Goal: Task Accomplishment & Management: Complete application form

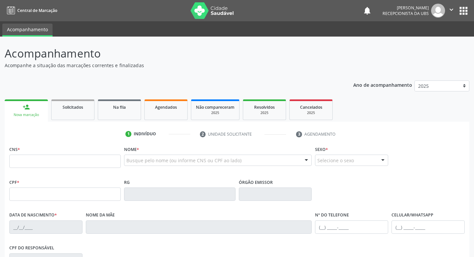
scroll to position [100, 0]
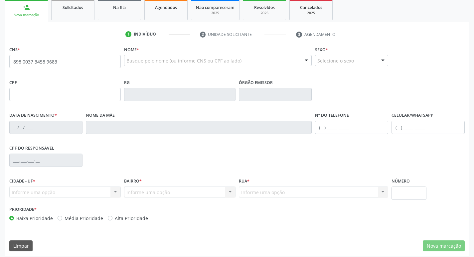
type input "898 0037 3458 9683"
type input "118.787.564-35"
type input "27/03/2002"
type input "Maria Eunice da Silva"
type input "(87) 99963-7688"
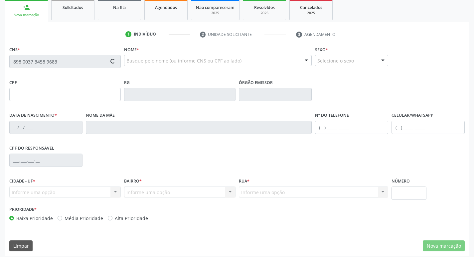
type input "(87) 99963-7688"
type input "031.125.504-39"
type input "6"
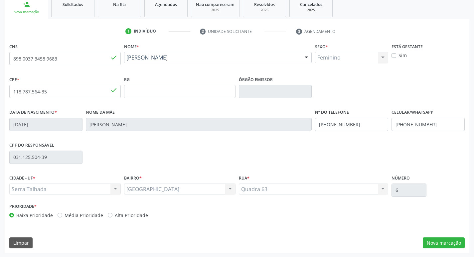
scroll to position [103, 0]
click at [438, 240] on button "Nova marcação" at bounding box center [444, 242] width 42 height 11
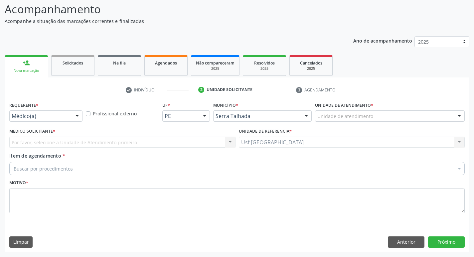
scroll to position [44, 0]
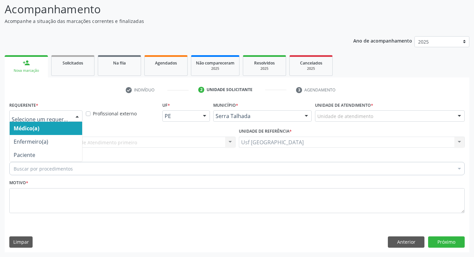
click at [72, 117] on div at bounding box center [77, 116] width 10 height 11
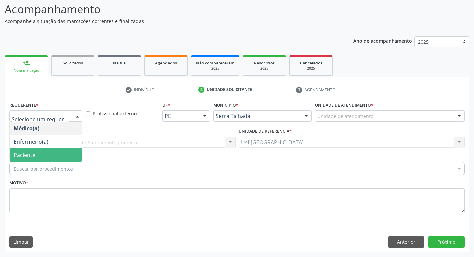
click at [55, 150] on span "Paciente" at bounding box center [46, 154] width 72 height 13
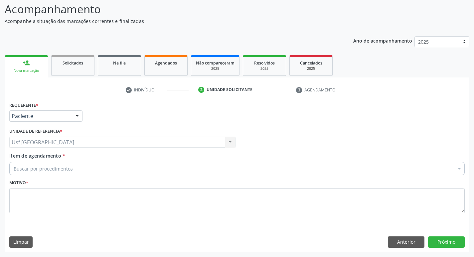
click at [55, 165] on div "Buscar por procedimentos" at bounding box center [236, 168] width 455 height 13
click at [14, 169] on input "Item de agendamento *" at bounding box center [14, 168] width 0 height 13
click at [0, 0] on span "0406010013 - Abertura de Comunicação Inter-Atrial" at bounding box center [0, 0] width 0 height 0
checkbox Inter-Atrial "true"
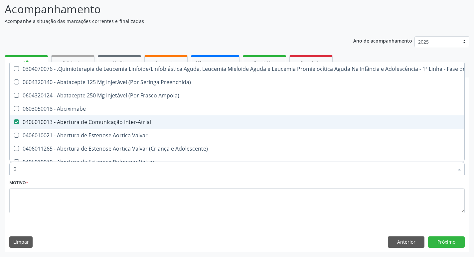
type input "02"
checkbox Inter-Atrial "false"
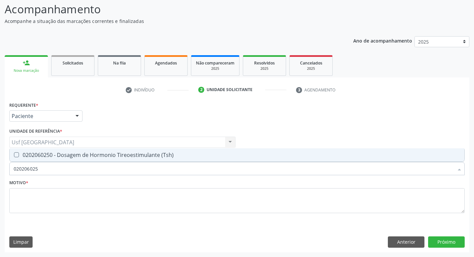
type input "0202060250"
drag, startPoint x: 148, startPoint y: 151, endPoint x: 140, endPoint y: 153, distance: 8.3
click at [148, 151] on span "0202060250 - Dosagem de Hormonio Tireoestimulante (Tsh)" at bounding box center [237, 154] width 454 height 13
checkbox \(Tsh\) "true"
drag, startPoint x: 42, startPoint y: 172, endPoint x: 3, endPoint y: 182, distance: 40.1
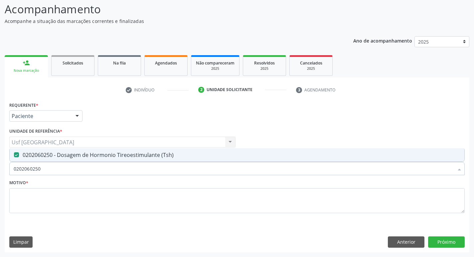
click at [3, 182] on div "Acompanhamento Acompanhe a situação das marcações correntes e finalizadas Relat…" at bounding box center [237, 124] width 474 height 265
checkbox \(Tsh\) "false"
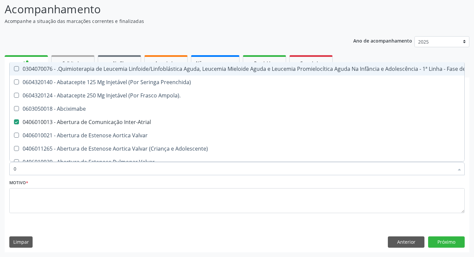
type input "02"
checkbox Inter-Atrial "false"
checkbox Simples "true"
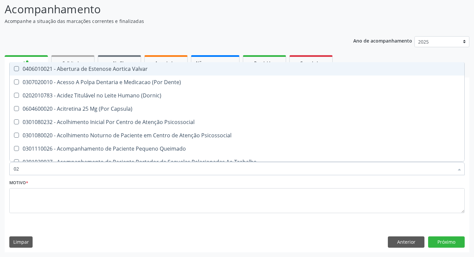
type input "020"
checkbox Hormonais "true"
checkbox \(Tsh\) "false"
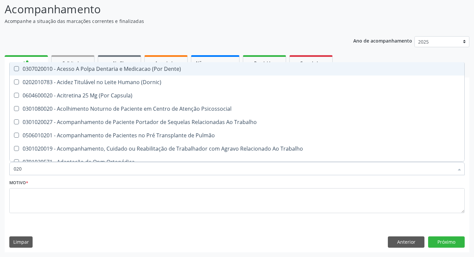
type input "0202"
checkbox Drogas "true"
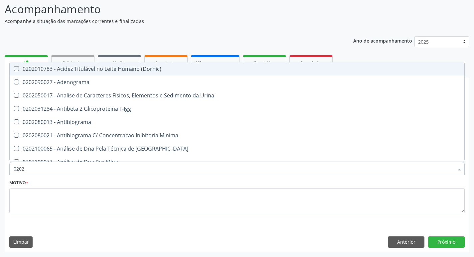
type input "02020"
checkbox Esperma "true"
checkbox \(Tsh\) "false"
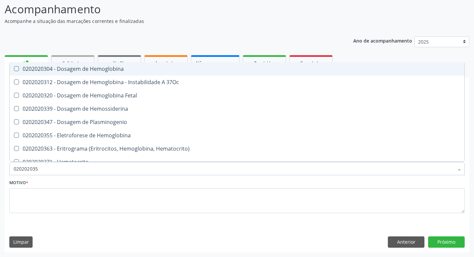
type input "0202020355"
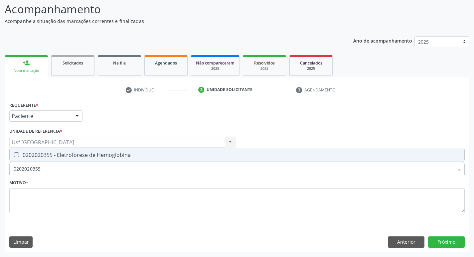
click at [29, 154] on div "0202020355 - Eletroforese de Hemoglobina" at bounding box center [237, 154] width 446 height 5
checkbox Hemoglobina "true"
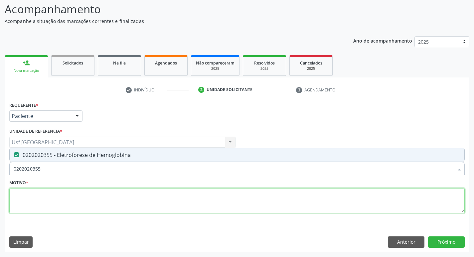
click at [49, 195] on textarea at bounding box center [236, 200] width 455 height 25
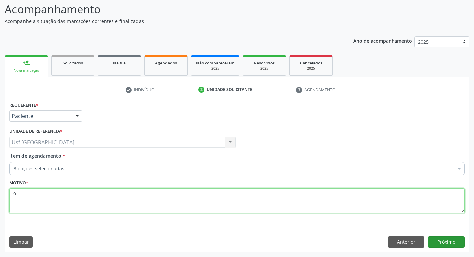
type textarea "0"
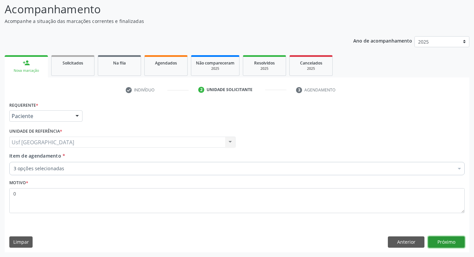
click at [438, 246] on button "Próximo" at bounding box center [446, 241] width 37 height 11
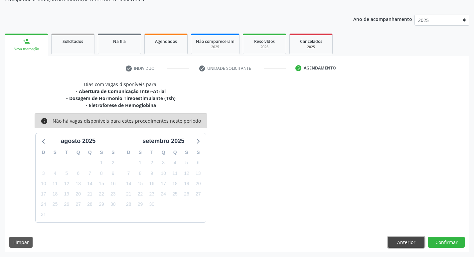
click at [415, 240] on button "Anterior" at bounding box center [406, 242] width 37 height 11
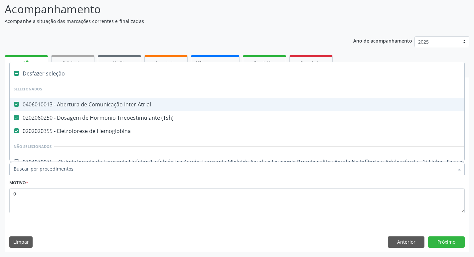
click at [84, 108] on span "0406010013 - Abertura de Comunicação Inter-Atrial" at bounding box center [273, 104] width 526 height 13
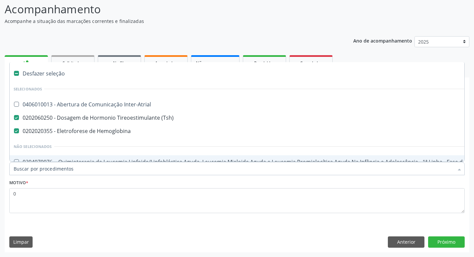
checkbox Inter-Atrial "true"
click at [89, 180] on div "Motivo * 0" at bounding box center [236, 195] width 455 height 35
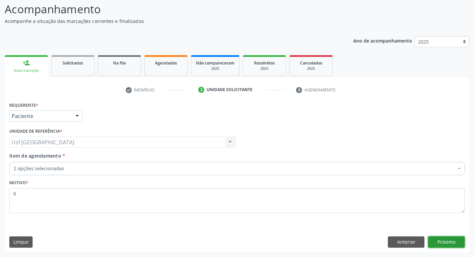
click at [443, 244] on button "Próximo" at bounding box center [446, 241] width 37 height 11
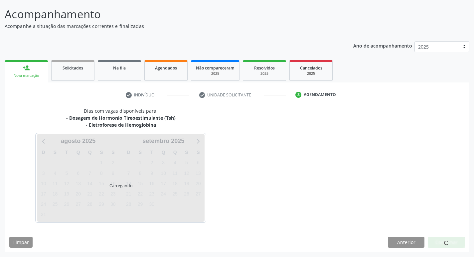
scroll to position [39, 0]
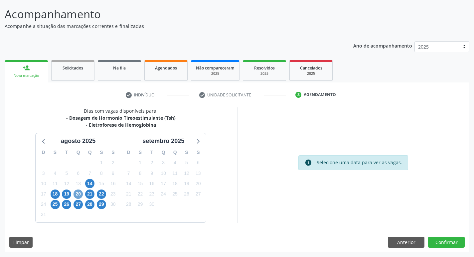
click at [78, 196] on span "20" at bounding box center [77, 193] width 9 height 9
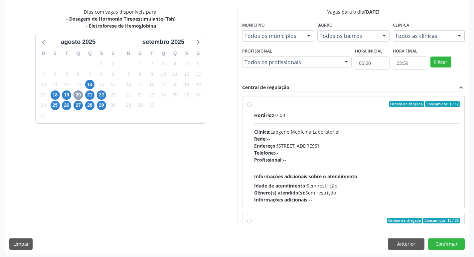
scroll to position [139, 0]
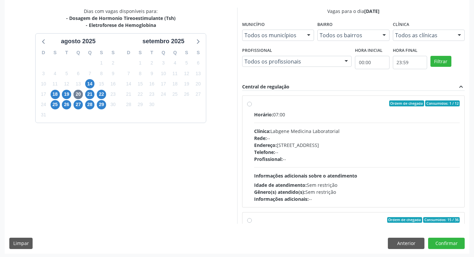
click at [312, 142] on div "Endereço: [STREET_ADDRESS]" at bounding box center [357, 145] width 206 height 7
click at [252, 106] on input "Ordem de chegada Consumidos: 1 / 12 Horário: 07:00 Clínica: Labgene Medicina La…" at bounding box center [249, 103] width 5 height 6
radio input "true"
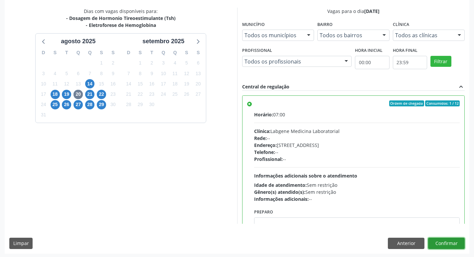
click at [441, 245] on button "Confirmar" at bounding box center [446, 243] width 37 height 11
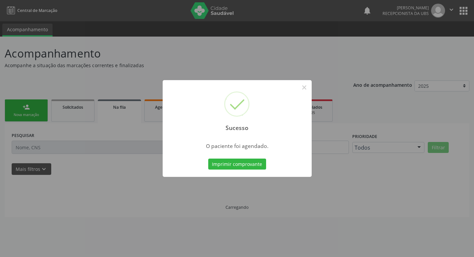
scroll to position [0, 0]
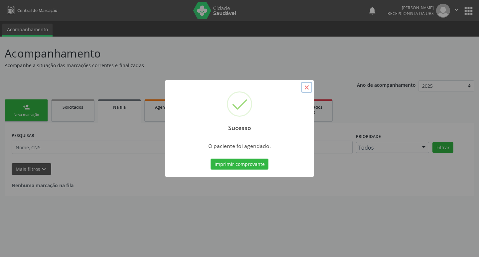
click at [306, 85] on button "×" at bounding box center [306, 87] width 11 height 11
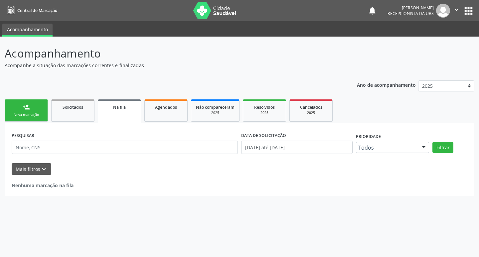
click at [24, 103] on link "person_add Nova marcação" at bounding box center [26, 110] width 43 height 22
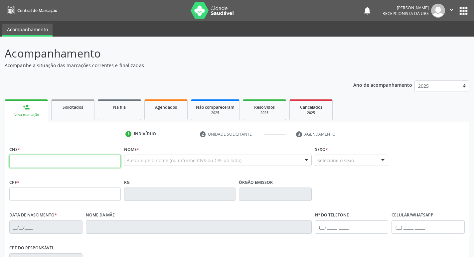
click at [61, 162] on input "text" at bounding box center [64, 161] width 111 height 13
type input "708 3042 7512 0660"
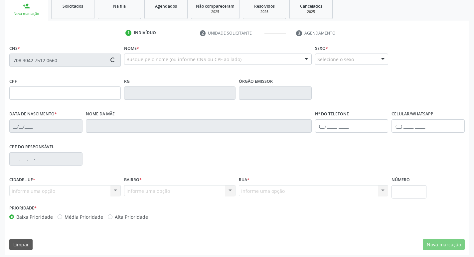
scroll to position [103, 0]
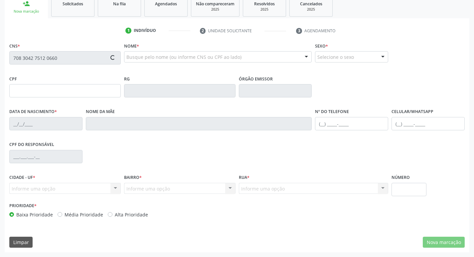
type input "048.903.364-43"
type input "22/05/1982"
type input "Maria da Conceicao"
type input "(87) 99607-0327"
type input "1"
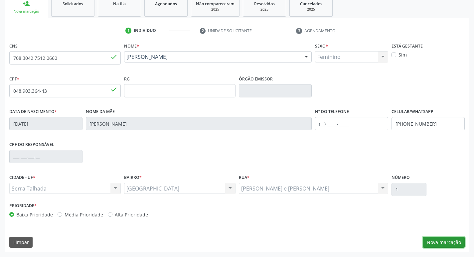
click at [435, 247] on button "Nova marcação" at bounding box center [444, 242] width 42 height 11
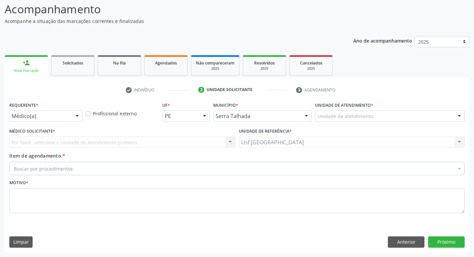
scroll to position [44, 0]
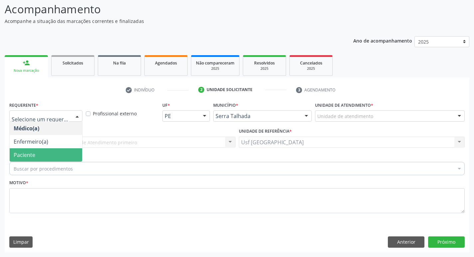
click at [35, 153] on span "Paciente" at bounding box center [46, 154] width 72 height 13
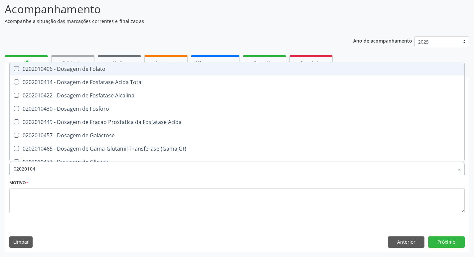
type input "020201047"
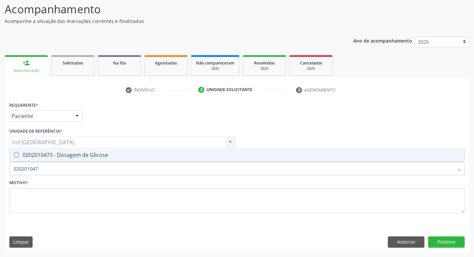
click at [72, 155] on div "0202010473 - Dosagem de Glicose" at bounding box center [237, 154] width 446 height 5
checkbox Glicose "true"
drag, startPoint x: 42, startPoint y: 171, endPoint x: 0, endPoint y: 172, distance: 41.6
click at [0, 172] on div "Acompanhamento Acompanhe a situação das marcações correntes e finalizadas Relat…" at bounding box center [237, 124] width 474 height 265
checkbox Glicose "false"
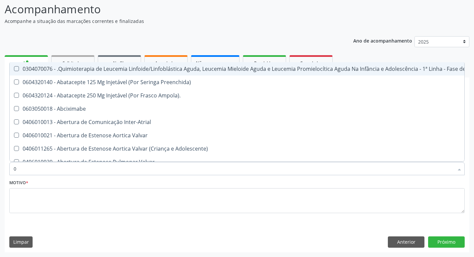
type input "02"
checkbox Bilateral "true"
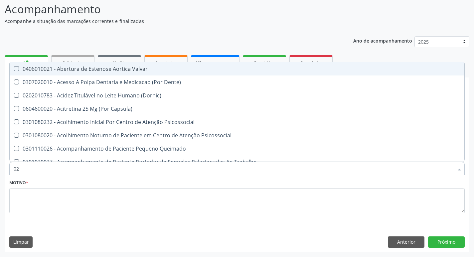
type input "020"
checkbox \(Qualitativo\) "true"
checkbox Glicose "false"
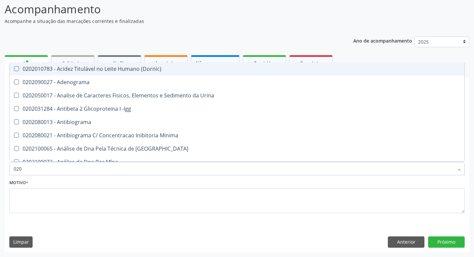
type input "0202"
checkbox Glicose "true"
checkbox Boston "false"
type input "02020"
checkbox Xi "true"
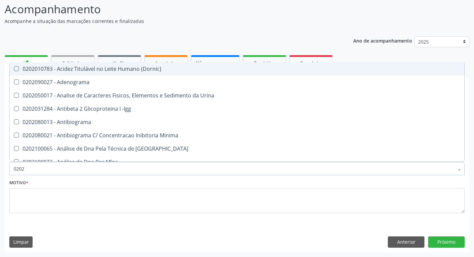
checkbox Glicose "false"
type input "020201"
checkbox T3 "true"
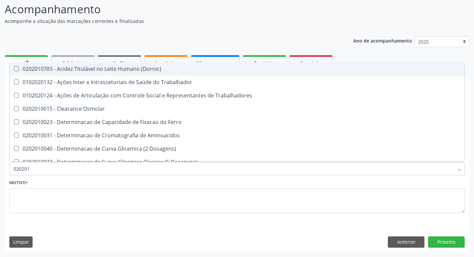
type input "0202010"
checkbox II "true"
checkbox Glicose "false"
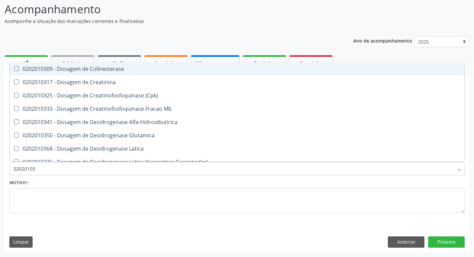
type input "020201031"
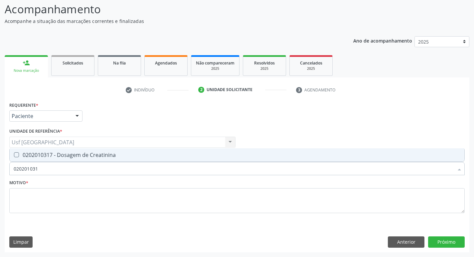
click at [33, 150] on span "0202010317 - Dosagem de Creatinina" at bounding box center [237, 154] width 454 height 13
checkbox Creatinina "true"
drag, startPoint x: 25, startPoint y: 170, endPoint x: 16, endPoint y: 169, distance: 9.0
click at [16, 169] on input "020201031" at bounding box center [234, 168] width 440 height 13
click at [42, 165] on input "020201031" at bounding box center [234, 168] width 440 height 13
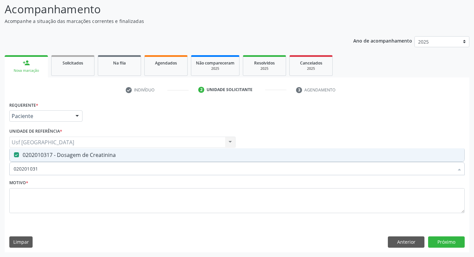
drag, startPoint x: 39, startPoint y: 169, endPoint x: 0, endPoint y: 166, distance: 38.7
click at [0, 166] on div "Acompanhamento Acompanhe a situação das marcações correntes e finalizadas Relat…" at bounding box center [237, 124] width 474 height 265
checkbox Creatinina "false"
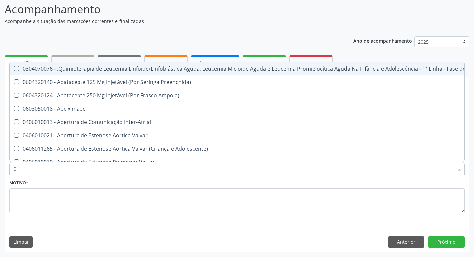
type input "02"
checkbox Meckel "true"
checkbox Bilateral "true"
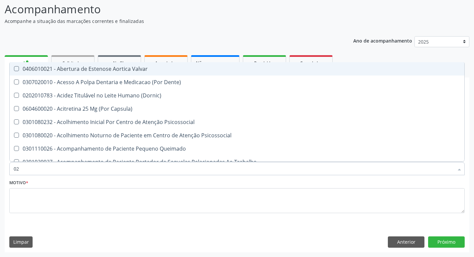
type input "020"
checkbox Complementar\) "true"
checkbox \(Qualitativo\) "true"
checkbox Creatinina "false"
checkbox Glicose "false"
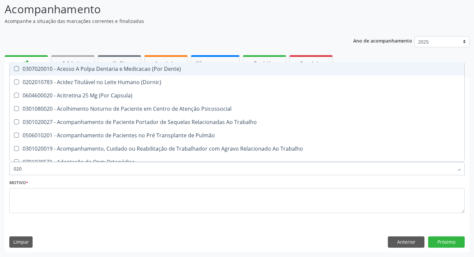
type input "0202"
checkbox Ossea "true"
checkbox Laser "true"
checkbox Creatinina "false"
checkbox Glicose "false"
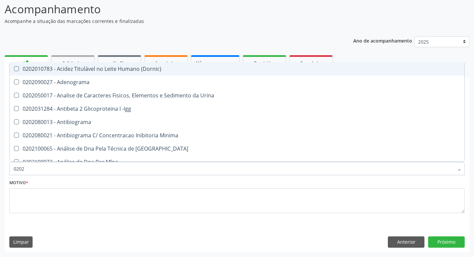
type input "02020"
checkbox Calcio "true"
checkbox Creatinina "false"
checkbox Xi "true"
checkbox Glicose "false"
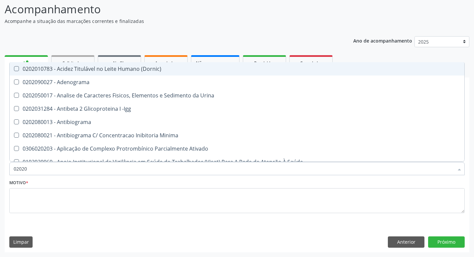
type input "020201"
checkbox Gestante "true"
checkbox T3 "true"
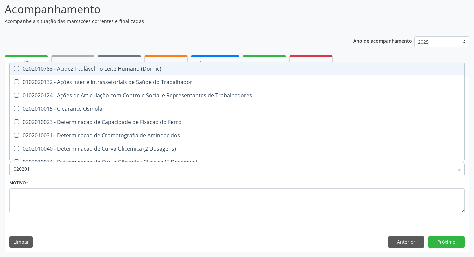
type input "0202010"
checkbox Ionizavel "true"
checkbox Creatinina "false"
checkbox II "true"
checkbox Glicose "false"
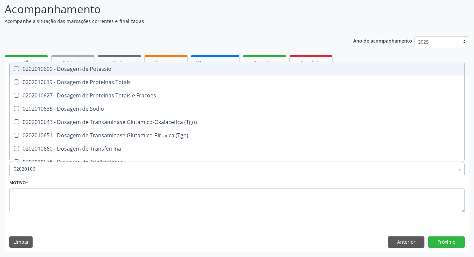
type input "020201069"
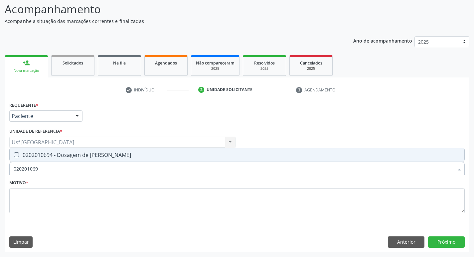
click at [25, 156] on div "0202010694 - Dosagem de [PERSON_NAME]" at bounding box center [237, 154] width 446 height 5
checkbox Ureia "true"
drag, startPoint x: 45, startPoint y: 161, endPoint x: 30, endPoint y: 166, distance: 15.8
click at [29, 166] on div "020201069 Desfazer seleção 0202010694 - Dosagem de Ureia Nenhum resultado encon…" at bounding box center [236, 167] width 455 height 11
drag, startPoint x: 40, startPoint y: 167, endPoint x: 0, endPoint y: 163, distance: 40.4
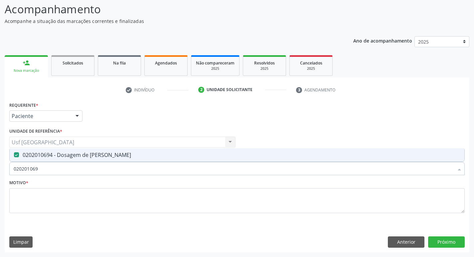
click at [0, 163] on div "Acompanhamento Acompanhe a situação das marcações correntes e finalizadas Relat…" at bounding box center [237, 124] width 474 height 265
checkbox Ureia "false"
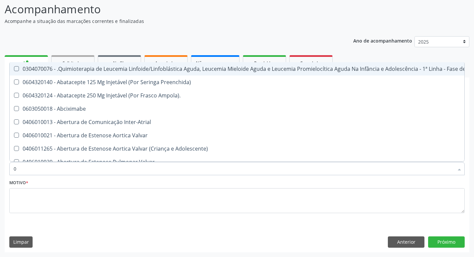
type input "02"
checkbox Meckel "true"
checkbox Bilateral "true"
checkbox Transplante "true"
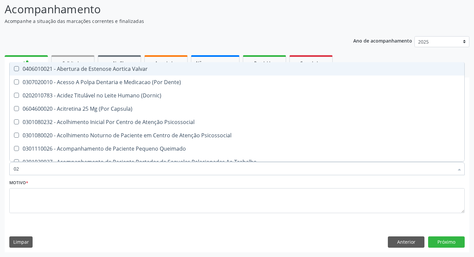
type input "020"
checkbox Complementar\) "true"
checkbox \(Qualitativo\) "true"
checkbox Ii\) "true"
checkbox Creatinina "false"
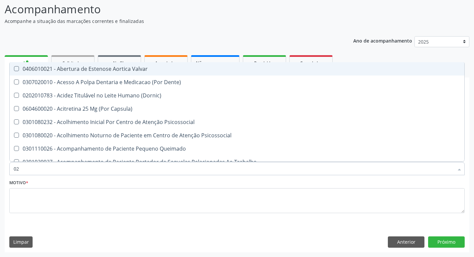
checkbox Glicose "false"
checkbox Ureia "false"
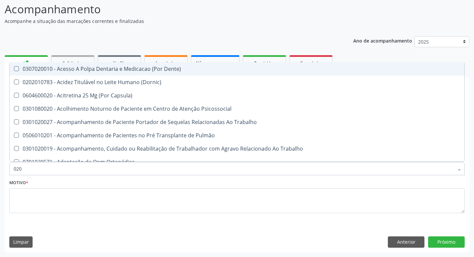
type input "0202"
checkbox Ossea "true"
checkbox Laser "true"
checkbox Estimulo "true"
checkbox Creatinina "false"
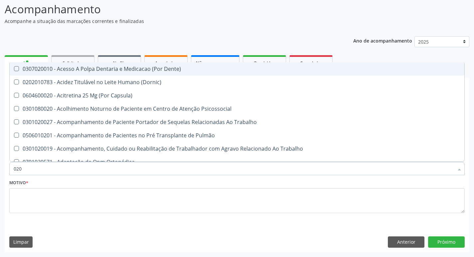
checkbox Glicose "false"
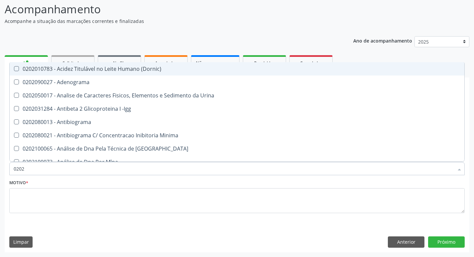
type input "02020"
checkbox Calcio "true"
checkbox Creatinina "false"
checkbox Xi "true"
checkbox Glicose "false"
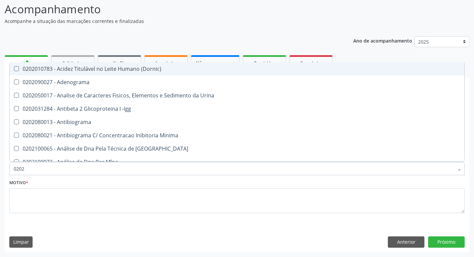
checkbox Derrames "true"
checkbox Ureia "false"
type input "020201"
checkbox Gestante "true"
checkbox T3 "true"
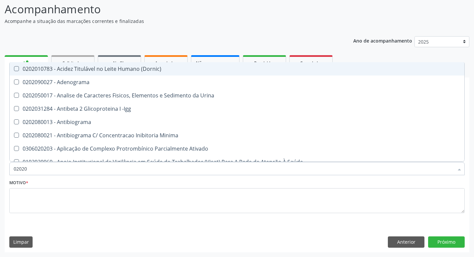
checkbox Ascorbico "true"
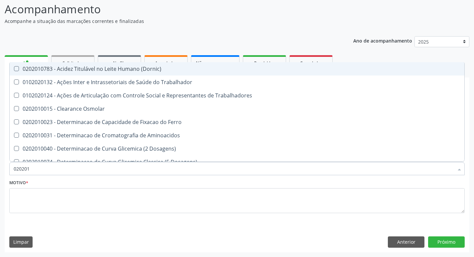
type input "0202010"
checkbox Ionizavel "true"
checkbox Creatinina "false"
checkbox II "true"
checkbox Glicose "false"
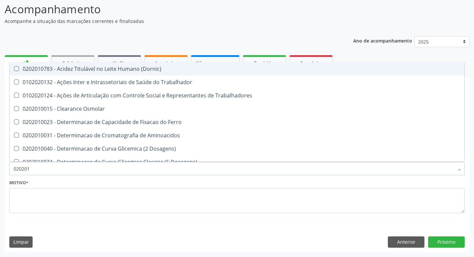
checkbox Piruvato "true"
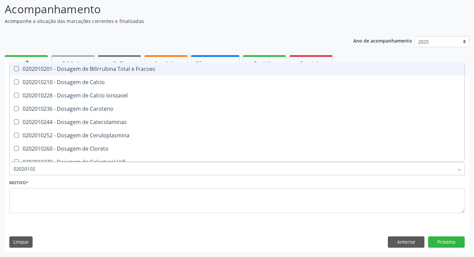
type input "020201029"
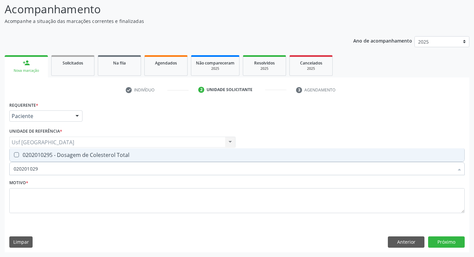
click at [40, 158] on div "0202010295 - Dosagem de Colesterol Total" at bounding box center [237, 154] width 446 height 5
checkbox Total "true"
drag, startPoint x: 51, startPoint y: 171, endPoint x: 0, endPoint y: 167, distance: 51.0
click at [0, 167] on div "Acompanhamento Acompanhe a situação das marcações correntes e finalizadas Relat…" at bounding box center [237, 124] width 474 height 265
checkbox Total "false"
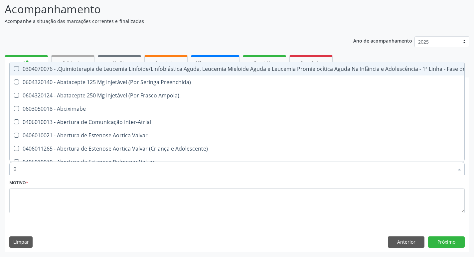
type input "02"
checkbox Transferências "true"
checkbox Meckel "true"
checkbox Bilateral "true"
checkbox Transplante "true"
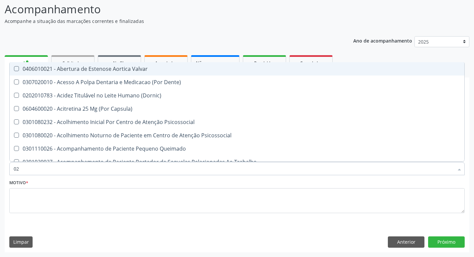
type input "020"
checkbox Congênita "true"
checkbox Complementar\) "true"
checkbox \(Qualitativo\) "true"
checkbox Ii\) "true"
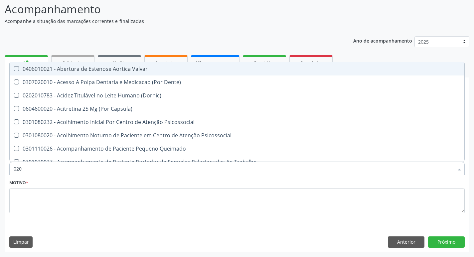
checkbox Total "false"
checkbox Creatinina "false"
checkbox Glicose "false"
checkbox Ureia "false"
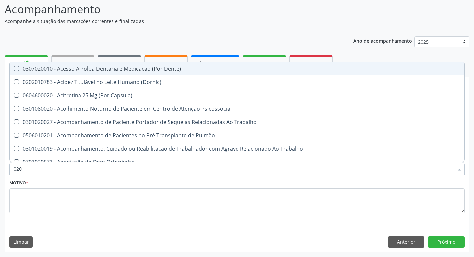
type input "0202"
checkbox Fragmento "true"
checkbox Ossea "true"
checkbox Laser "true"
checkbox Estimulo "true"
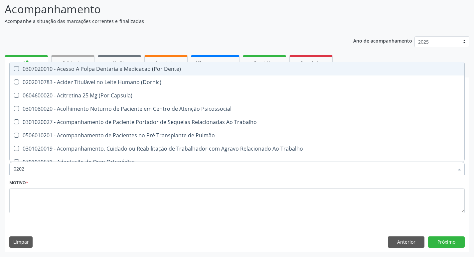
checkbox Total "false"
checkbox Creatinina "false"
checkbox Glicose "false"
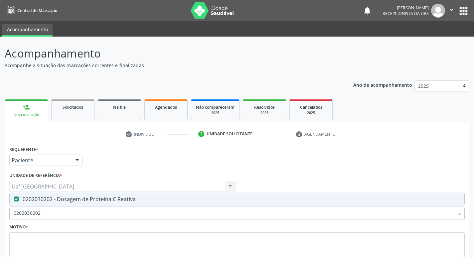
scroll to position [44, 0]
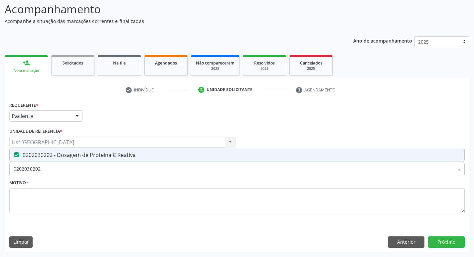
click at [0, 174] on div "Acompanhamento Acompanhe a situação das marcações correntes e finalizadas Relat…" at bounding box center [237, 124] width 474 height 265
checkbox Reativa "false"
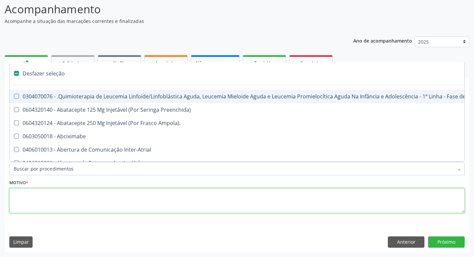
click at [45, 204] on textarea at bounding box center [236, 200] width 455 height 25
checkbox Preenchida\) "true"
checkbox Ampola\)\ "true"
checkbox Abciximabe "true"
checkbox Inter-Atrial "true"
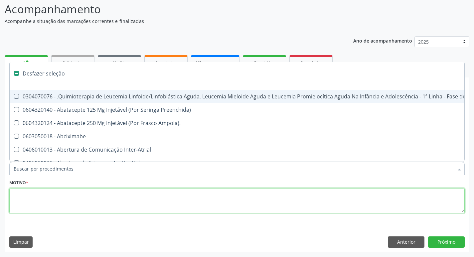
checkbox Valvar "true"
checkbox Adolescente\) "true"
checkbox Valvar "true"
checkbox Adolescente\) "true"
checkbox Paciente\) "true"
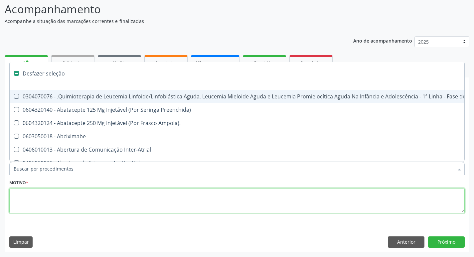
checkbox Dente\) "true"
checkbox Comprimido\) "true"
checkbox \(Dornic\) "true"
checkbox Capsula\) "true"
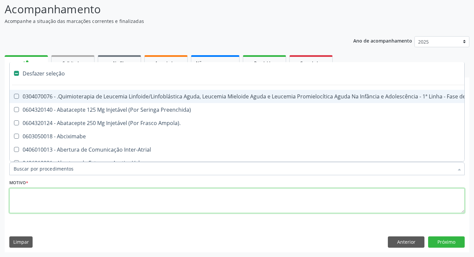
checkbox Psicossocial "true"
checkbox Urina "false"
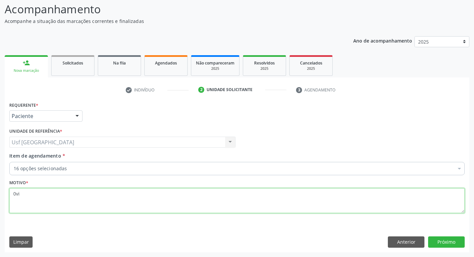
type textarea "0vi"
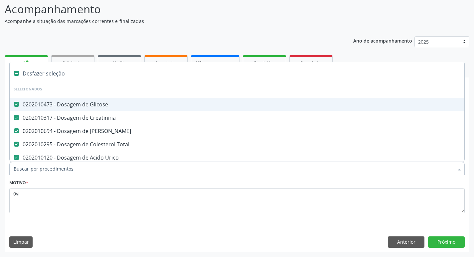
type input "v"
checkbox \(Tgo\) "false"
checkbox \(Tgp\) "false"
checkbox Triglicerideos "false"
checkbox Glicosilada "false"
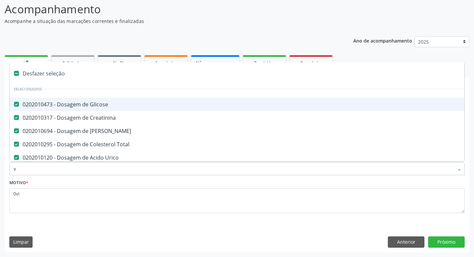
checkbox Completo "false"
checkbox Urina "false"
checkbox Parasitas "false"
checkbox \(T3\) "false"
checkbox Livre\) "false"
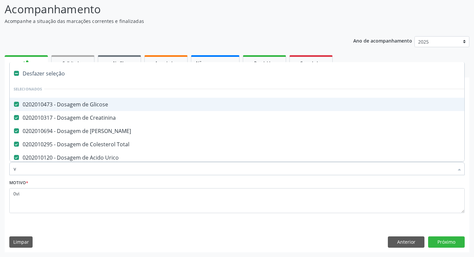
checkbox \(Tsh\) "false"
checkbox Reativa "false"
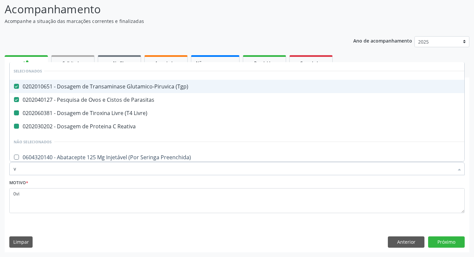
type input "vi"
checkbox Livre\) "false"
checkbox Reativa "false"
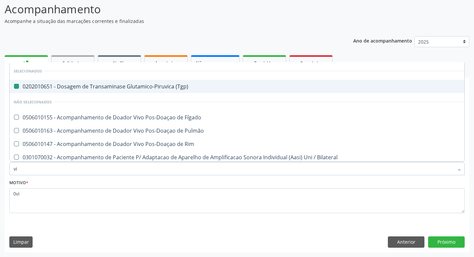
type input "vit"
checkbox \(Tgp\) "false"
type input "vita"
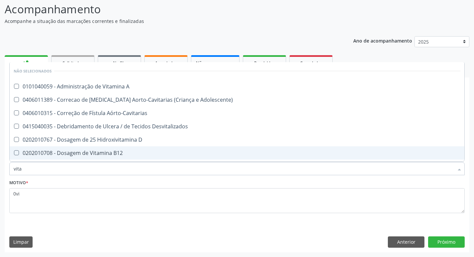
click at [120, 158] on span "0202010708 - Dosagem de Vitamina B12" at bounding box center [237, 152] width 454 height 13
checkbox B12 "true"
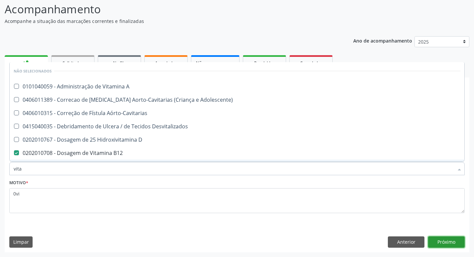
click at [437, 241] on button "Próximo" at bounding box center [446, 241] width 37 height 11
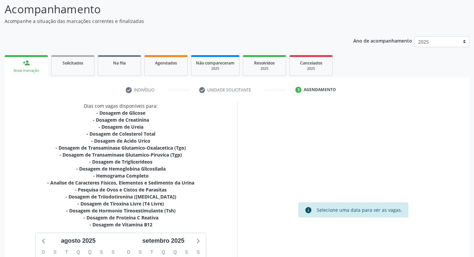
scroll to position [144, 0]
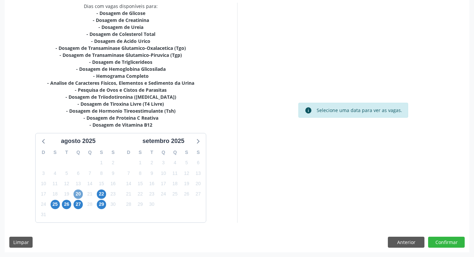
click at [81, 193] on span "20" at bounding box center [77, 193] width 9 height 9
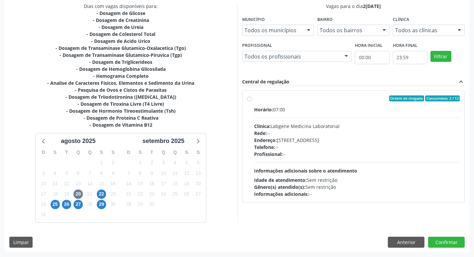
click at [290, 145] on div "Telefone: --" at bounding box center [357, 147] width 206 height 7
click at [252, 101] on input "Ordem de chegada Consumidos: 2 / 12 Horário: 07:00 Clínica: Labgene Medicina La…" at bounding box center [249, 98] width 5 height 6
radio input "true"
click at [391, 241] on button "Anterior" at bounding box center [406, 242] width 37 height 11
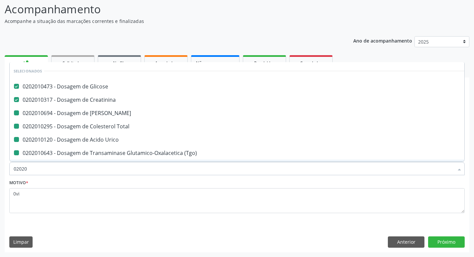
type input "020204"
checkbox Ureia "false"
checkbox Total "false"
checkbox \(Tgo\) "false"
checkbox \(Tgp\) "false"
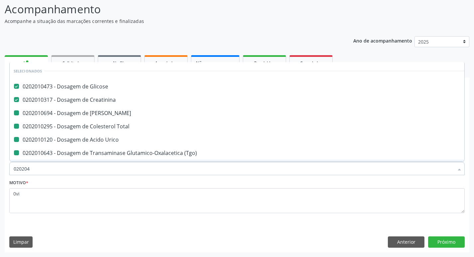
checkbox Triglicerideos "false"
checkbox Urico "false"
checkbox Glicosilada "false"
checkbox Completo "false"
checkbox Urina "false"
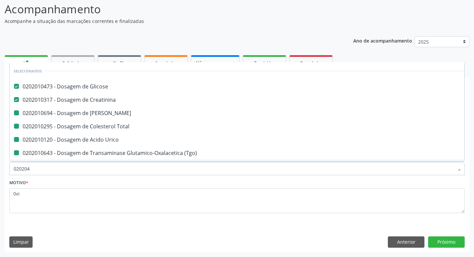
checkbox Parasitas "false"
checkbox \(T3\) "false"
checkbox Livre\) "false"
checkbox \(Tsh\) "false"
checkbox Reativa "false"
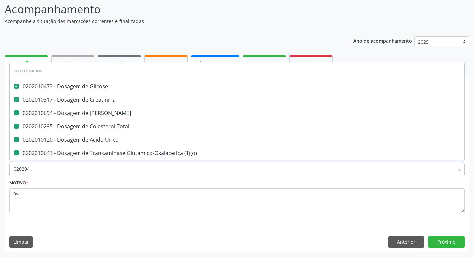
checkbox B12 "false"
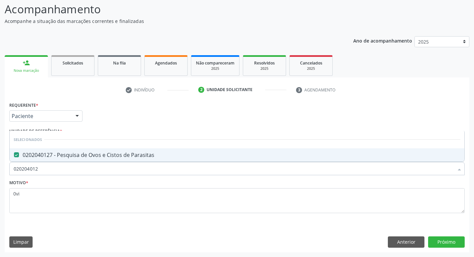
type input "0202040127"
click at [434, 241] on button "Próximo" at bounding box center [446, 241] width 37 height 11
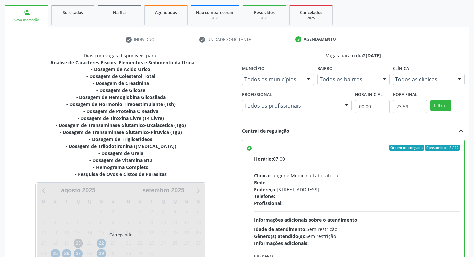
scroll to position [144, 0]
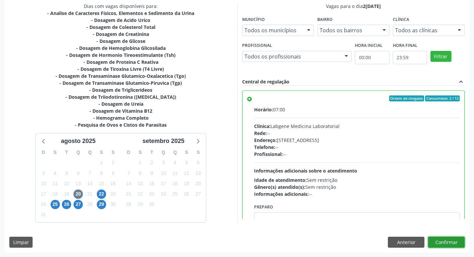
click at [447, 243] on button "Confirmar" at bounding box center [446, 242] width 37 height 11
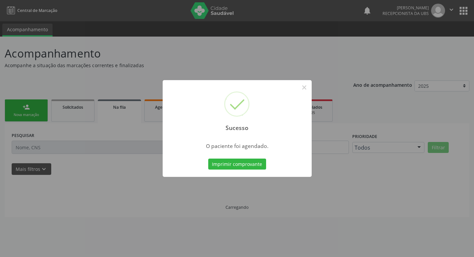
scroll to position [0, 0]
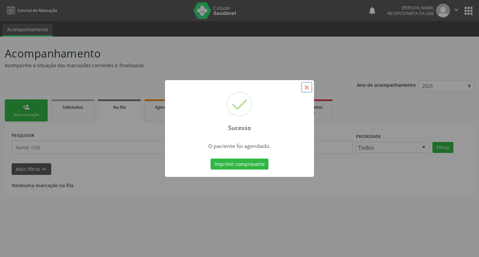
click at [309, 86] on button "×" at bounding box center [306, 87] width 11 height 11
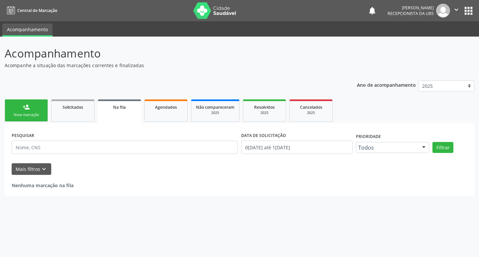
click at [34, 109] on link "person_add Nova marcação" at bounding box center [26, 110] width 43 height 22
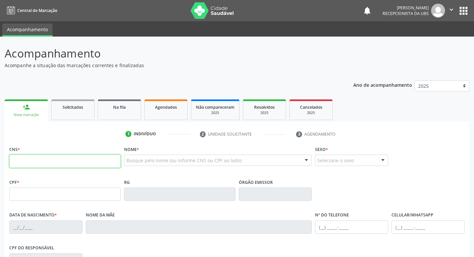
click at [65, 167] on input "text" at bounding box center [64, 161] width 111 height 13
type input "701 3006 6504 9730"
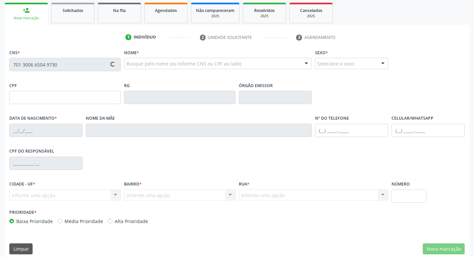
scroll to position [103, 0]
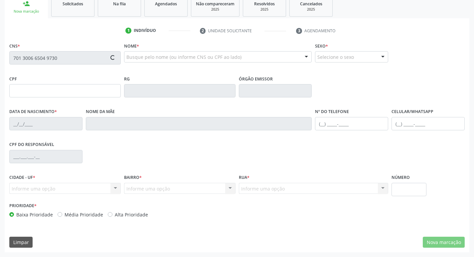
type input "26/08/1972"
type input "Rosa Isabel de Lima Nascimento"
type input "(87) 99999-2591"
type input "3"
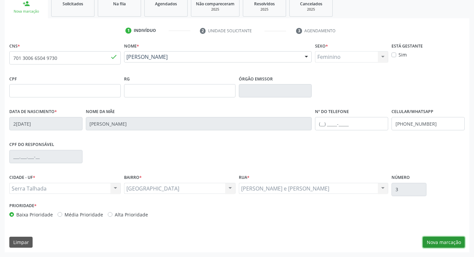
click at [436, 243] on button "Nova marcação" at bounding box center [444, 242] width 42 height 11
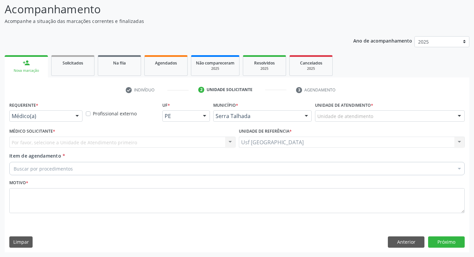
scroll to position [44, 0]
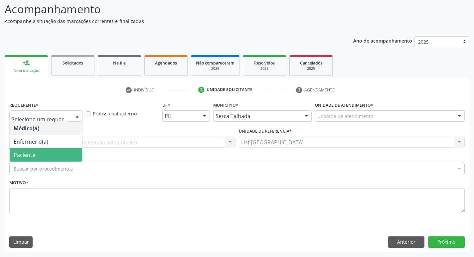
click at [25, 153] on span "Paciente" at bounding box center [25, 154] width 22 height 7
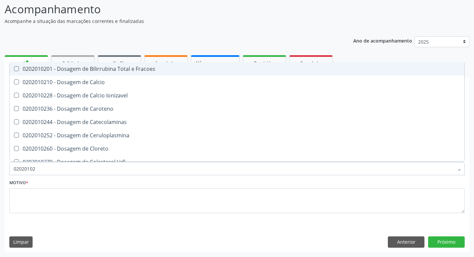
type input "020201029"
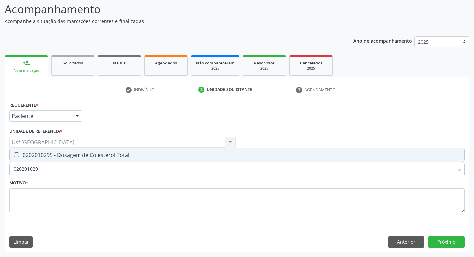
click at [137, 152] on div "0202010295 - Dosagem de Colesterol Total" at bounding box center [237, 154] width 446 height 5
checkbox Total "true"
drag, startPoint x: 34, startPoint y: 170, endPoint x: 30, endPoint y: 170, distance: 3.7
click at [29, 170] on input "020201029" at bounding box center [234, 168] width 440 height 13
drag, startPoint x: 51, startPoint y: 169, endPoint x: 0, endPoint y: 160, distance: 51.7
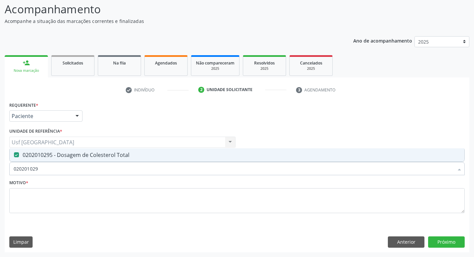
click at [0, 160] on div "Acompanhamento Acompanhe a situação das marcações correntes e finalizadas Relat…" at bounding box center [237, 124] width 474 height 265
checkbox Total "false"
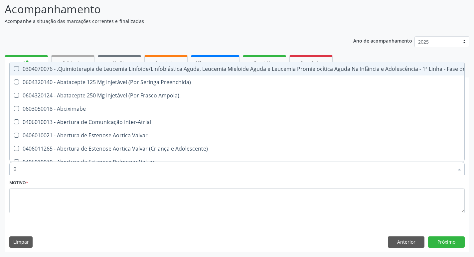
type input "02"
checkbox Transferências "true"
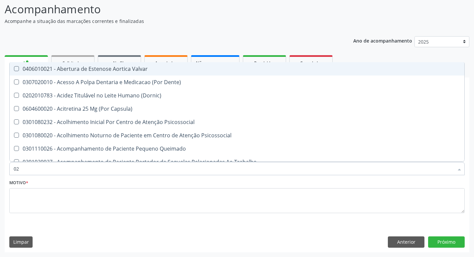
type input "020"
checkbox Congênita "true"
checkbox Total "false"
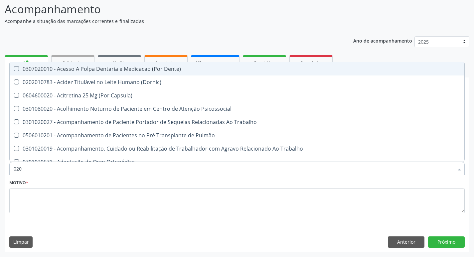
type input "0201"
checkbox Uretra "true"
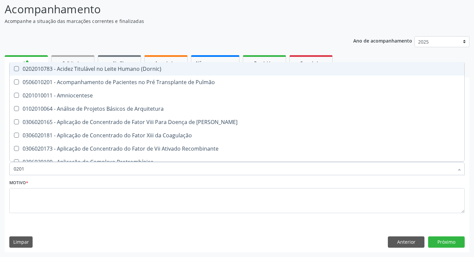
type input "02010"
checkbox Ascorbico "true"
checkbox Total "false"
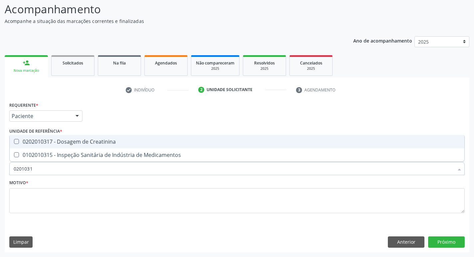
type input "02010317"
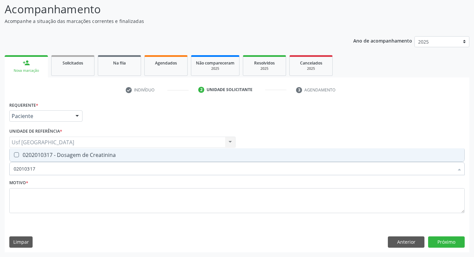
click at [42, 164] on input "02010317" at bounding box center [234, 168] width 440 height 13
click at [44, 161] on span "0202010317 - Dosagem de Creatinina" at bounding box center [237, 154] width 454 height 13
checkbox Creatinina "true"
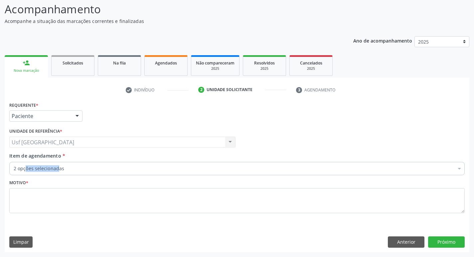
drag, startPoint x: 45, startPoint y: 176, endPoint x: 21, endPoint y: 171, distance: 24.1
click at [2, 167] on div "Acompanhamento Acompanhe a situação das marcações correntes e finalizadas Relat…" at bounding box center [237, 124] width 474 height 265
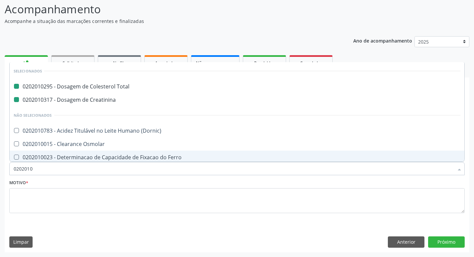
type input "02020106"
checkbox Total "false"
checkbox Creatinina "false"
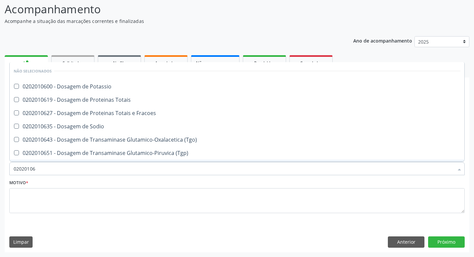
type input "020201067"
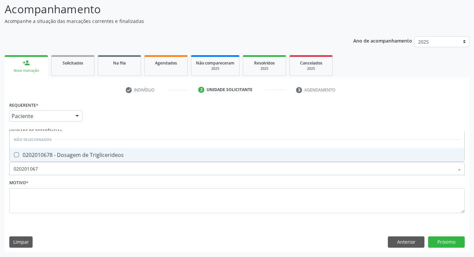
click at [18, 160] on span "0202010678 - Dosagem de Triglicerideos" at bounding box center [237, 154] width 454 height 13
checkbox Triglicerideos "true"
drag, startPoint x: 37, startPoint y: 169, endPoint x: 0, endPoint y: 167, distance: 37.3
click at [0, 167] on div "Acompanhamento Acompanhe a situação das marcações correntes e finalizadas Relat…" at bounding box center [237, 124] width 474 height 265
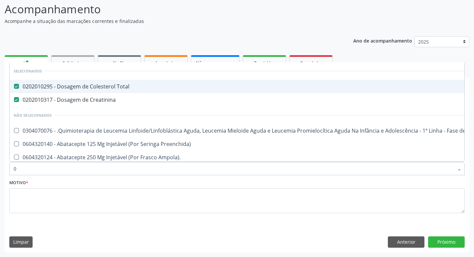
type input "02"
checkbox Citopatológico "true"
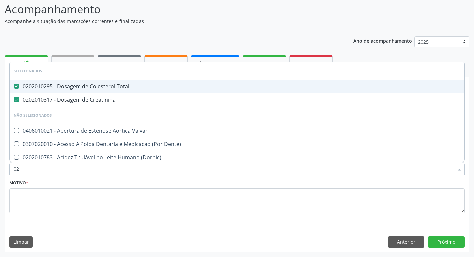
type input "020"
checkbox Pediátrico "true"
checkbox Triglicerideos "false"
type input "0202"
checkbox 67 "true"
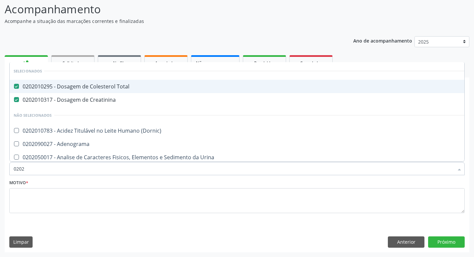
type input "02020"
checkbox Funcional "true"
checkbox Triglicerideos "false"
type input "020201"
checkbox D "true"
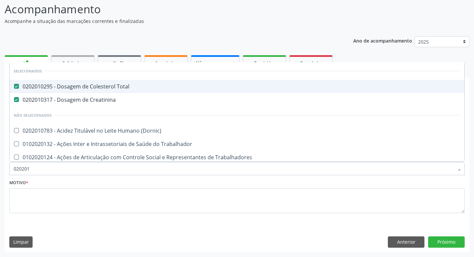
type input "0202010"
checkbox Muco-Proteinas "true"
type input "02020107"
checkbox Total "false"
checkbox Creatinina "false"
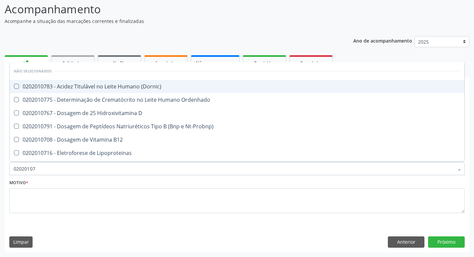
type input "020201070"
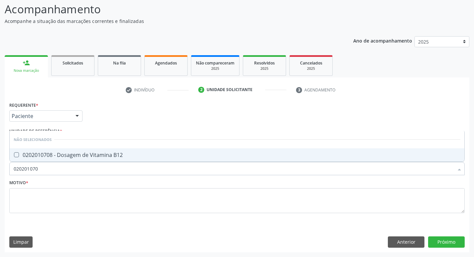
click at [31, 156] on div "0202010708 - Dosagem de Vitamina B12" at bounding box center [237, 154] width 446 height 5
checkbox B12 "true"
drag, startPoint x: 51, startPoint y: 168, endPoint x: 0, endPoint y: 164, distance: 51.0
click at [0, 164] on div "Acompanhamento Acompanhe a situação das marcações correntes e finalizadas Relat…" at bounding box center [237, 124] width 474 height 265
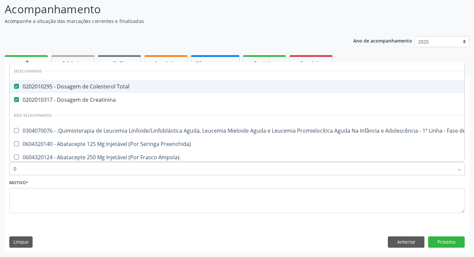
type input "02"
checkbox Citopatológico "true"
checkbox Aparentado "true"
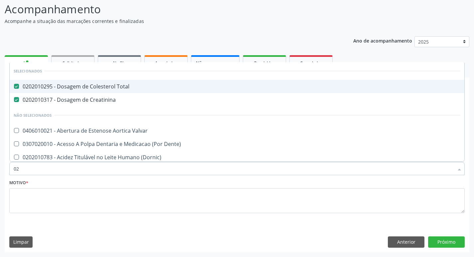
type input "020"
checkbox Pediátrico "true"
checkbox II "true"
checkbox Triglicerideos "false"
checkbox B12 "false"
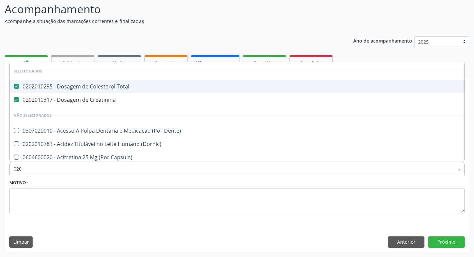
type input "0202"
checkbox 67 "true"
checkbox Escrotal "true"
type input "02020"
checkbox Funcional "true"
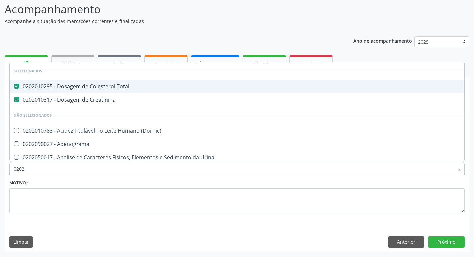
checkbox Quinidina "true"
checkbox Triglicerideos "false"
checkbox B12 "false"
type input "020205"
checkbox Total "false"
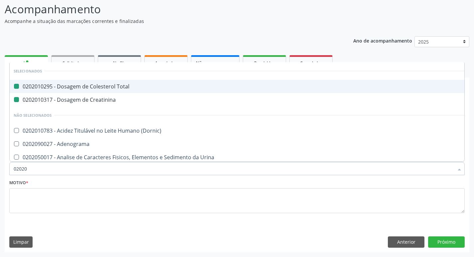
checkbox Creatinina "false"
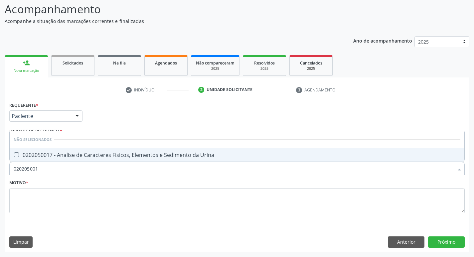
type input "0202050017"
click at [46, 163] on input "0202050017" at bounding box center [234, 168] width 440 height 13
click at [45, 154] on div "0202050017 - Analise de Caracteres Fisicos, Elementos e Sedimento da Urina" at bounding box center [237, 154] width 446 height 5
checkbox Urina "true"
drag, startPoint x: 46, startPoint y: 171, endPoint x: 0, endPoint y: 173, distance: 46.2
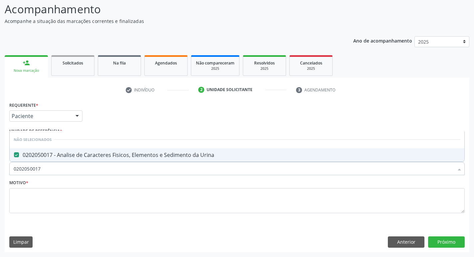
click at [0, 173] on div "Acompanhamento Acompanhe a situação das marcações correntes e finalizadas Relat…" at bounding box center [237, 124] width 474 height 265
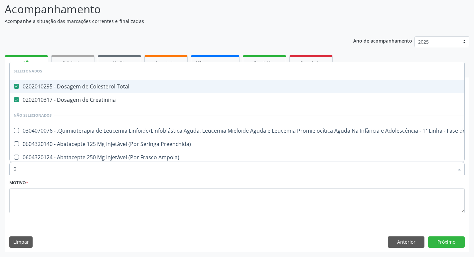
type input "02"
checkbox Coração "true"
checkbox Urina "false"
checkbox Citopatológico "true"
checkbox Aparentado "true"
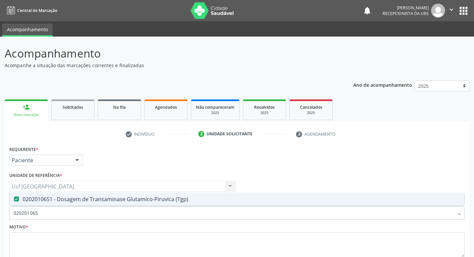
scroll to position [44, 0]
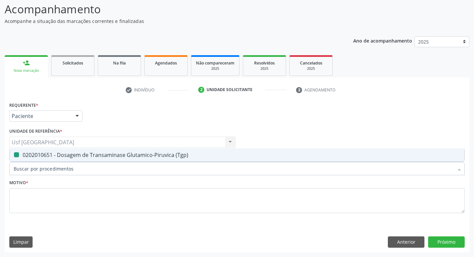
checkbox \(Tgp\) "false"
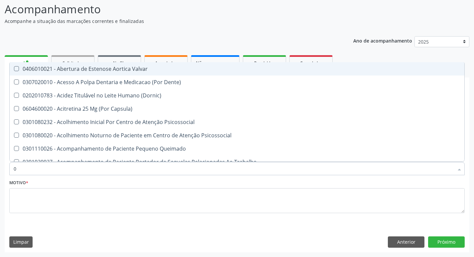
type input "02"
checkbox Total "true"
checkbox Creatinina "true"
checkbox Glicose "true"
checkbox \(Tgo\) "true"
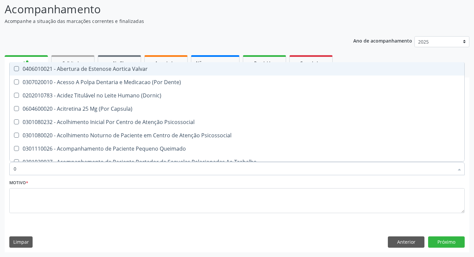
checkbox \(Tgp\) "true"
checkbox Ureia "true"
type input "020"
checkbox Congênita "true"
checkbox Complementar\) "true"
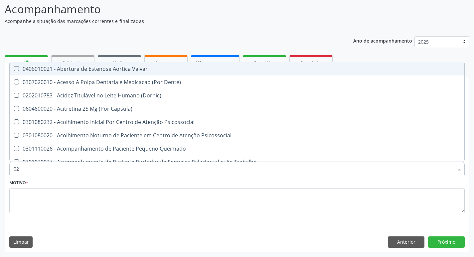
checkbox \(Qualitativo\) "true"
checkbox Semana\) "true"
checkbox Pediátrico "true"
checkbox Ii\) "true"
checkbox Total "false"
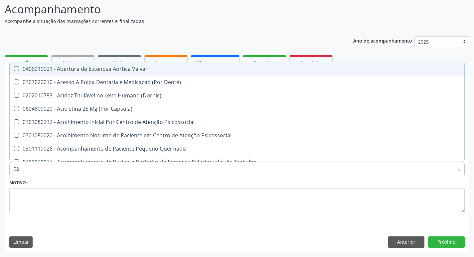
checkbox Creatinina "false"
checkbox Glicose "false"
checkbox \(Tgo\) "false"
checkbox \(Tgp\) "false"
checkbox Ureia "false"
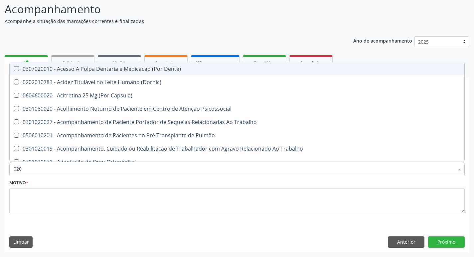
type input "0202"
checkbox Fragmento "true"
checkbox Ossea "true"
checkbox Laser "true"
checkbox \(Spcto\) "true"
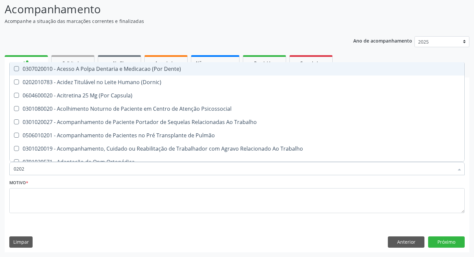
checkbox 67 "true"
checkbox Estimulo "true"
checkbox Total "false"
checkbox Creatinina "false"
checkbox Glicose "false"
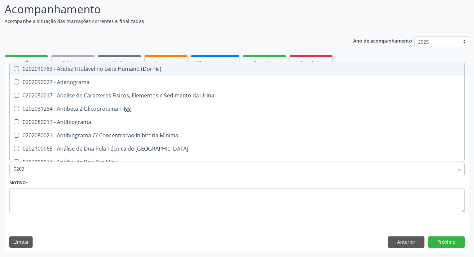
type input "02020"
checkbox Barbituratos "true"
checkbox Calcio "true"
checkbox Total "false"
checkbox Creatinina "false"
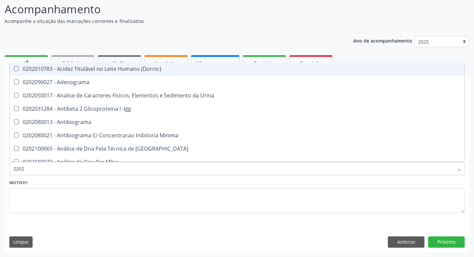
checkbox Xi "true"
checkbox Glicose "false"
checkbox Prolactina "true"
checkbox Funcional "true"
checkbox Derrames "true"
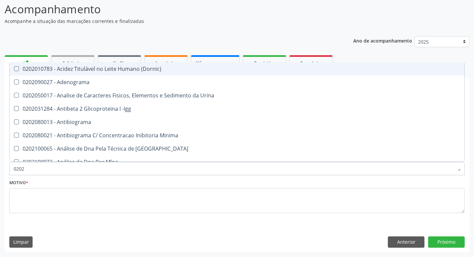
checkbox \(Tgo\) "false"
checkbox \(Tgp\) "false"
checkbox Ureia "false"
type input "020201"
checkbox Parceria\) "true"
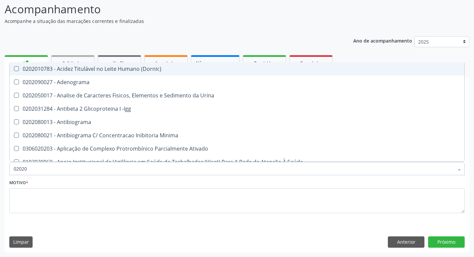
checkbox Gestante "true"
checkbox T3 "true"
checkbox 17-Hidroxicorticosteroides "true"
checkbox D "true"
checkbox Ascorbico "true"
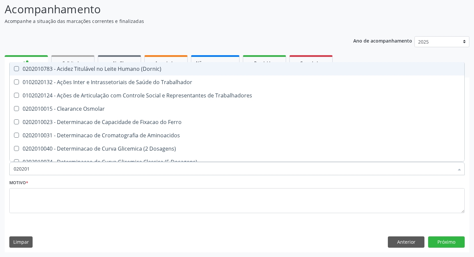
type input "0202010"
checkbox Fracoes "true"
checkbox Ionizavel "true"
checkbox Total "false"
checkbox Creatinina "false"
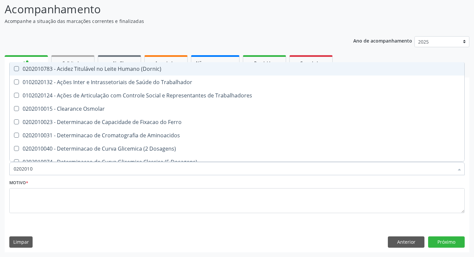
checkbox II "true"
checkbox Glicose "false"
checkbox Leucino-Aminopeptidase "true"
checkbox Lipase "true"
checkbox Piruvato "true"
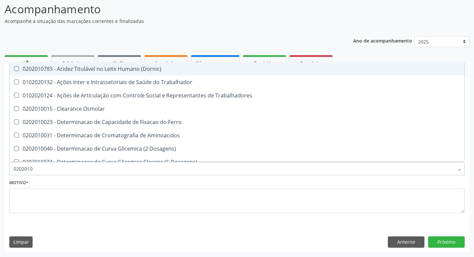
checkbox \(Tgo\) "false"
checkbox \(Tgp\) "false"
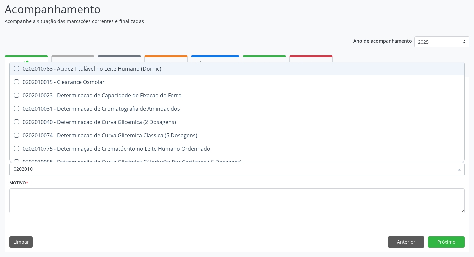
type input "02020106"
checkbox Dosagens\) "true"
checkbox Osmolaridade "true"
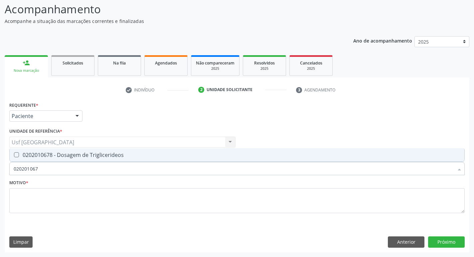
type input "0202010678"
click at [37, 154] on div "0202010678 - Dosagem de Triglicerideos" at bounding box center [237, 154] width 446 height 5
checkbox Triglicerideos "true"
drag, startPoint x: 11, startPoint y: 171, endPoint x: 7, endPoint y: 171, distance: 4.0
click at [7, 171] on div "Requerente * Paciente Médico(a) Enfermeiro(a) Paciente Nenhum resultado encontr…" at bounding box center [237, 176] width 464 height 152
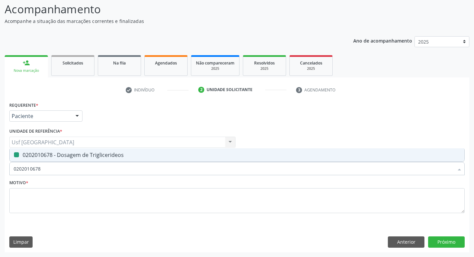
checkbox Triglicerideos "false"
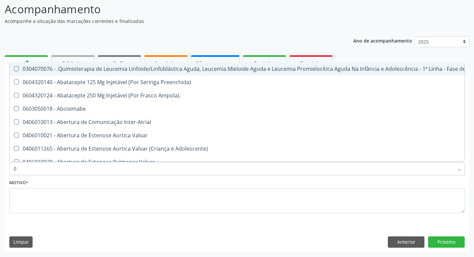
type input "02"
checkbox Transferências "true"
checkbox Meckel "true"
checkbox Bilateral "true"
checkbox Laboratorial "true"
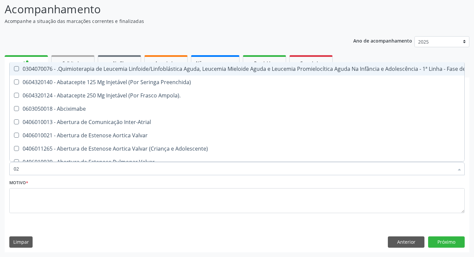
checkbox Citopatológico "true"
checkbox Transfusao "true"
checkbox Transplante "true"
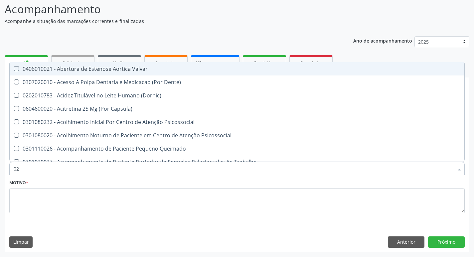
type input "020"
checkbox Congênita "true"
checkbox Complementar\) "true"
checkbox \(Qualitativo\) "true"
checkbox Semana\) "true"
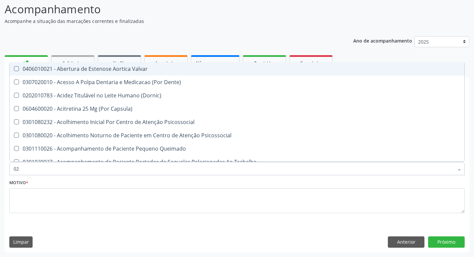
checkbox Pediátrico "true"
checkbox Dias "true"
checkbox Ii\) "true"
checkbox Total "false"
checkbox Creatinina "false"
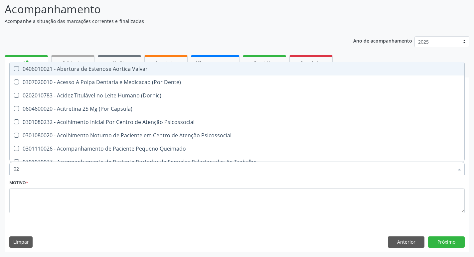
checkbox Glicose "false"
checkbox \(Tgo\) "false"
checkbox \(Tgp\) "false"
checkbox Triglicerideos "false"
checkbox Ureia "false"
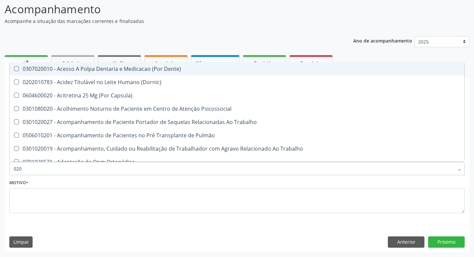
type input "0202"
checkbox Fragmento "true"
checkbox Ossea "true"
checkbox Laser "true"
checkbox \(Spcto\) "true"
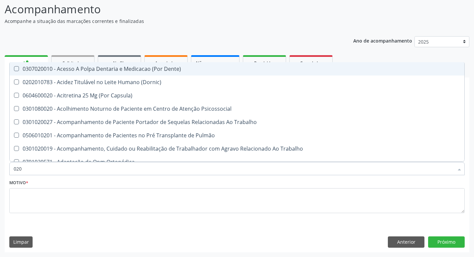
checkbox 67 "true"
checkbox Projecoes\) "true"
checkbox Estimulo "true"
checkbox Total "false"
checkbox Creatinina "false"
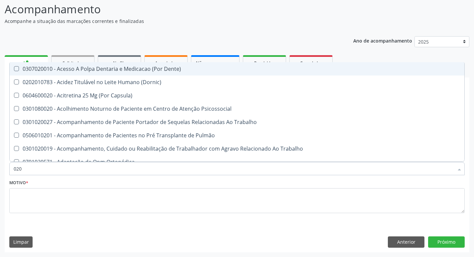
checkbox Glicose "false"
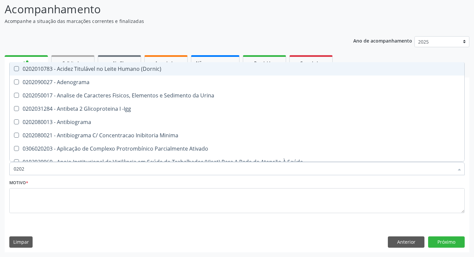
type input "02020"
checkbox Total "true"
checkbox Creatinina "true"
checkbox Etossuximida "false"
checkbox Viii "false"
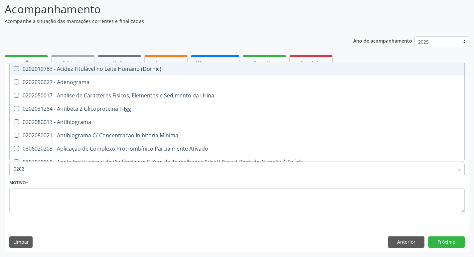
checkbox Glicose "true"
checkbox Lactato "false"
checkbox \(Tgo\) "true"
checkbox \(Tgp\) "true"
checkbox Triglicerideos "true"
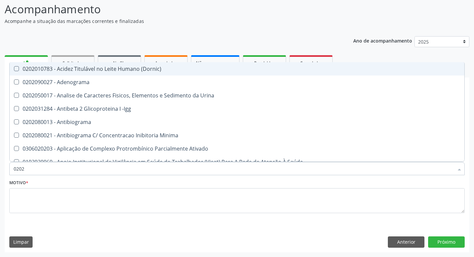
checkbox Ureia "true"
checkbox \(Direto\) "false"
checkbox Urinarios "false"
checkbox Pallidum "false"
checkbox Hematocrito "false"
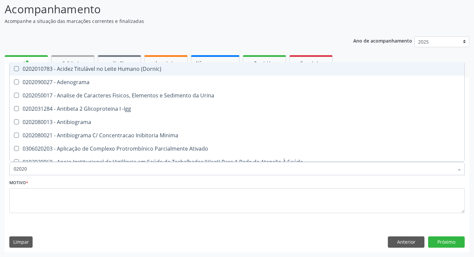
type input "020201"
checkbox Parceria\) "true"
checkbox Gestante "true"
checkbox T3 "true"
checkbox 17-Hidroxicorticosteroides "true"
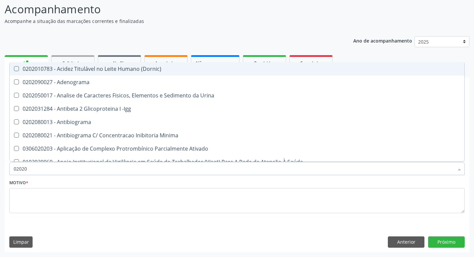
checkbox D "true"
checkbox Acetona "true"
checkbox Ascorbico "true"
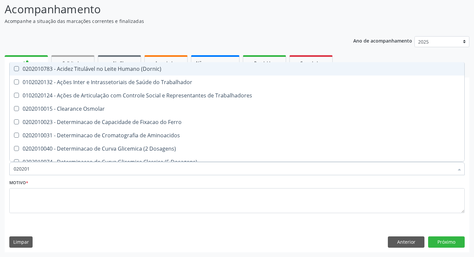
type input "0202010"
checkbox Fracoes "true"
checkbox Ionizavel "true"
checkbox Total "false"
checkbox Creatinina "false"
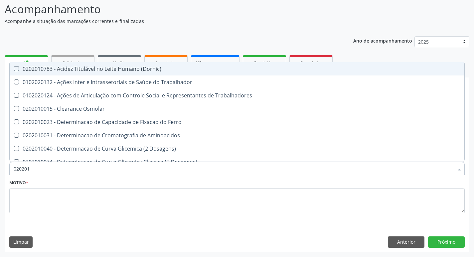
checkbox II "true"
checkbox Glicose "false"
checkbox Leucino-Aminopeptidase "true"
checkbox Lipase "true"
checkbox Muco-Proteinas "true"
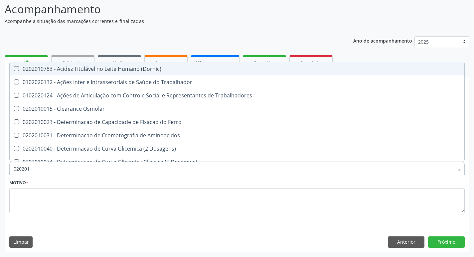
checkbox Piruvato "true"
checkbox \(Tgo\) "false"
checkbox \(Tgp\) "false"
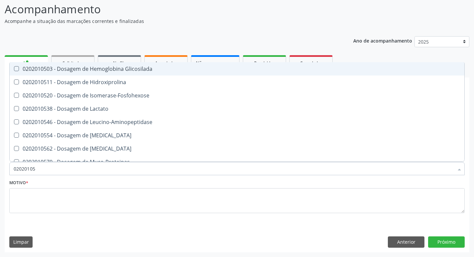
type input "020201050"
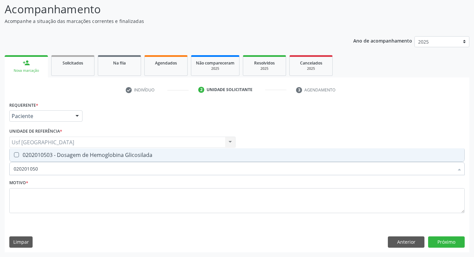
click at [42, 158] on div "0202010503 - Dosagem de Hemoglobina Glicosilada" at bounding box center [237, 154] width 446 height 5
checkbox Glicosilada "true"
drag, startPoint x: 43, startPoint y: 165, endPoint x: 17, endPoint y: 168, distance: 25.8
click at [20, 167] on input "020201050" at bounding box center [234, 168] width 440 height 13
type input "02"
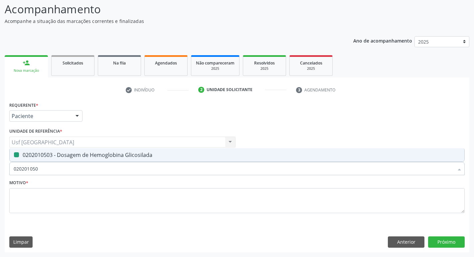
checkbox Glicosilada "false"
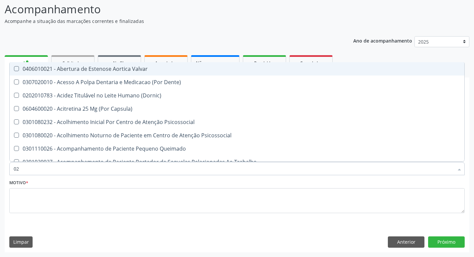
type input "0"
checkbox Total "false"
checkbox Creatinina "false"
checkbox Glicose "false"
checkbox Glicosilada "false"
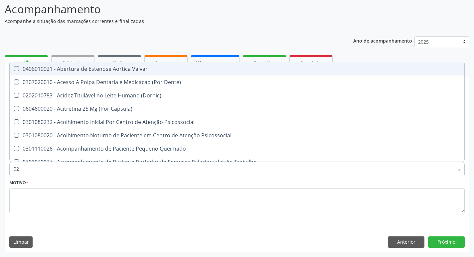
checkbox \(Tgo\) "false"
checkbox \(Tgp\) "false"
checkbox Triglicerideos "false"
checkbox Ureia "false"
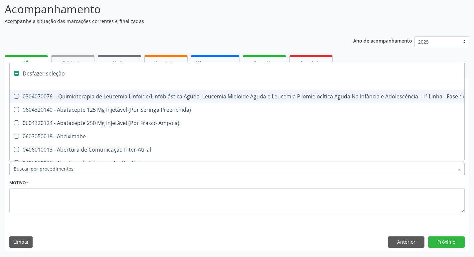
type input "h"
checkbox Fibrinogênio "true"
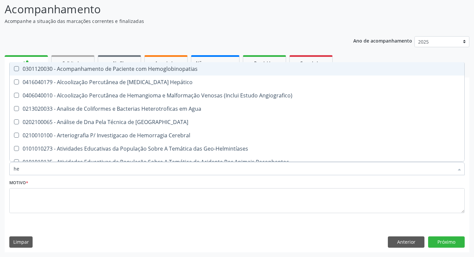
type input "hem"
checkbox \(Qualitativo\) "true"
checkbox Glicosilada "false"
type input "hemo"
checkbox Redome\) "true"
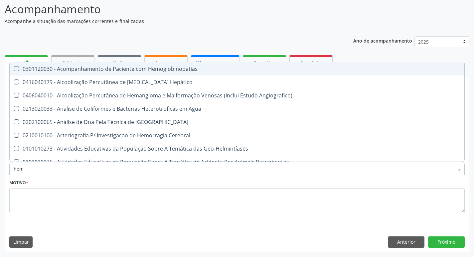
checkbox \(Qualitativo\) "false"
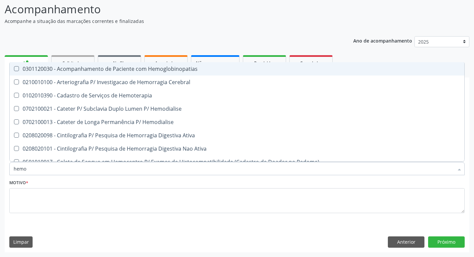
type input "hemog"
checkbox Tardio\) "true"
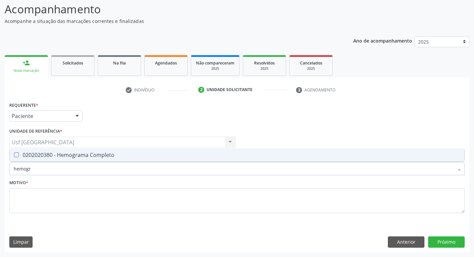
type input "hemogra"
click at [39, 159] on span "0202020380 - Hemograma Completo" at bounding box center [237, 154] width 454 height 13
checkbox Completo "true"
drag, startPoint x: 23, startPoint y: 170, endPoint x: 2, endPoint y: 172, distance: 21.1
click at [2, 172] on div "Acompanhamento Acompanhe a situação das marcações correntes e finalizadas Relat…" at bounding box center [237, 124] width 474 height 265
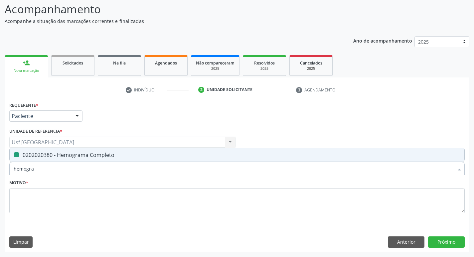
checkbox Completo "false"
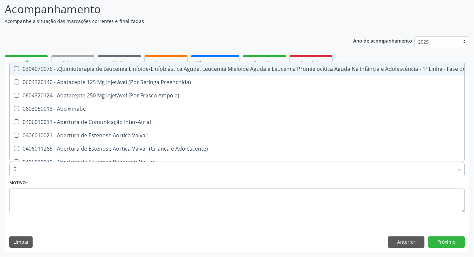
type input "02"
checkbox Transferências "true"
checkbox Meckel "true"
checkbox Bilateral "true"
checkbox Indireta "true"
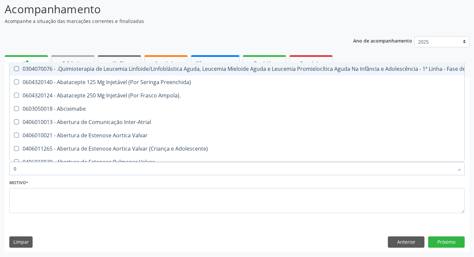
checkbox Laboratorial "true"
checkbox Citopatológico "true"
checkbox Transfusao "true"
checkbox Transplante "true"
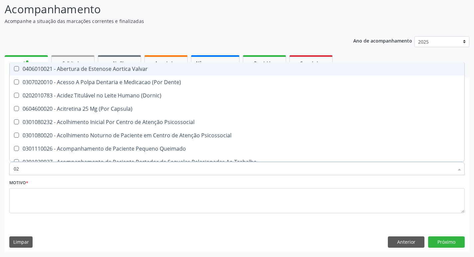
type input "020"
checkbox Congênita "true"
checkbox Complementar\) "true"
checkbox \(Qualitativo\) "true"
checkbox Glomerular "true"
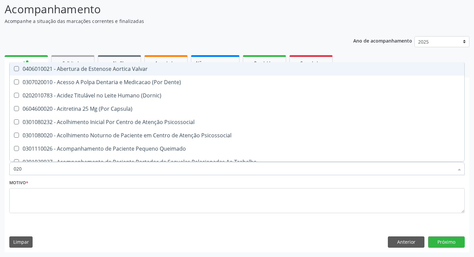
checkbox Semana\) "true"
checkbox Pediátrico "true"
checkbox Dias "true"
checkbox Ii\) "true"
checkbox Total "false"
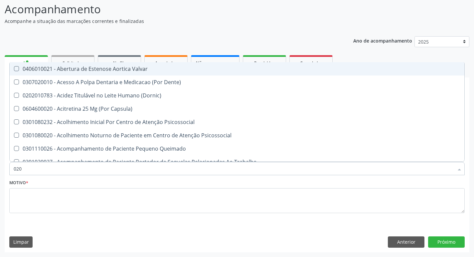
checkbox Creatinina "false"
checkbox Glicose "false"
checkbox Glicosilada "false"
checkbox \(Tgo\) "false"
checkbox \(Tgp\) "false"
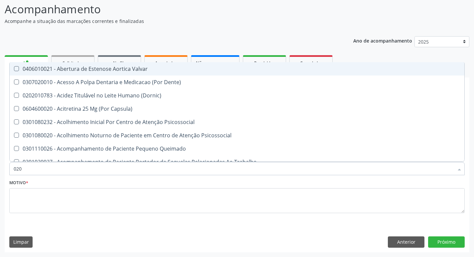
checkbox Triglicerideos "false"
checkbox \(T3\) "true"
checkbox Ureia "false"
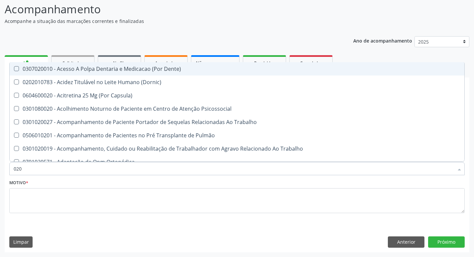
type input "0202"
checkbox Fragmento "true"
checkbox Ossea "true"
checkbox Laser "true"
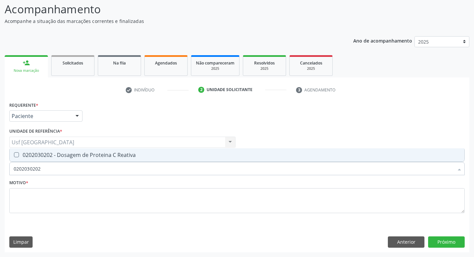
click at [32, 158] on div "0202030202 - Dosagem de Proteina C Reativa" at bounding box center [237, 154] width 446 height 5
drag, startPoint x: 48, startPoint y: 167, endPoint x: 15, endPoint y: 159, distance: 33.5
click at [15, 164] on input "0202030202" at bounding box center [234, 168] width 440 height 13
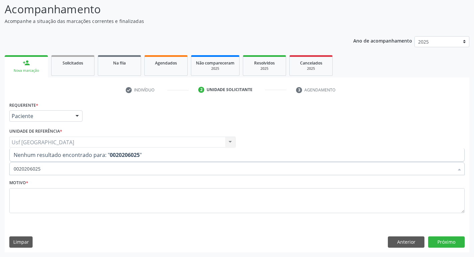
drag, startPoint x: 45, startPoint y: 170, endPoint x: 7, endPoint y: 170, distance: 37.9
click at [19, 170] on input "0020206025" at bounding box center [234, 168] width 440 height 13
click at [16, 169] on input "0020206025" at bounding box center [234, 168] width 440 height 13
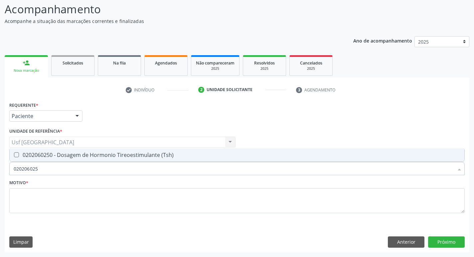
click at [86, 152] on div "0202060250 - Dosagem de Hormonio Tireoestimulante (Tsh)" at bounding box center [237, 154] width 446 height 5
drag, startPoint x: 56, startPoint y: 166, endPoint x: 0, endPoint y: 171, distance: 56.1
click at [0, 171] on div "Acompanhamento Acompanhe a situação das marcações correntes e finalizadas Relat…" at bounding box center [237, 124] width 474 height 265
drag, startPoint x: 43, startPoint y: 152, endPoint x: 44, endPoint y: 158, distance: 5.4
click at [44, 153] on div "0202060381 - Dosagem de Tiroxina Livre (T4 Livre)" at bounding box center [237, 154] width 446 height 5
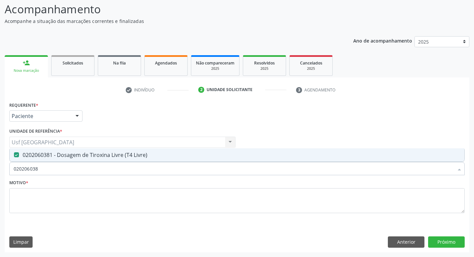
drag, startPoint x: 44, startPoint y: 159, endPoint x: 41, endPoint y: 163, distance: 4.5
click at [41, 163] on div "020206038 Desfazer seleção 0202060381 - Dosagem de Tiroxina Livre (T4 Livre) Ne…" at bounding box center [236, 167] width 455 height 11
drag, startPoint x: 42, startPoint y: 164, endPoint x: 0, endPoint y: 169, distance: 42.2
click at [0, 169] on div "Acompanhamento Acompanhe a situação das marcações correntes e finalizadas Relat…" at bounding box center [237, 124] width 474 height 265
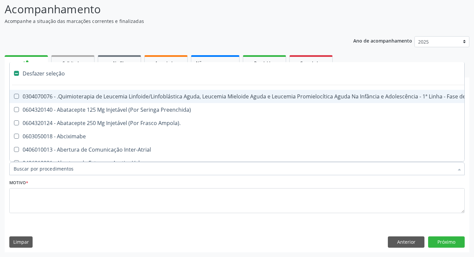
click at [35, 178] on div "Motivo *" at bounding box center [236, 195] width 455 height 35
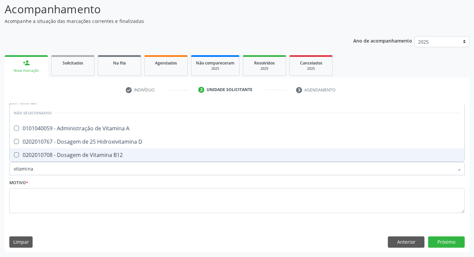
click at [95, 153] on div "0202010708 - Dosagem de Vitamina B12" at bounding box center [237, 154] width 446 height 5
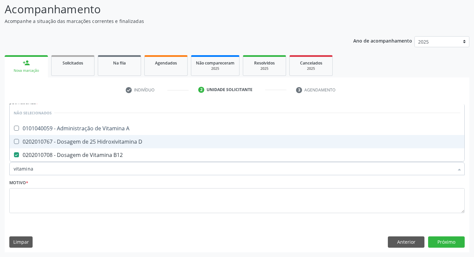
click at [116, 139] on div "0202010767 - Dosagem de 25 Hidroxivitamina D" at bounding box center [237, 141] width 446 height 5
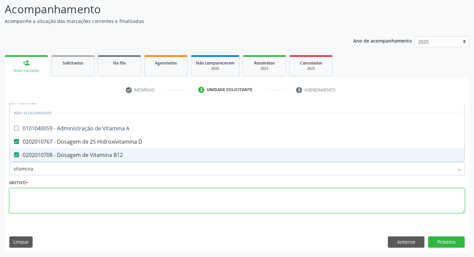
click at [325, 203] on textarea at bounding box center [236, 200] width 455 height 25
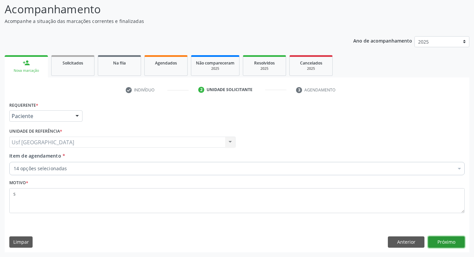
click at [435, 240] on button "Próximo" at bounding box center [446, 241] width 37 height 11
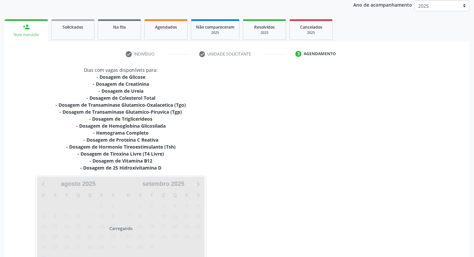
scroll to position [123, 0]
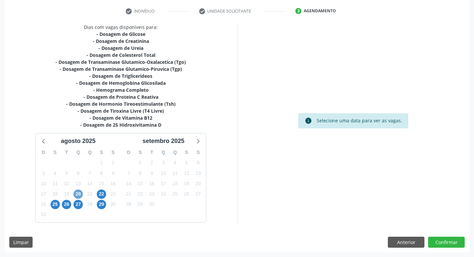
click at [79, 192] on span "20" at bounding box center [77, 193] width 9 height 9
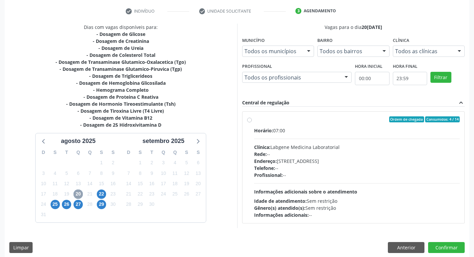
scroll to position [128, 0]
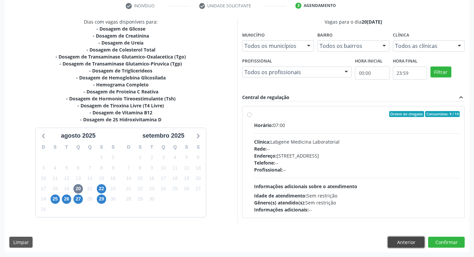
click at [400, 243] on button "Anterior" at bounding box center [406, 242] width 37 height 11
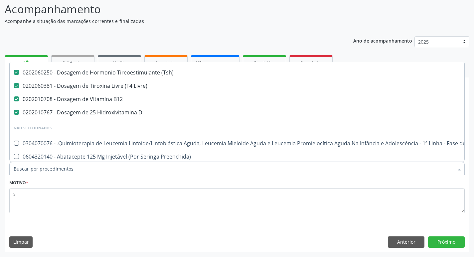
scroll to position [166, 0]
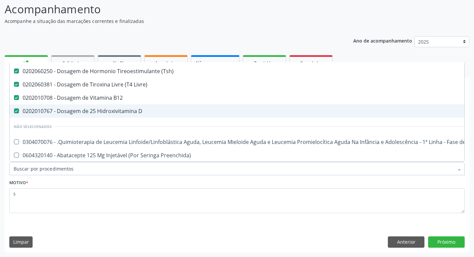
click at [66, 108] on div "0202010767 - Dosagem de 25 Hidroxivitamina D" at bounding box center [273, 110] width 518 height 5
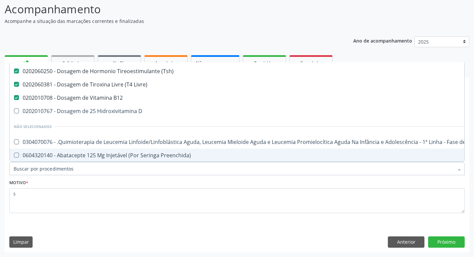
click at [45, 170] on input "Item de agendamento *" at bounding box center [234, 168] width 440 height 13
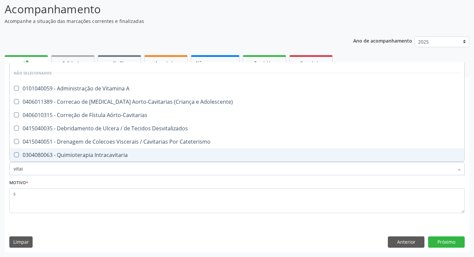
scroll to position [0, 0]
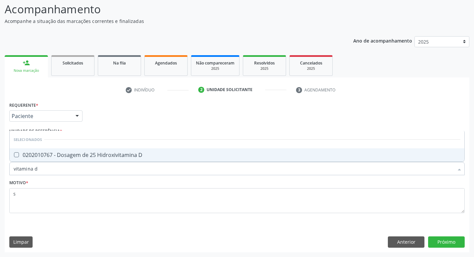
click at [57, 156] on div "0202010767 - Dosagem de 25 Hidroxivitamina D" at bounding box center [237, 154] width 446 height 5
click at [458, 245] on button "Próximo" at bounding box center [446, 241] width 37 height 11
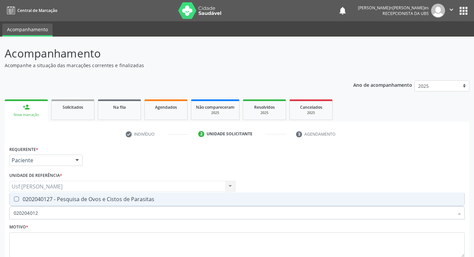
scroll to position [44, 0]
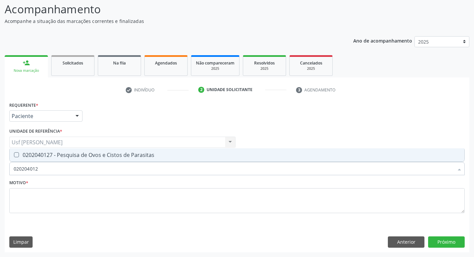
click at [34, 153] on div "0202040127 - Pesquisa de Ovos e Cistos de Parasitas" at bounding box center [237, 154] width 446 height 5
checkbox Parasitas "true"
drag, startPoint x: 40, startPoint y: 167, endPoint x: 8, endPoint y: 167, distance: 31.6
click at [8, 167] on div "Item de agendamento * 020204012 Desfazer seleção 0202040127 - Pesquisa de Ovos …" at bounding box center [237, 165] width 458 height 26
checkbox Parasitas "false"
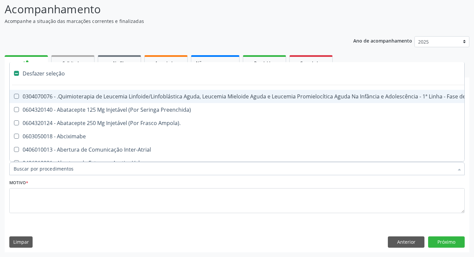
type input "v"
checkbox \(Monocular\) "true"
checkbox Estereotaxica "true"
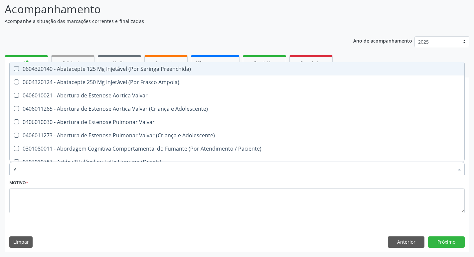
type input "vi"
checkbox Ras\ "true"
checkbox Reativa "false"
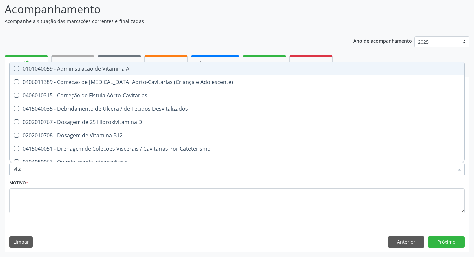
type input "vitam"
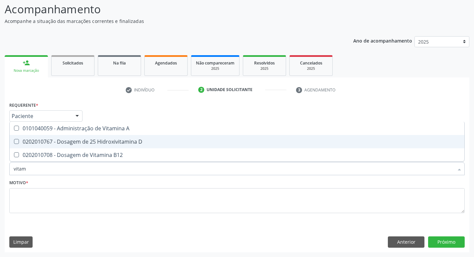
click at [67, 143] on div "0202010767 - Dosagem de 25 Hidroxivitamina D" at bounding box center [237, 141] width 446 height 5
checkbox D "true"
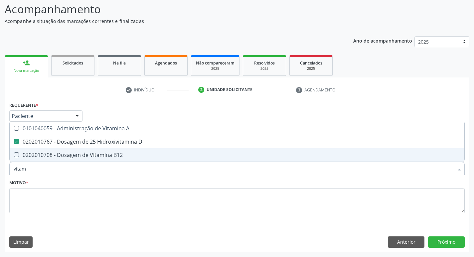
drag, startPoint x: 32, startPoint y: 171, endPoint x: 7, endPoint y: 166, distance: 25.1
click at [6, 166] on div "Requerente * Paciente Médico(a) Enfermeiro(a) Paciente Nenhum resultado encontr…" at bounding box center [237, 176] width 464 height 152
checkbox D "false"
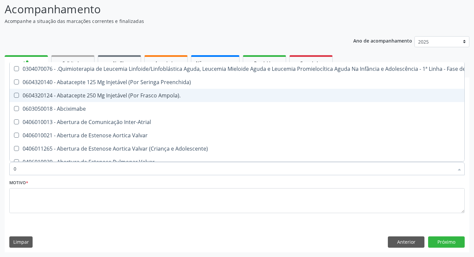
type input "02"
checkbox Venosa "true"
checkbox Transferências "true"
checkbox Meckel "true"
checkbox Bilateral "true"
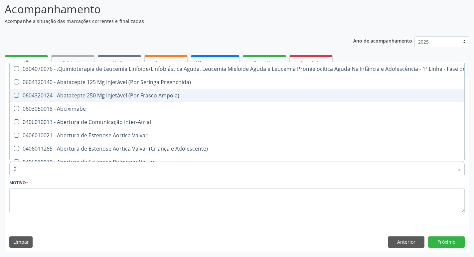
checkbox Indireta "true"
checkbox Per-Operatoria "true"
checkbox Laboratorial "true"
checkbox Citopatológico "true"
checkbox Transfusao "true"
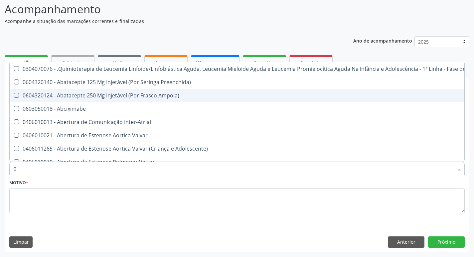
checkbox Transplante "true"
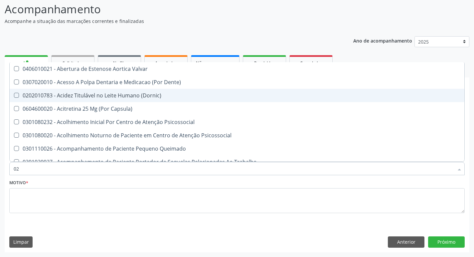
type input "020"
checkbox Joelho "true"
checkbox Congênita "true"
checkbox Complementar\) "true"
checkbox \(Qualitativo\) "true"
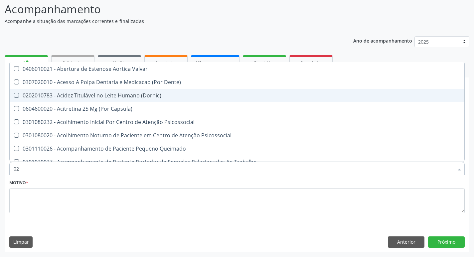
checkbox Glomerular "true"
checkbox Pernoite "true"
checkbox Semana\) "true"
checkbox Pediátrico "true"
checkbox Dias "true"
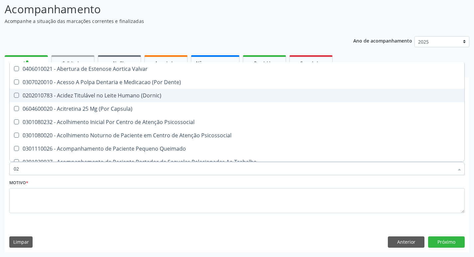
checkbox Ii\) "true"
checkbox D "false"
checkbox Total "false"
checkbox Creatinina "false"
checkbox Glicose "false"
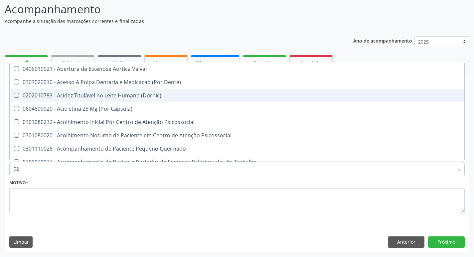
checkbox Glicosilada "false"
checkbox Reativa "false"
checkbox \(Tgo\) "false"
checkbox \(Tgp\) "false"
checkbox Triglicerideos "false"
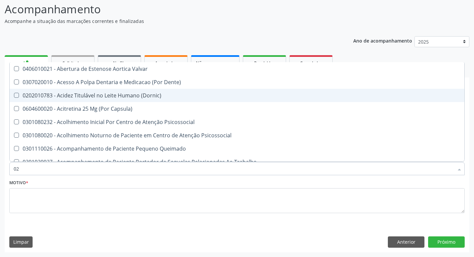
checkbox \(T3\) "true"
checkbox Ureia "false"
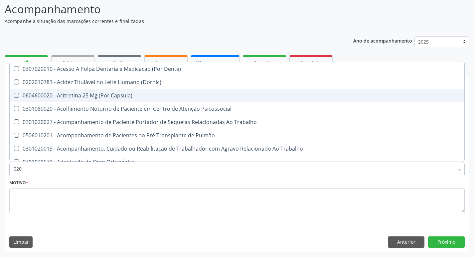
type input "0202"
checkbox Psicossocial "true"
checkbox Fragmento "true"
checkbox Ossea "true"
checkbox Laser "true"
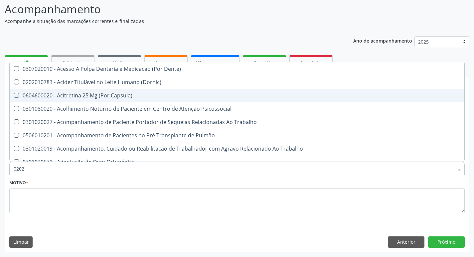
checkbox Septostomia "true"
checkbox Gastro-Esofagico "true"
checkbox \(Spcto\) "true"
checkbox 67 "true"
checkbox Projecoes\) "true"
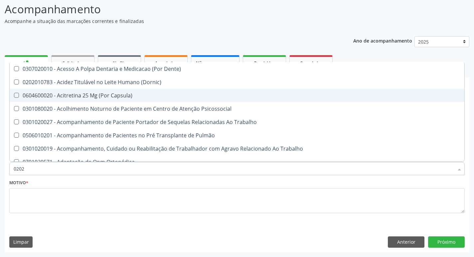
checkbox Estimulo "true"
checkbox Biologica "true"
checkbox 17-Hidroxicorticosteroides "true"
checkbox D "false"
checkbox Total "false"
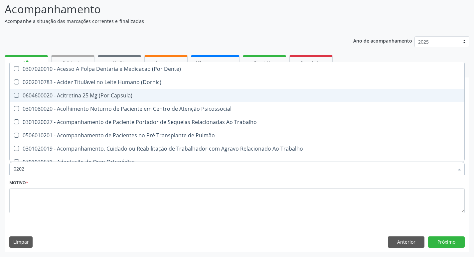
checkbox Creatinina "false"
checkbox Glicose "false"
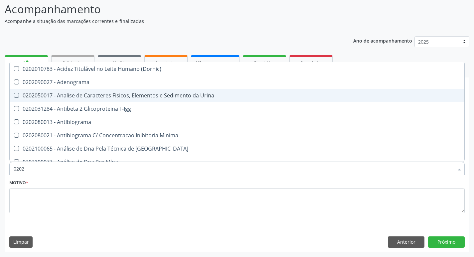
type input "02020"
checkbox Ivy "true"
checkbox D "false"
checkbox Barbituratos "true"
checkbox Calcio "true"
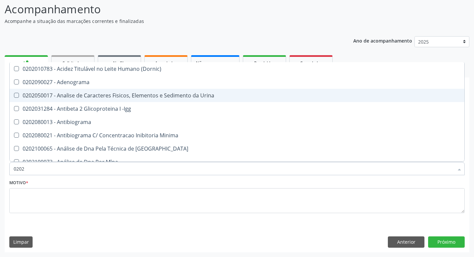
checkbox Total "false"
checkbox Creatinina "false"
checkbox Xi "true"
checkbox Fibrinogenio "true"
checkbox Glicose "false"
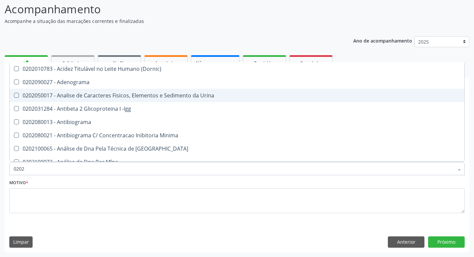
checkbox Glicosilada "false"
checkbox Insulina "true"
checkbox Prolactina "true"
checkbox Funcional "true"
checkbox Reativa "false"
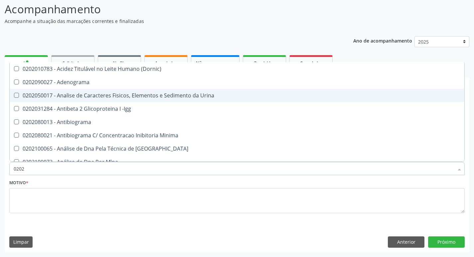
checkbox Funcional "true"
checkbox Derrames "true"
checkbox \(Tgo\) "false"
checkbox \(Tgp\) "false"
checkbox Triglicerideos "false"
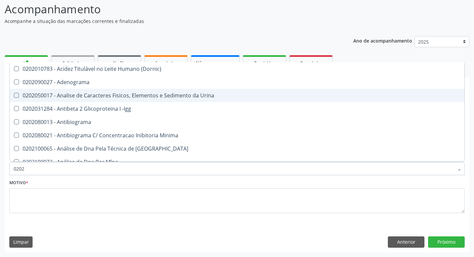
checkbox Ureia "false"
checkbox Zinco "true"
checkbox Completo "false"
checkbox \(Anti-Hdv\) "true"
checkbox Parasitas "false"
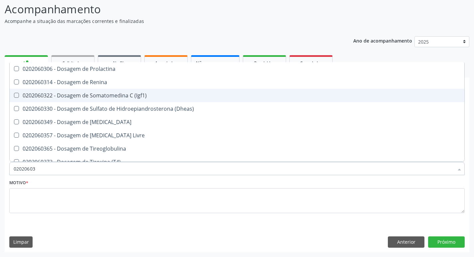
type input "020206038"
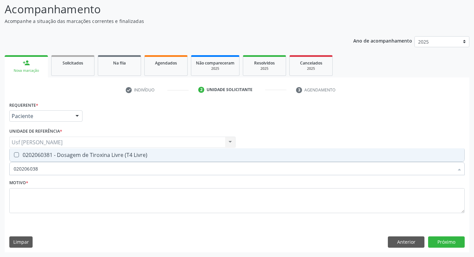
drag, startPoint x: 40, startPoint y: 156, endPoint x: 41, endPoint y: 166, distance: 9.4
click at [40, 158] on div "0202060381 - Dosagem de Tiroxina Livre (T4 Livre)" at bounding box center [237, 154] width 446 height 5
checkbox Livre\) "true"
drag, startPoint x: 17, startPoint y: 169, endPoint x: 0, endPoint y: 168, distance: 17.3
click at [0, 169] on div "Acompanhamento Acompanhe a situação das marcações correntes e finalizadas Relat…" at bounding box center [237, 124] width 474 height 265
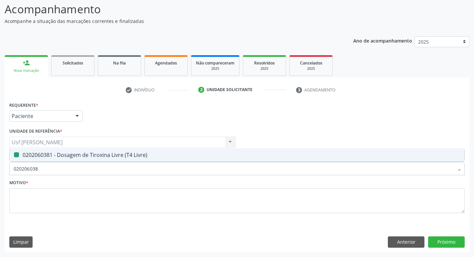
checkbox Livre\) "false"
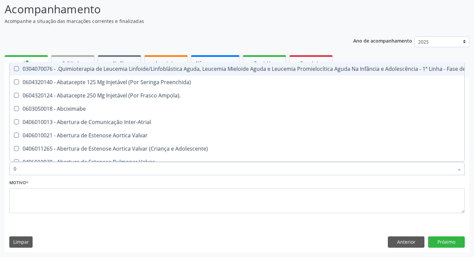
type input "02"
checkbox Venosa "true"
checkbox Transferências "true"
checkbox Meckel "true"
checkbox Bilateral "true"
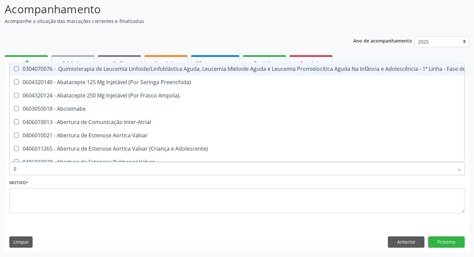
checkbox Indireta "true"
checkbox Per-Operatoria "true"
checkbox Leprae "true"
checkbox Laboratorial "true"
checkbox Citopatológico "true"
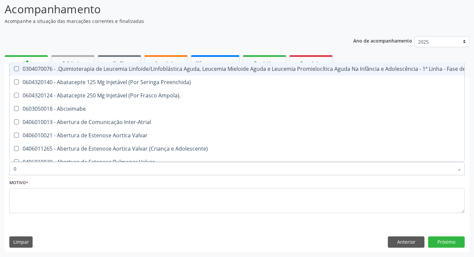
checkbox Transfusao "true"
checkbox Transplante "true"
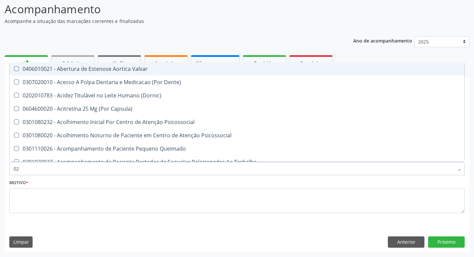
type input "020"
checkbox Joelho "true"
checkbox Congênita "true"
checkbox Complementar\) "true"
checkbox \(Qualitativo\) "true"
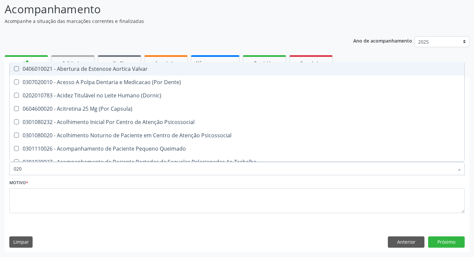
checkbox Glomerular "true"
checkbox Pernoite "true"
checkbox Artéria "true"
checkbox Semana\) "true"
checkbox Pediátrico "true"
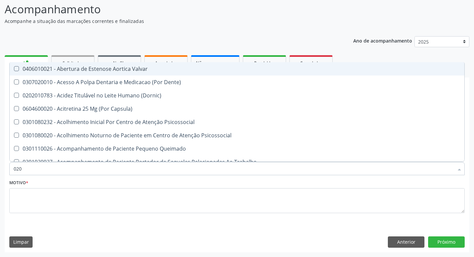
checkbox Dias "true"
checkbox Ii\) "true"
checkbox D "false"
checkbox Total "false"
checkbox Creatinina "false"
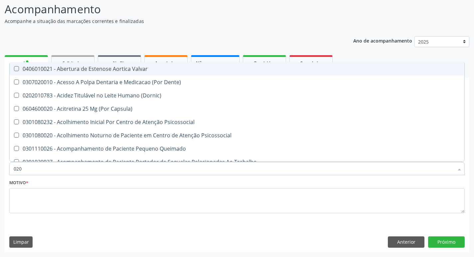
checkbox Glicose "false"
checkbox Glicosilada "false"
checkbox Reativa "false"
checkbox Livre\) "false"
checkbox \(Tgo\) "false"
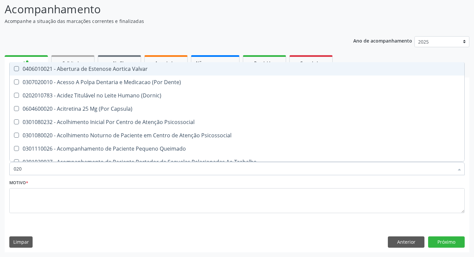
checkbox \(Tgp\) "false"
checkbox Triglicerideos "false"
checkbox \(T3\) "true"
checkbox Ureia "false"
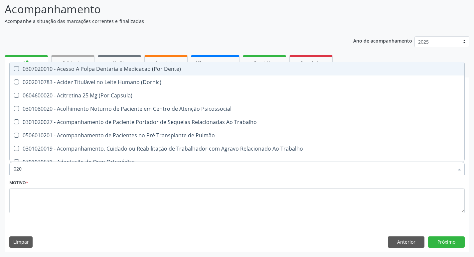
type input "0202"
checkbox Psicossocial "true"
checkbox Fragmento "true"
checkbox Ossea "true"
checkbox Laser "true"
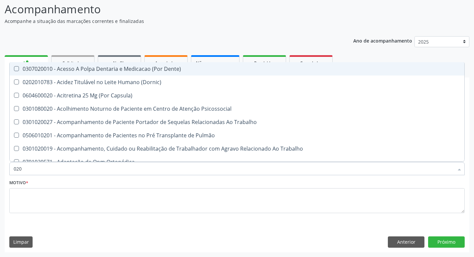
checkbox Septostomia "true"
checkbox Gastro-Esofagico "true"
checkbox Paratireoides "true"
checkbox \(Spcto\) "true"
checkbox 67 "true"
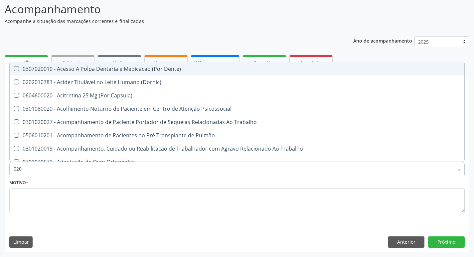
checkbox Projecoes\) "true"
checkbox Estimulo "true"
checkbox Biologica "true"
checkbox 17-Hidroxicorticosteroides "true"
checkbox D "false"
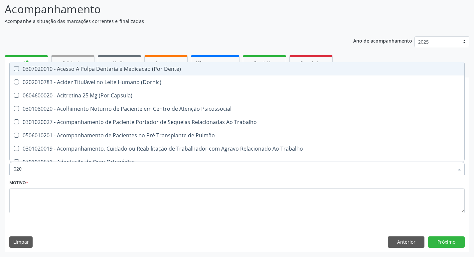
checkbox Total "false"
checkbox Creatinina "false"
checkbox Glicose "false"
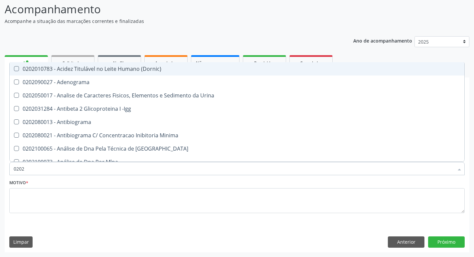
type input "02020"
checkbox Ivy "true"
checkbox D "false"
checkbox Barbituratos "true"
checkbox Calcio "true"
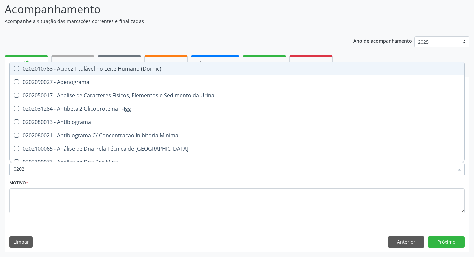
checkbox Total "false"
checkbox Creatinina "false"
checkbox Xi "true"
checkbox Fibrinogenio "true"
checkbox Glicose "false"
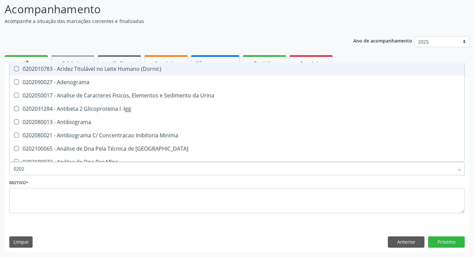
checkbox Glicosilada "false"
checkbox Insulina "true"
checkbox Progesterona "true"
checkbox Prolactina "true"
checkbox Funcional "true"
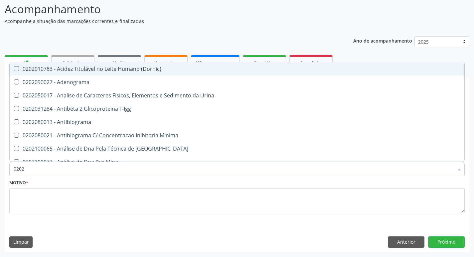
checkbox Reativa "false"
checkbox Funcional "true"
checkbox Derrames "true"
checkbox Livre\) "false"
checkbox \(Tgo\) "false"
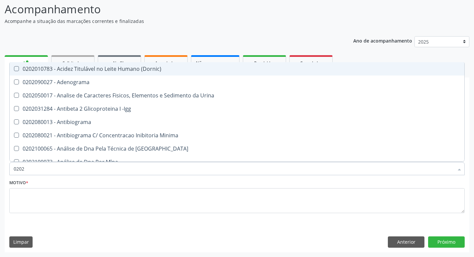
checkbox \(Tgp\) "false"
checkbox Triglicerideos "false"
checkbox Ureia "false"
checkbox Zinco "true"
checkbox Completo "false"
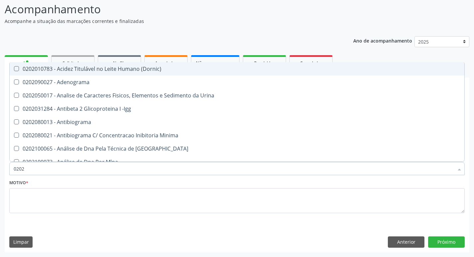
checkbox \(Anti-Hdv\) "true"
checkbox Parasitas "false"
type input "020206"
checkbox Micobactérias "true"
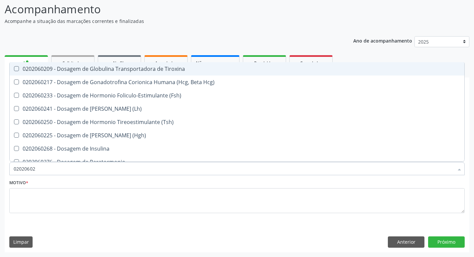
type input "020206025"
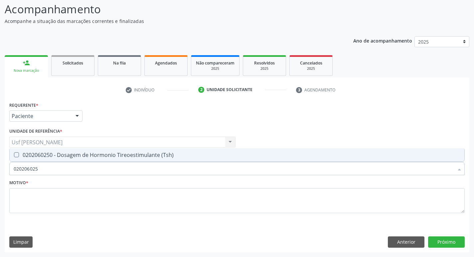
click at [16, 155] on \(Tsh\) at bounding box center [16, 154] width 5 height 5
click at [14, 155] on \(Tsh\) "checkbox" at bounding box center [12, 155] width 4 height 4
checkbox \(Tsh\) "true"
drag, startPoint x: 11, startPoint y: 167, endPoint x: 0, endPoint y: 163, distance: 11.2
click at [0, 164] on div "Acompanhamento Acompanhe a situação das marcações correntes e finalizadas Relat…" at bounding box center [237, 124] width 474 height 265
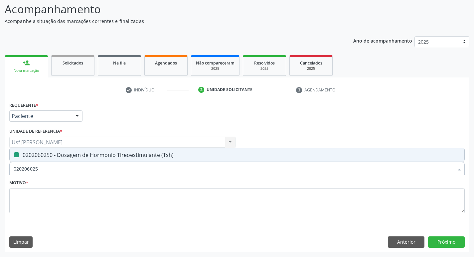
type input "5"
checkbox \(Tsh\) "false"
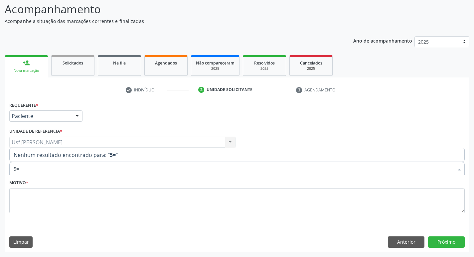
type input "5"
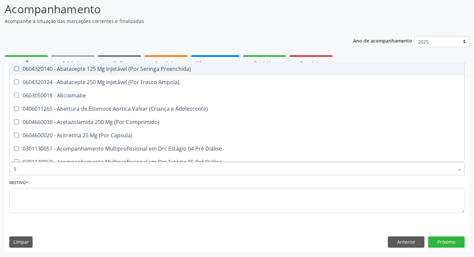
checkbox D "false"
checkbox Total "false"
checkbox Glicosilada "false"
checkbox \(Tsh\) "false"
checkbox \(Tgp\) "false"
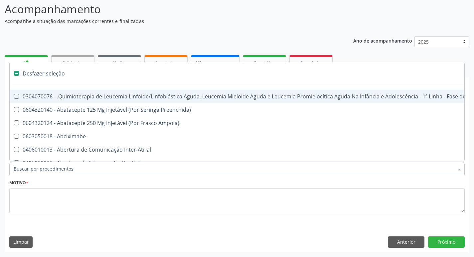
type input "v"
checkbox Comprimido\) "true"
checkbox \(Monocular\) "true"
checkbox Tireoide "true"
checkbox Estereotaxica "true"
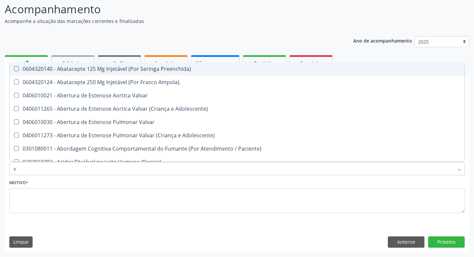
type input "vi"
checkbox Ayurveda "true"
checkbox Ras\ "true"
checkbox D "false"
checkbox Reativa "false"
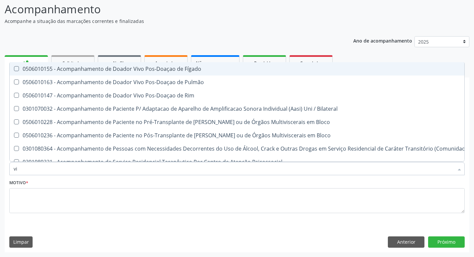
type input "vit"
checkbox Bloco "true"
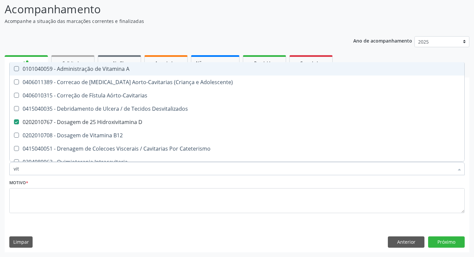
type input "vita"
checkbox D "true"
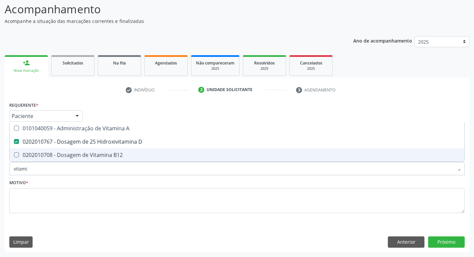
click at [22, 152] on div "0202010708 - Dosagem de Vitamina B12" at bounding box center [237, 154] width 446 height 5
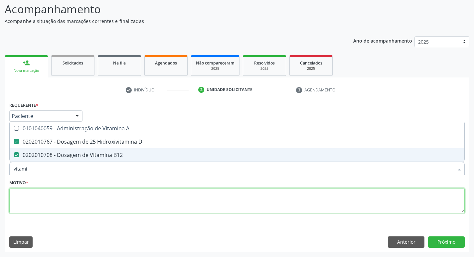
click at [128, 190] on textarea at bounding box center [236, 200] width 455 height 25
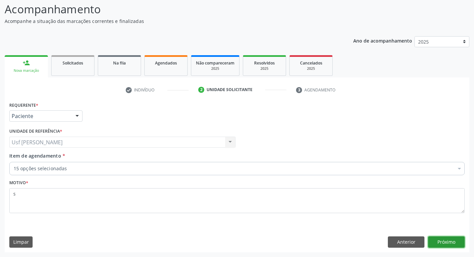
click at [448, 245] on button "Próximo" at bounding box center [446, 241] width 37 height 11
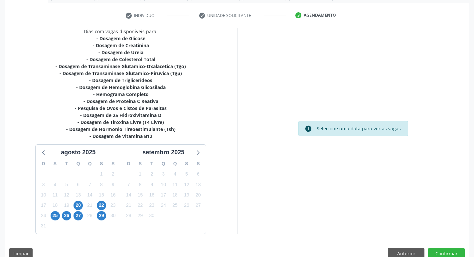
scroll to position [130, 0]
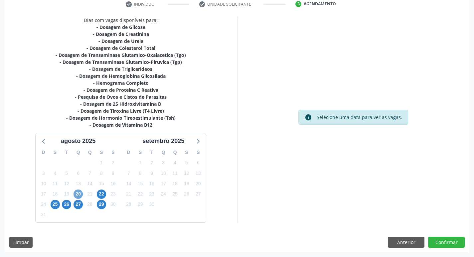
click at [82, 194] on span "20" at bounding box center [77, 193] width 9 height 9
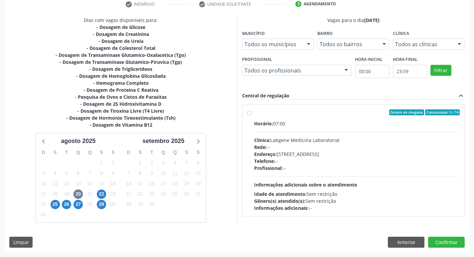
click at [326, 155] on div "Endereço: nº 531, Nossa Senhora da Pen, Serra Talhada - PE" at bounding box center [357, 154] width 206 height 7
click at [252, 115] on input "Ordem de chegada Consumidos: 5 / 14 Horário: 07:00 Clínica: Labgene Medicina La…" at bounding box center [249, 112] width 5 height 6
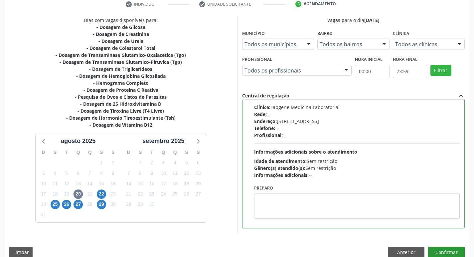
scroll to position [140, 0]
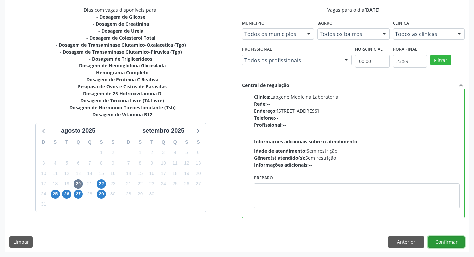
click at [445, 237] on button "Confirmar" at bounding box center [446, 241] width 37 height 11
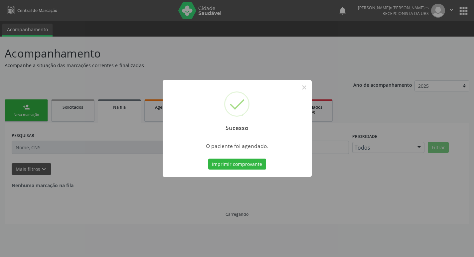
scroll to position [0, 0]
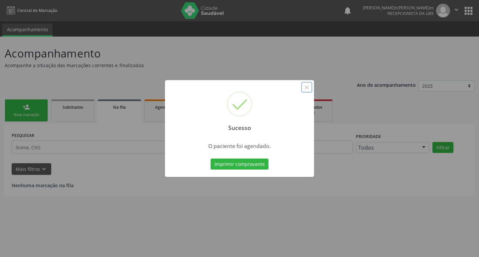
drag, startPoint x: 304, startPoint y: 86, endPoint x: 284, endPoint y: 86, distance: 19.6
click at [304, 86] on button "×" at bounding box center [306, 87] width 11 height 11
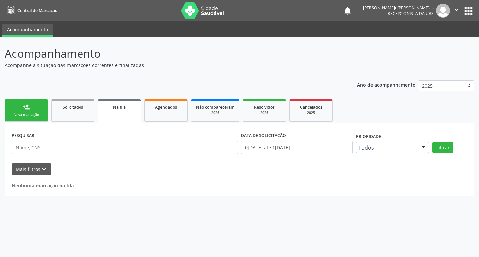
click at [39, 117] on div "Nova marcação" at bounding box center [26, 114] width 33 height 5
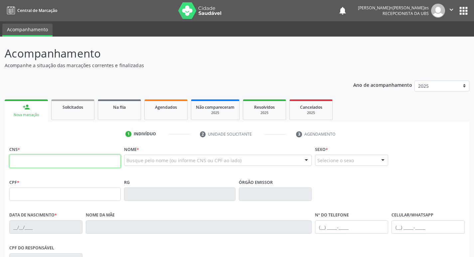
click at [41, 157] on input "text" at bounding box center [64, 161] width 111 height 13
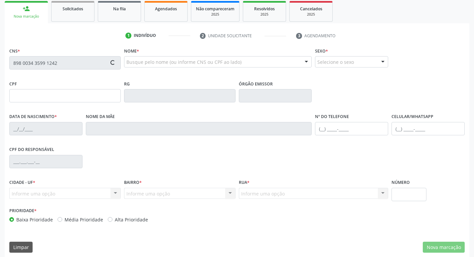
scroll to position [103, 0]
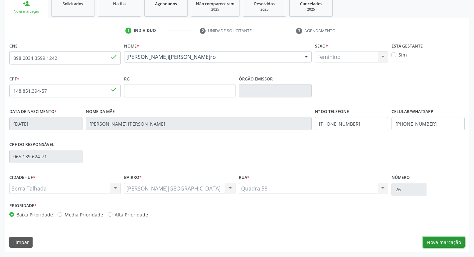
click at [453, 242] on button "Nova marcação" at bounding box center [444, 242] width 42 height 11
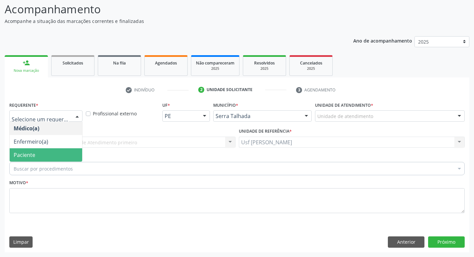
click at [43, 152] on span "Paciente" at bounding box center [46, 154] width 72 height 13
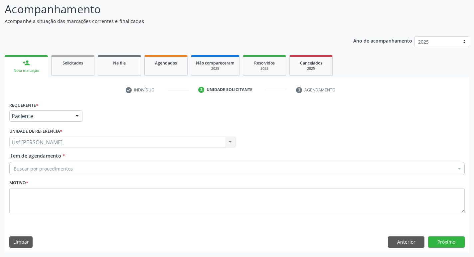
click at [41, 164] on div "Buscar por procedimentos" at bounding box center [236, 168] width 455 height 13
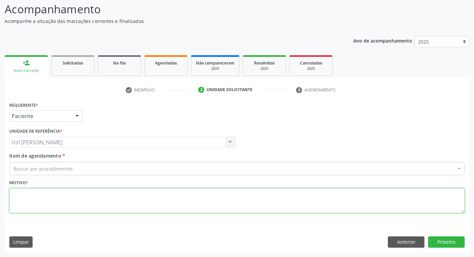
click at [36, 203] on textarea at bounding box center [236, 200] width 455 height 25
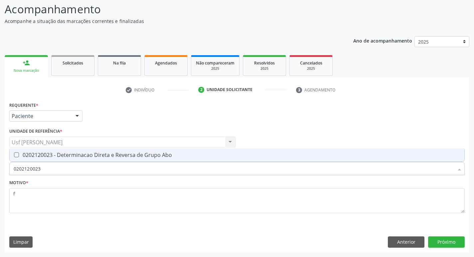
drag, startPoint x: 57, startPoint y: 155, endPoint x: 54, endPoint y: 168, distance: 13.8
click at [56, 161] on span "0202120023 - Determinacao Direta e Reversa de Grupo Abo" at bounding box center [237, 154] width 454 height 13
drag, startPoint x: 54, startPoint y: 168, endPoint x: 6, endPoint y: 175, distance: 48.1
click at [6, 175] on div "Requerente * Paciente Médico(a) Enfermeiro(a) Paciente Nenhum resultado encontr…" at bounding box center [237, 176] width 464 height 152
click at [34, 158] on div "0202050017 - Analise de Caracteres Fisicos, Elementos e Sedimento da Urina" at bounding box center [237, 154] width 446 height 5
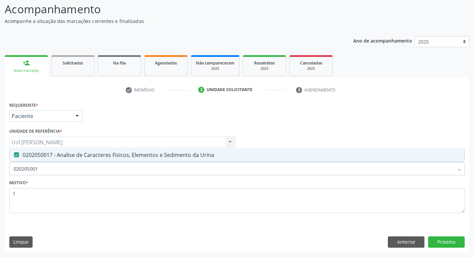
drag, startPoint x: 44, startPoint y: 170, endPoint x: 0, endPoint y: 168, distance: 44.2
click at [0, 168] on div "Acompanhamento Acompanhe a situação das marcações correntes e finalizadas Relat…" at bounding box center [237, 124] width 474 height 265
click at [47, 150] on span "0202010473 - Dosagem de Glicose" at bounding box center [237, 154] width 454 height 13
drag, startPoint x: 42, startPoint y: 161, endPoint x: 23, endPoint y: 171, distance: 21.6
click at [18, 168] on div "020201047 Desfazer seleção 0202010473 - Dosagem de Glicose Nenhum resultado enc…" at bounding box center [236, 167] width 455 height 11
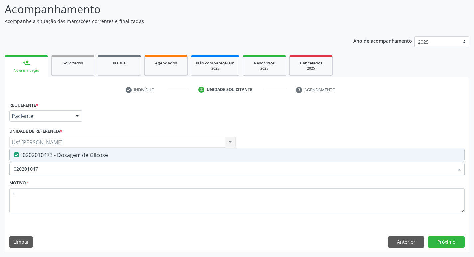
drag, startPoint x: 33, startPoint y: 170, endPoint x: 0, endPoint y: 166, distance: 33.4
click at [0, 166] on div "Acompanhamento Acompanhe a situação das marcações correntes e finalizadas Relat…" at bounding box center [237, 124] width 474 height 265
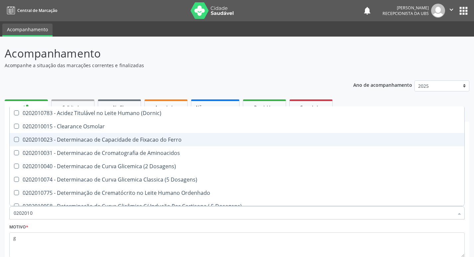
scroll to position [44, 0]
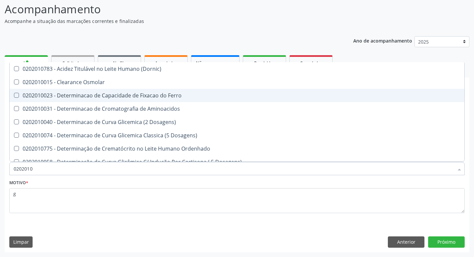
type input "02020106"
checkbox Osmolaridade "true"
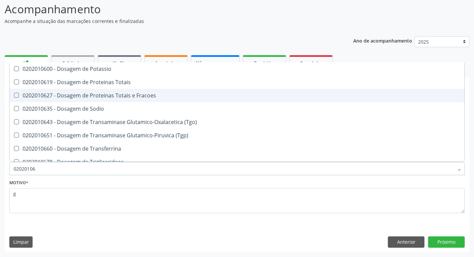
type input "020201064"
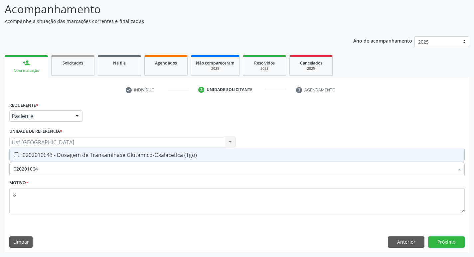
click at [61, 158] on div "0202010643 - Dosagem de Transaminase Glutamico-Oxalacetica (Tgo)" at bounding box center [237, 154] width 446 height 5
checkbox \(Tgo\) "true"
drag, startPoint x: 0, startPoint y: 168, endPoint x: 6, endPoint y: 166, distance: 6.7
click at [2, 168] on div "Acompanhamento Acompanhe a situação das marcações correntes e finalizadas Relat…" at bounding box center [237, 124] width 474 height 265
type input "4"
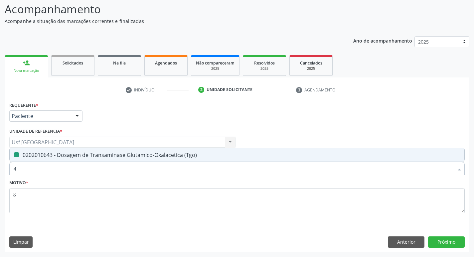
checkbox \(Tgo\) "false"
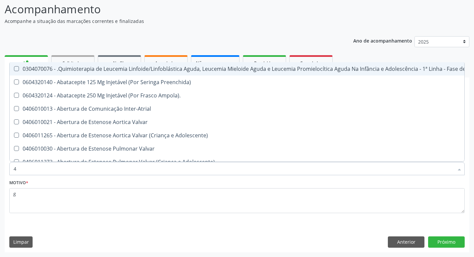
checkbox Glicose "false"
checkbox \(Tgo\) "false"
checkbox Ureia "false"
type input "02"
checkbox Transferências "true"
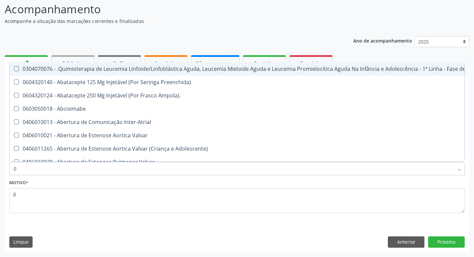
checkbox Meckel "true"
checkbox Bilateral "true"
checkbox Laboratorial "true"
checkbox Transplante "true"
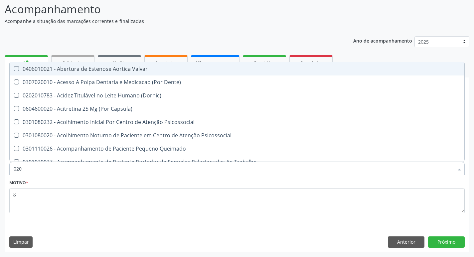
type input "0202"
checkbox Sistêmicas "true"
checkbox Sistêmico "true"
checkbox Auditiva "true"
checkbox Nervo "true"
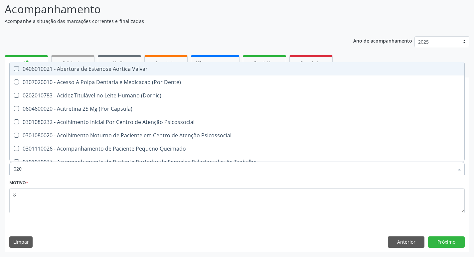
checkbox Nasal "true"
checkbox Congênita "false"
checkbox Complementar\) "false"
checkbox \(Qualitativo\) "false"
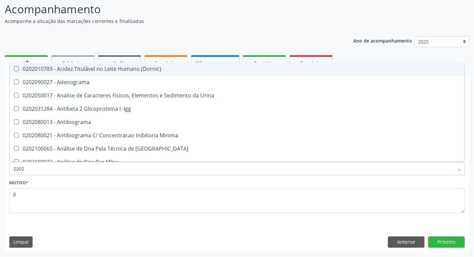
type input "02020"
checkbox Barbituratos "true"
checkbox Calcio "true"
checkbox Total "false"
checkbox Creatinina "false"
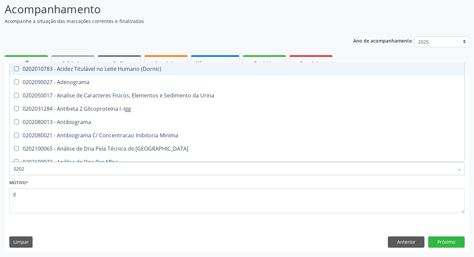
checkbox Xi "true"
checkbox Glicose "false"
checkbox Prolactina "true"
checkbox Derrames "true"
checkbox \(Tgo\) "false"
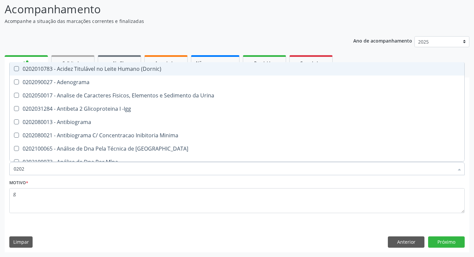
checkbox Ureia "false"
type input "020201"
checkbox Parceria\) "true"
checkbox Gestante "true"
checkbox T3 "true"
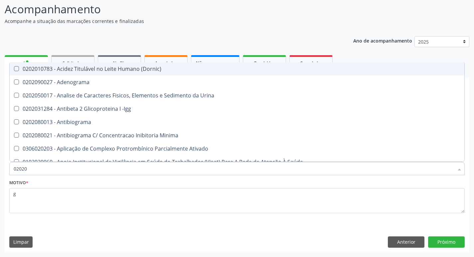
checkbox 17-Hidroxicorticosteroides "true"
checkbox Ascorbico "true"
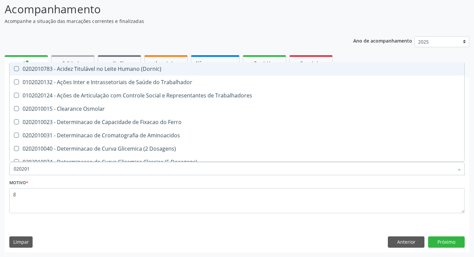
type input "0202010"
checkbox Fracoes "true"
checkbox Ionizavel "true"
checkbox Total "false"
checkbox Creatinina "false"
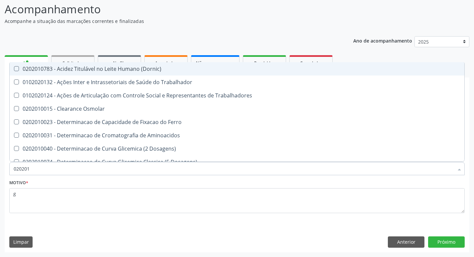
checkbox II "true"
checkbox Glicose "false"
checkbox Leucino-Aminopeptidase "true"
checkbox Piruvato "true"
checkbox \(Tgo\) "false"
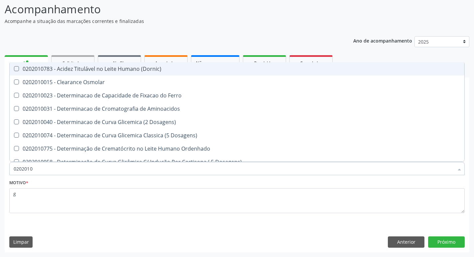
type input "02020106"
checkbox Dosagens\) "true"
checkbox Osmolaridade "true"
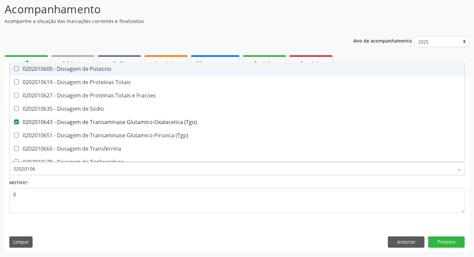
type input "020201065"
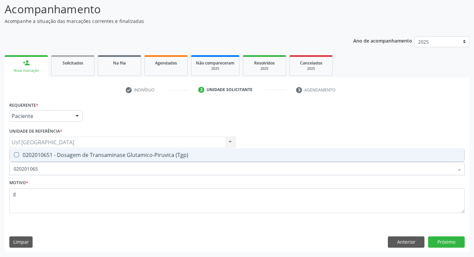
click at [20, 160] on span "0202010651 - Dosagem de Transaminase Glutamico-Piruvica (Tgp)" at bounding box center [237, 154] width 454 height 13
checkbox \(Tgp\) "true"
drag, startPoint x: 43, startPoint y: 165, endPoint x: 0, endPoint y: 167, distance: 42.9
click at [1, 167] on div "Acompanhamento Acompanhe a situação das marcações correntes e finalizadas Relat…" at bounding box center [237, 124] width 474 height 265
checkbox \(Tgp\) "false"
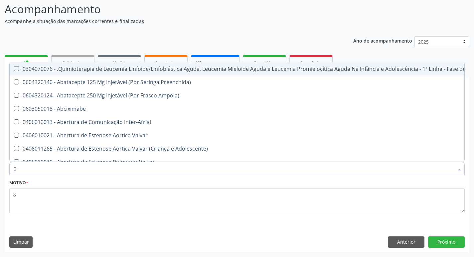
type input "02"
checkbox Transferências "true"
checkbox Meckel "true"
checkbox Bilateral "true"
checkbox Laboratorial "true"
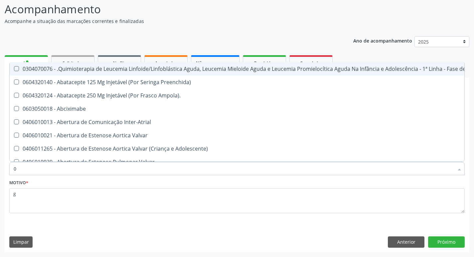
checkbox Citopatológico "true"
checkbox Transplante "true"
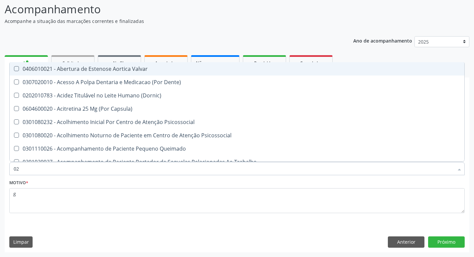
type input "020"
checkbox Congênita "true"
checkbox Complementar\) "true"
checkbox \(Qualitativo\) "true"
checkbox Semana\) "true"
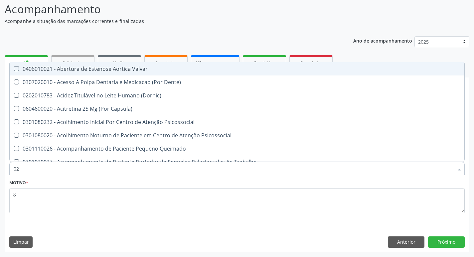
checkbox Pediátrico "true"
checkbox Ii\) "true"
checkbox Total "false"
checkbox Creatinina "false"
checkbox Glicose "false"
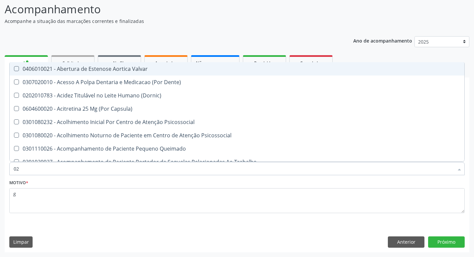
checkbox \(Tgo\) "false"
checkbox \(Tgp\) "false"
checkbox Ureia "false"
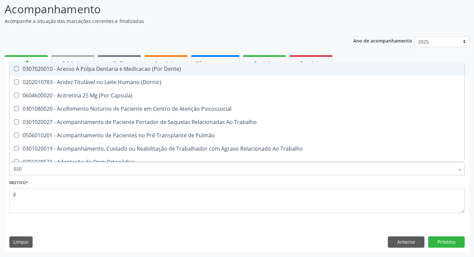
type input "0202"
checkbox Fragmento "true"
checkbox Ossea "true"
checkbox Laser "true"
checkbox \(Spcto\) "true"
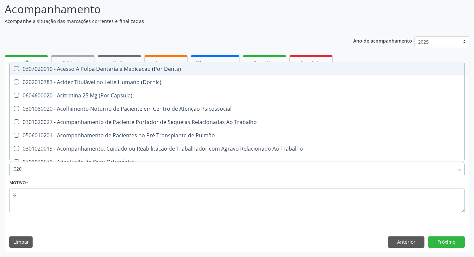
checkbox 67 "true"
checkbox Estimulo "true"
checkbox Total "false"
checkbox Creatinina "false"
checkbox Glicose "false"
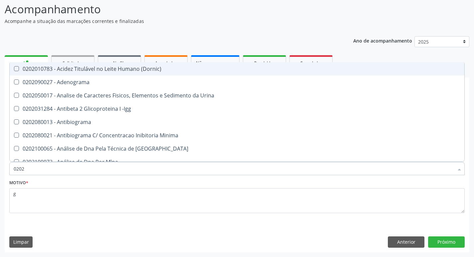
type input "02020"
checkbox Barbituratos "true"
checkbox Calcio "true"
checkbox Total "false"
checkbox Creatinina "false"
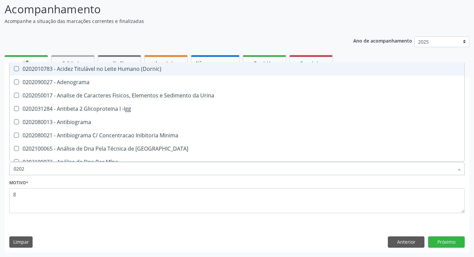
checkbox Xi "true"
checkbox Glicose "false"
checkbox Prolactina "true"
checkbox Funcional "true"
checkbox Derrames "true"
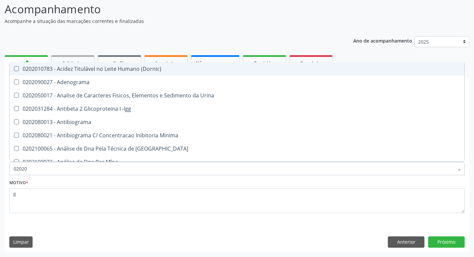
checkbox \(Tgo\) "false"
checkbox \(Tgp\) "false"
checkbox Ureia "false"
type input "0202010"
checkbox Plaquetas "true"
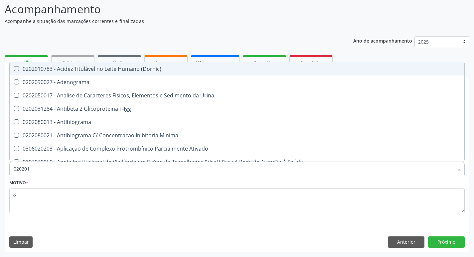
checkbox Herpesvirus "true"
checkbox Parceria\) "false"
checkbox Gestante "false"
checkbox Osmolalidade "true"
checkbox T3 "false"
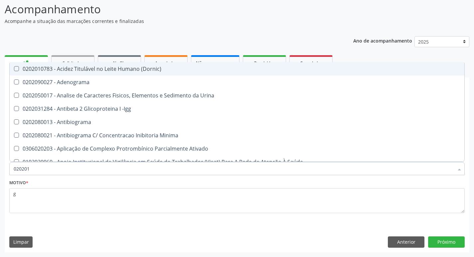
checkbox Hemácias "true"
checkbox Trombina "true"
checkbox Livre "true"
checkbox 17-Hidroxicorticosteroides "false"
checkbox D "false"
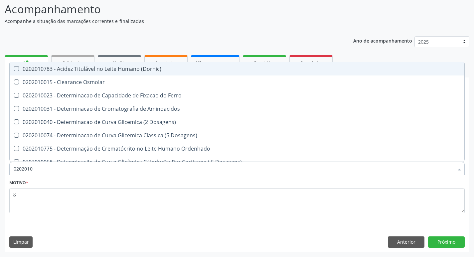
type input "02020106"
checkbox Dosagens\) "true"
checkbox Osmolaridade "true"
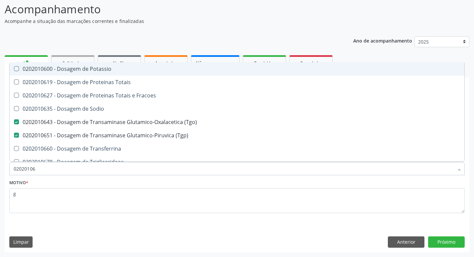
type input "020201067"
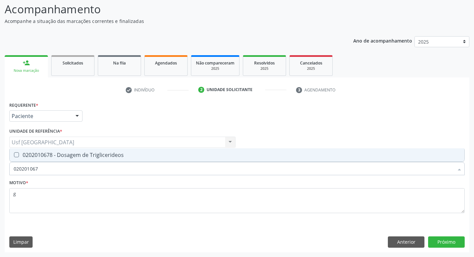
click at [45, 156] on div "0202010678 - Dosagem de Triglicerideos" at bounding box center [237, 154] width 446 height 5
checkbox Triglicerideos "true"
drag, startPoint x: 47, startPoint y: 170, endPoint x: 0, endPoint y: 161, distance: 47.3
click at [0, 162] on div "Acompanhamento Acompanhe a situação das marcações correntes e finalizadas Relat…" at bounding box center [237, 124] width 474 height 265
checkbox Triglicerideos "false"
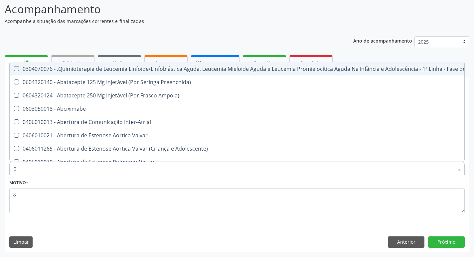
type input "02"
checkbox Transferências "true"
checkbox Meckel "true"
checkbox Bilateral "true"
checkbox Laboratorial "true"
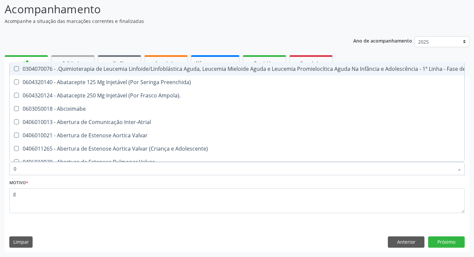
checkbox Citopatológico "true"
checkbox Transfusao "true"
checkbox Transplante "true"
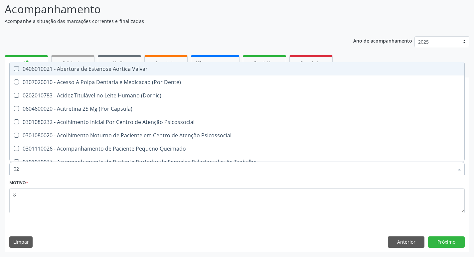
type input "020"
checkbox Congênita "true"
checkbox Complementar\) "true"
checkbox \(Qualitativo\) "true"
checkbox Semana\) "true"
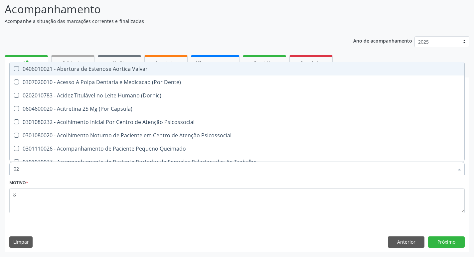
checkbox Pediátrico "true"
checkbox Dias "true"
checkbox Ii\) "true"
checkbox Total "false"
checkbox Creatinina "false"
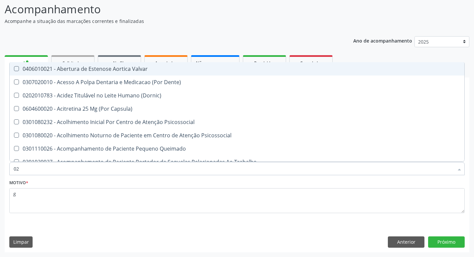
checkbox Glicose "false"
checkbox \(Tgo\) "false"
checkbox \(Tgp\) "false"
checkbox Triglicerideos "false"
checkbox Ureia "false"
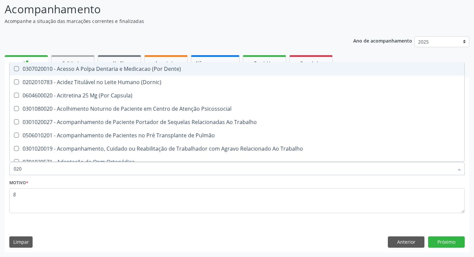
type input "0202"
checkbox Fragmento "true"
checkbox Ossea "true"
checkbox Laser "true"
checkbox \(Spcto\) "true"
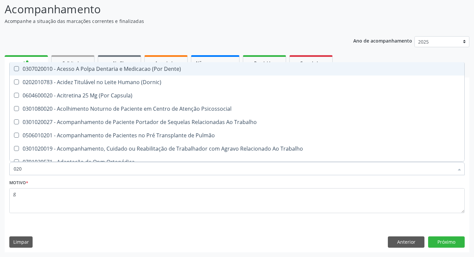
checkbox 67 "true"
checkbox Projecoes\) "true"
checkbox Estimulo "true"
checkbox Total "false"
checkbox Creatinina "false"
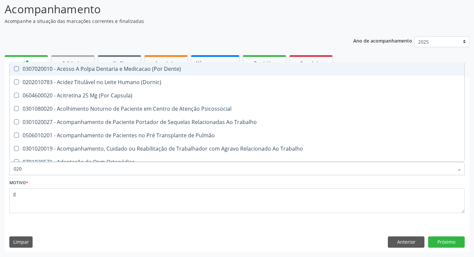
checkbox Glicose "false"
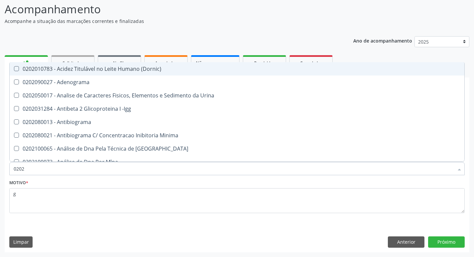
type input "02020"
checkbox Barbituratos "true"
checkbox Calcio "true"
checkbox Total "false"
checkbox Creatinina "false"
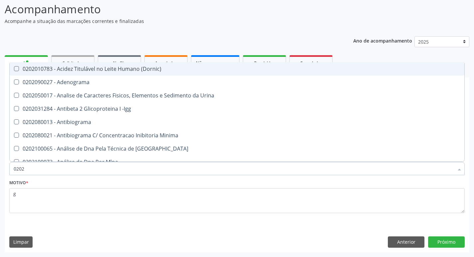
checkbox Xi "true"
checkbox Glicose "false"
checkbox Prolactina "true"
checkbox Funcional "true"
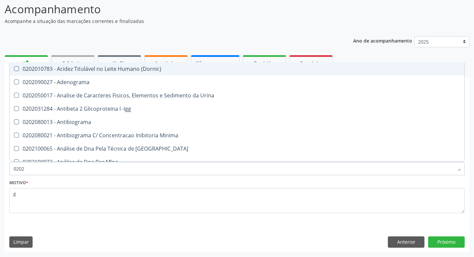
checkbox Derrames "true"
checkbox \(Tgo\) "false"
checkbox \(Tgp\) "false"
checkbox Triglicerideos "false"
checkbox Ureia "false"
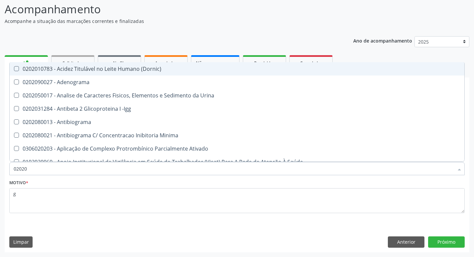
type input "020201"
checkbox Parceria\) "true"
checkbox Gestante "true"
checkbox T3 "true"
checkbox 17-Hidroxicorticosteroides "true"
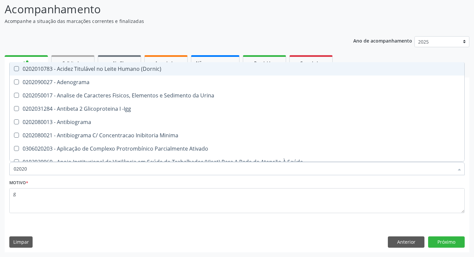
checkbox D "true"
checkbox Acetona "true"
checkbox Ascorbico "true"
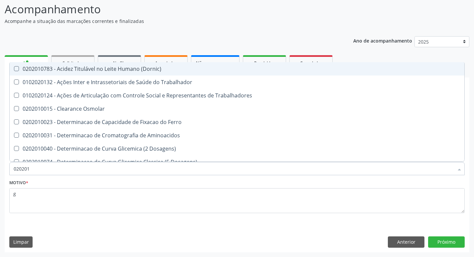
type input "0202010"
checkbox Fracoes "true"
checkbox Ionizavel "true"
checkbox Total "false"
checkbox Creatinina "false"
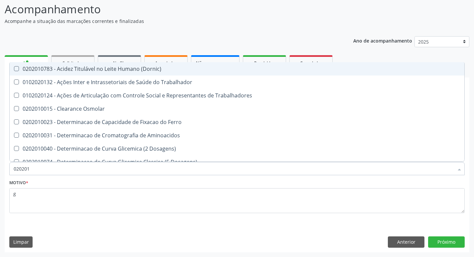
checkbox II "true"
checkbox Glicose "false"
checkbox Leucino-Aminopeptidase "true"
checkbox Lipase "true"
checkbox Muco-Proteinas "true"
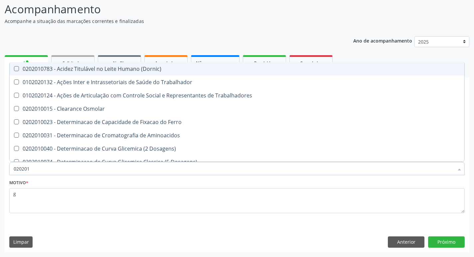
checkbox Piruvato "true"
checkbox \(Tgo\) "false"
checkbox \(Tgp\) "false"
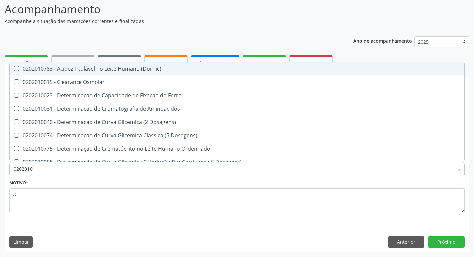
type input "02020106"
checkbox Dosagens\) "true"
checkbox Osmolaridade "true"
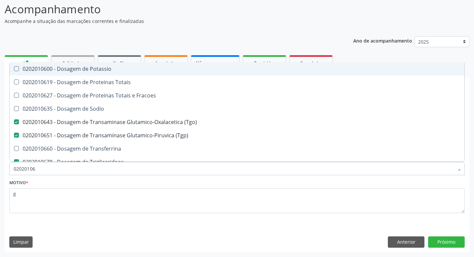
type input "020201060"
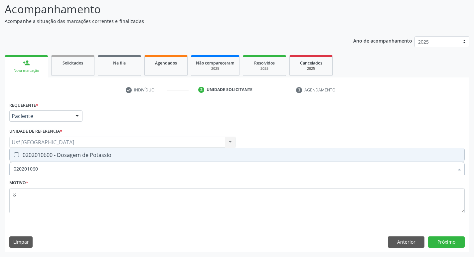
drag, startPoint x: 43, startPoint y: 170, endPoint x: 0, endPoint y: 175, distance: 43.5
click at [0, 175] on div "Acompanhamento Acompanhe a situação das marcações correntes e finalizadas Relat…" at bounding box center [237, 124] width 474 height 265
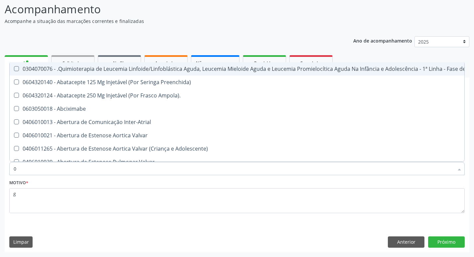
type input "02"
checkbox Transferências "true"
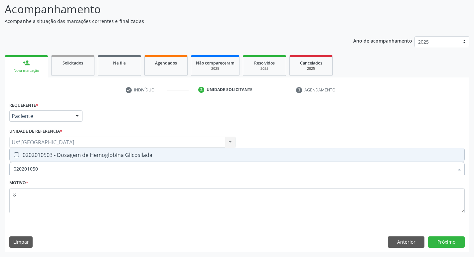
click at [49, 155] on div "0202010503 - Dosagem de Hemoglobina Glicosilada" at bounding box center [237, 154] width 446 height 5
drag, startPoint x: 52, startPoint y: 166, endPoint x: 0, endPoint y: 167, distance: 52.2
click at [0, 167] on div "Acompanhamento Acompanhe a situação das marcações correntes e finalizadas Relat…" at bounding box center [237, 124] width 474 height 265
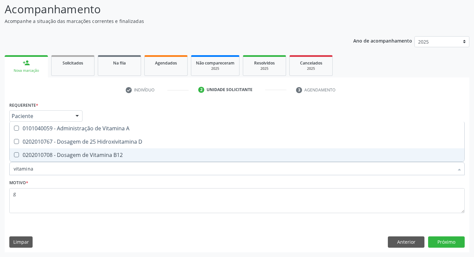
click at [39, 149] on span "0202010708 - Dosagem de Vitamina B12" at bounding box center [237, 154] width 454 height 13
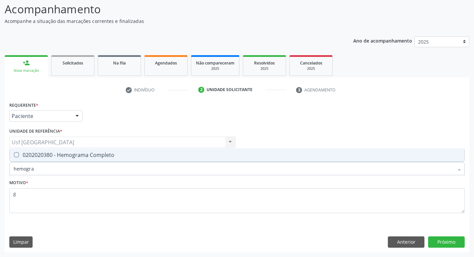
click at [39, 149] on span "0202020380 - Hemograma Completo" at bounding box center [237, 154] width 454 height 13
drag, startPoint x: 41, startPoint y: 173, endPoint x: 2, endPoint y: 192, distance: 43.9
click at [1, 192] on div "Acompanhamento Acompanhe a situação das marcações correntes e finalizadas Relat…" at bounding box center [237, 124] width 474 height 265
drag, startPoint x: 53, startPoint y: 154, endPoint x: 47, endPoint y: 163, distance: 11.2
click at [52, 155] on div "0202030202 - Dosagem de Proteina C Reativa" at bounding box center [237, 154] width 446 height 5
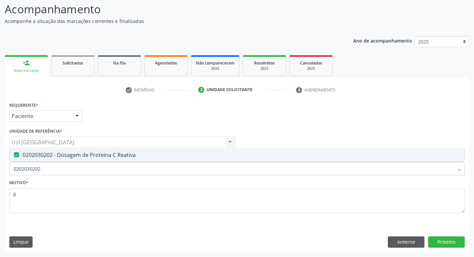
drag, startPoint x: 44, startPoint y: 165, endPoint x: 8, endPoint y: 167, distance: 36.0
click at [7, 169] on div "Requerente * Paciente Médico(a) Enfermeiro(a) Paciente Nenhum resultado encontr…" at bounding box center [237, 176] width 464 height 152
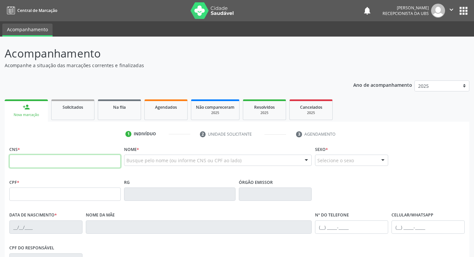
click at [32, 168] on input "text" at bounding box center [64, 161] width 111 height 13
type input "702 1067 1937 9798"
type input "249.005.324-87"
type input "[DATE]"
type input "[PERSON_NAME]"
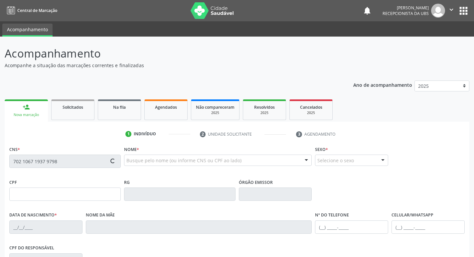
type input "[PHONE_NUMBER]"
type input "9"
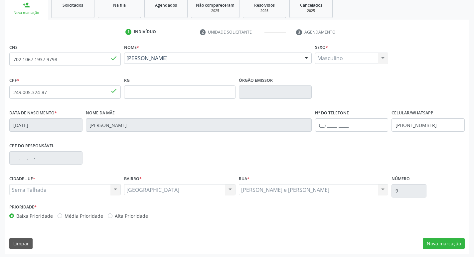
scroll to position [103, 0]
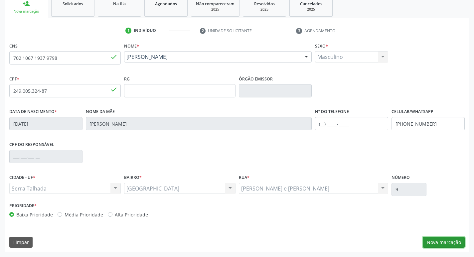
click at [446, 241] on button "Nova marcação" at bounding box center [444, 242] width 42 height 11
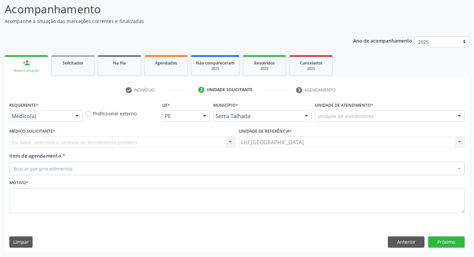
drag, startPoint x: 29, startPoint y: 116, endPoint x: 26, endPoint y: 127, distance: 11.1
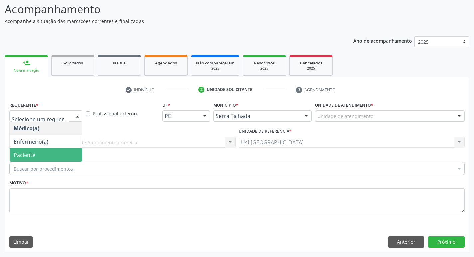
click at [23, 161] on span "Paciente" at bounding box center [46, 154] width 72 height 13
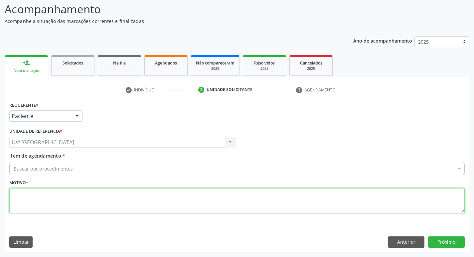
click at [26, 203] on textarea at bounding box center [236, 200] width 455 height 25
type textarea "g"
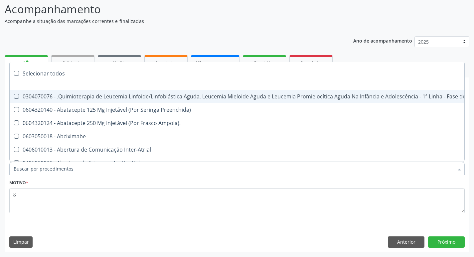
drag, startPoint x: 47, startPoint y: 163, endPoint x: 47, endPoint y: 169, distance: 5.4
click at [47, 165] on div at bounding box center [236, 168] width 455 height 13
click at [47, 169] on input "Item de agendamento *" at bounding box center [234, 168] width 440 height 13
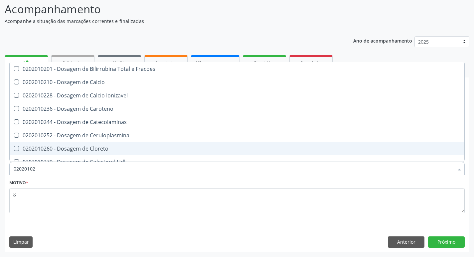
type input "020201029"
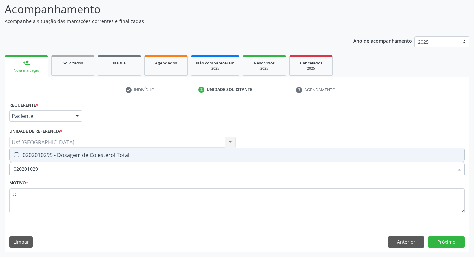
click at [54, 155] on div "0202010295 - Dosagem de Colesterol Total" at bounding box center [237, 154] width 446 height 5
checkbox Total "true"
drag, startPoint x: 49, startPoint y: 162, endPoint x: 39, endPoint y: 165, distance: 10.4
click at [39, 165] on div "020201029 Desfazer seleção 0202010295 - Dosagem de Colesterol Total Nenhum resu…" at bounding box center [236, 167] width 455 height 11
drag, startPoint x: 39, startPoint y: 166, endPoint x: 0, endPoint y: 177, distance: 39.8
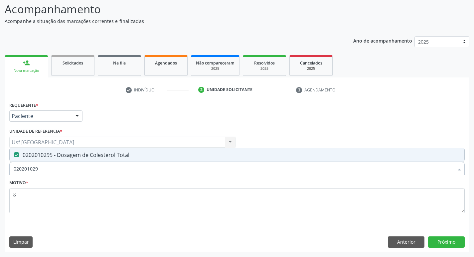
click at [0, 176] on div "Acompanhamento Acompanhe a situação das marcações correntes e finalizadas Relat…" at bounding box center [237, 124] width 474 height 265
checkbox Total "false"
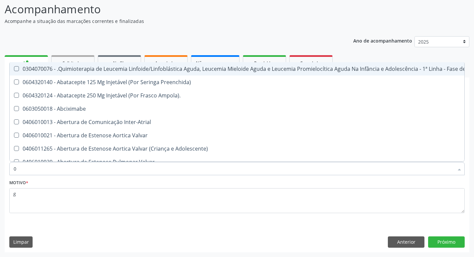
type input "02"
checkbox Transferências "true"
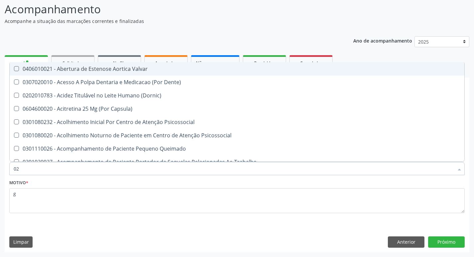
type input "020"
checkbox Congênita "true"
checkbox Total "false"
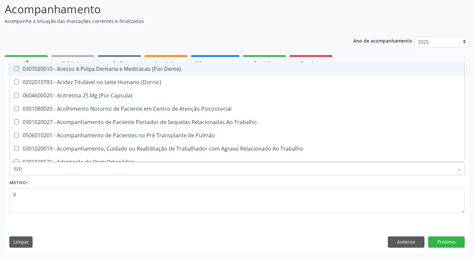
type input "0202"
checkbox Fragmento "true"
checkbox Total "false"
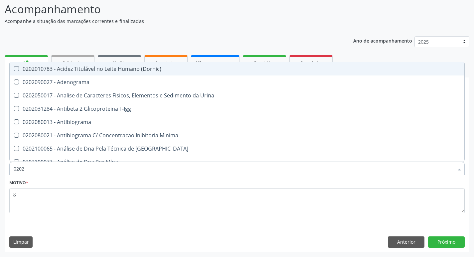
type input "02020"
checkbox Barbituratos "true"
checkbox Total "false"
type input "020201"
checkbox Parceria\) "true"
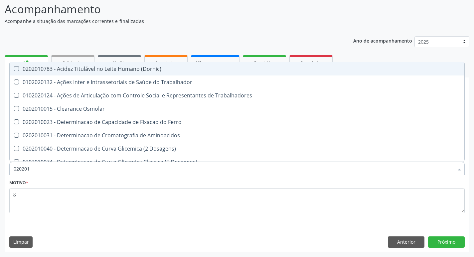
type input "0202010"
checkbox Fracoes "true"
checkbox Total "false"
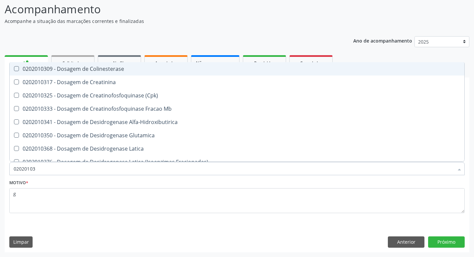
type input "020201031"
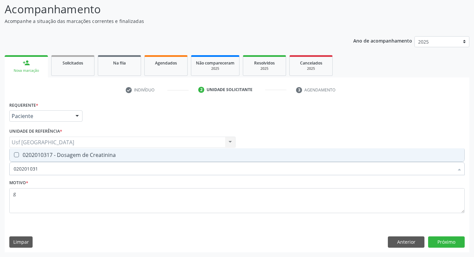
click at [62, 152] on span "0202010317 - Dosagem de Creatinina" at bounding box center [237, 154] width 454 height 13
checkbox Creatinina "true"
drag, startPoint x: 44, startPoint y: 169, endPoint x: 0, endPoint y: 165, distance: 44.1
click at [2, 166] on div "Acompanhamento Acompanhe a situação das marcações correntes e finalizadas Relat…" at bounding box center [237, 124] width 474 height 265
checkbox Creatinina "false"
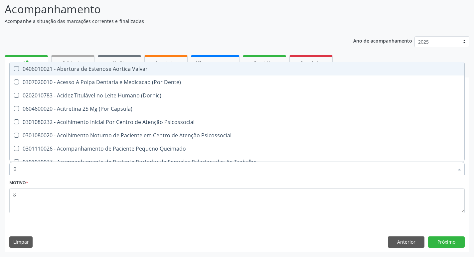
type input "02"
checkbox Total "true"
checkbox Creatinina "true"
type input "020"
checkbox Congênita "true"
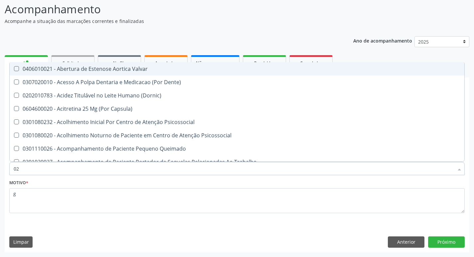
checkbox Complementar\) "true"
checkbox Total "false"
checkbox Creatinina "false"
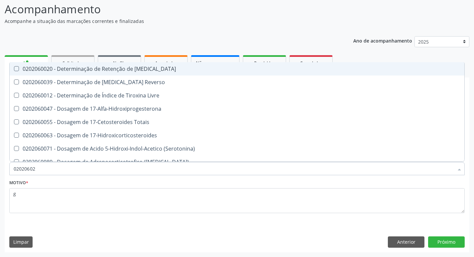
type input "020206025"
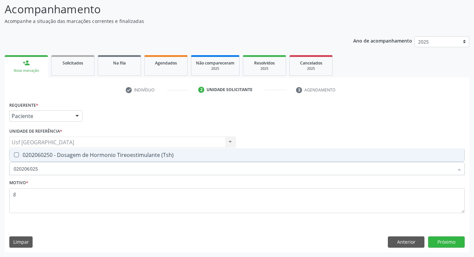
click at [32, 163] on input "020206025" at bounding box center [234, 168] width 440 height 13
click at [35, 157] on div "0202060250 - Dosagem de Hormonio Tireoestimulante (Tsh)" at bounding box center [237, 154] width 446 height 5
checkbox \(Tsh\) "true"
drag, startPoint x: 46, startPoint y: 168, endPoint x: 15, endPoint y: 172, distance: 31.8
click at [15, 172] on input "020206025" at bounding box center [234, 168] width 440 height 13
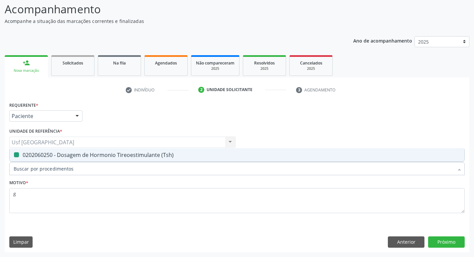
checkbox \(Tsh\) "false"
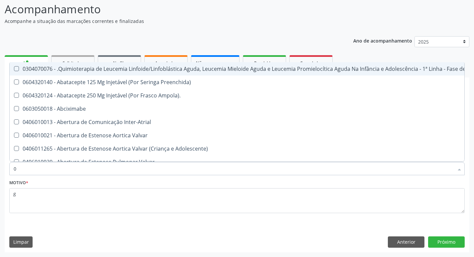
type input "02"
checkbox Transferências "true"
checkbox Meckel "true"
checkbox Simples "true"
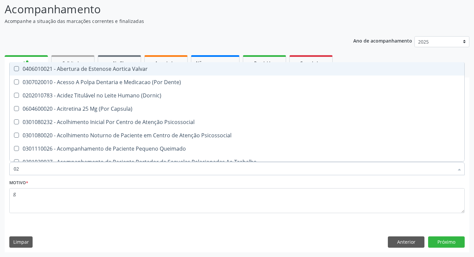
type input "020"
checkbox Congênita "true"
checkbox Complementar\) "true"
checkbox Hormonais "true"
checkbox Total "false"
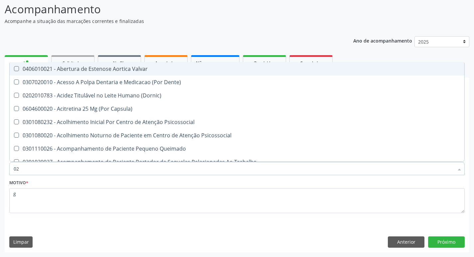
checkbox Creatinina "false"
checkbox \(Tsh\) "false"
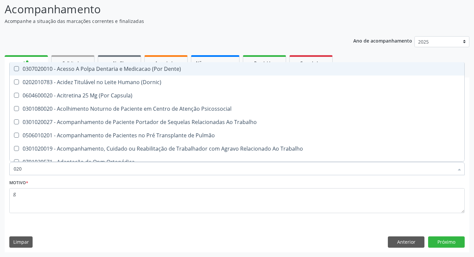
type input "0202"
checkbox Fragmento "true"
checkbox Ossea "true"
checkbox Drogas "true"
checkbox Total "false"
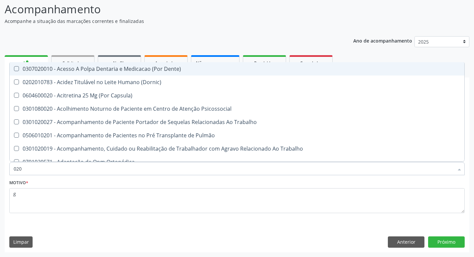
checkbox Creatinina "false"
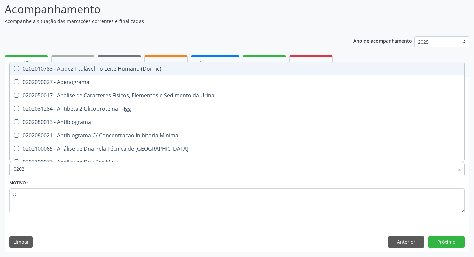
type input "02020"
checkbox Barbituratos "true"
checkbox Calcio "true"
checkbox Total "false"
checkbox Creatinina "false"
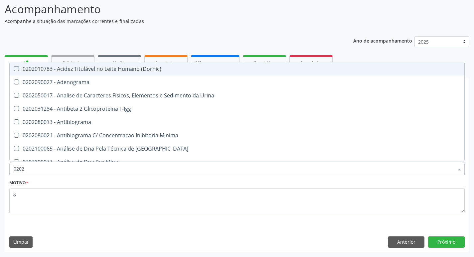
checkbox Esperma "true"
checkbox \(Tsh\) "false"
type input "020201"
checkbox Parceria\) "true"
checkbox Gestante "true"
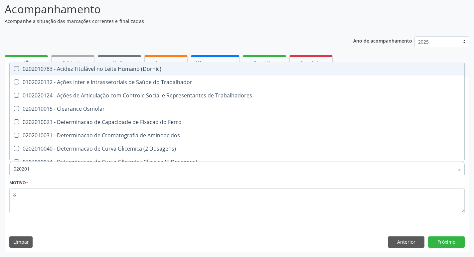
type input "0202010"
checkbox Fracoes "true"
checkbox Ionizavel "true"
checkbox Total "false"
checkbox Creatinina "false"
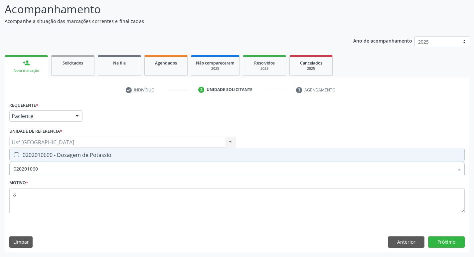
type input "0202010600"
drag, startPoint x: 51, startPoint y: 151, endPoint x: 50, endPoint y: 163, distance: 12.3
click at [51, 152] on span "0202010600 - Dosagem de Potassio" at bounding box center [237, 154] width 454 height 13
checkbox Potassio "true"
drag, startPoint x: 45, startPoint y: 166, endPoint x: 7, endPoint y: 172, distance: 38.3
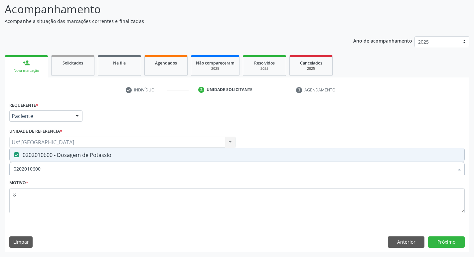
click at [7, 172] on div "Requerente * Paciente Médico(a) Enfermeiro(a) Paciente Nenhum resultado encontr…" at bounding box center [237, 176] width 464 height 152
checkbox Potassio "false"
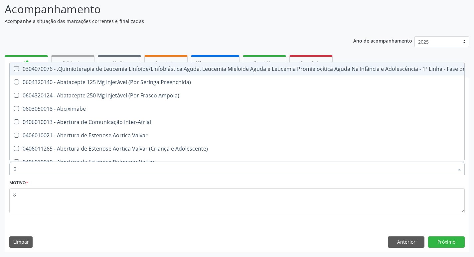
type input "02"
checkbox Transferências "true"
checkbox Meckel "true"
checkbox Simples "true"
checkbox Comprimido\) "true"
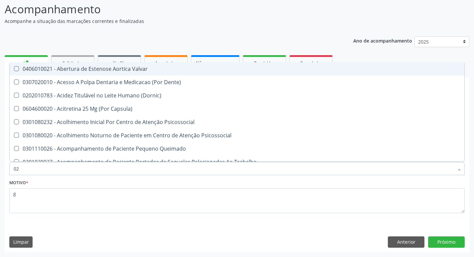
type input "020"
checkbox Congênita "true"
checkbox Complementar\) "true"
checkbox Hormonais "true"
checkbox Pernoite\) "true"
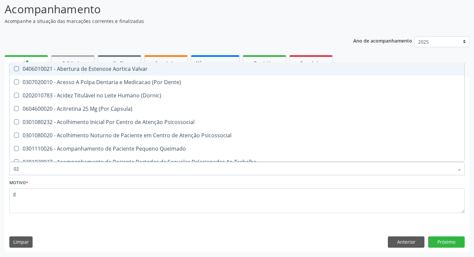
checkbox Total "false"
checkbox Creatinina "false"
checkbox \(Tsh\) "false"
checkbox Potassio "false"
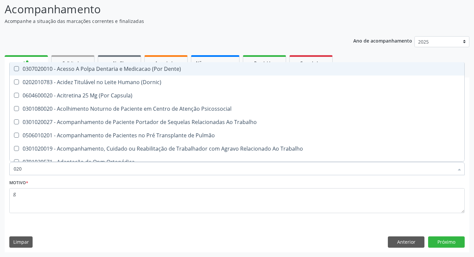
type input "0202"
checkbox Fragmento "true"
checkbox Ossea "true"
checkbox Drogas "true"
checkbox Gastrico "true"
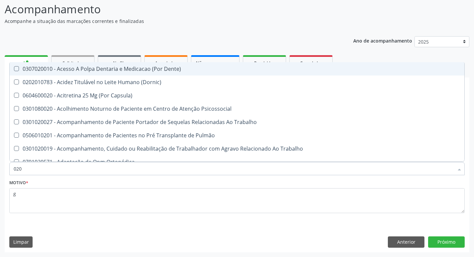
checkbox Total "false"
checkbox Creatinina "false"
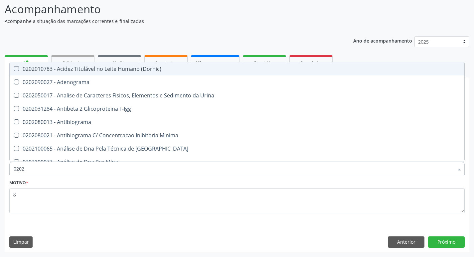
type input "02020"
checkbox Barbituratos "true"
checkbox Calcio "true"
checkbox Total "false"
checkbox Creatinina "false"
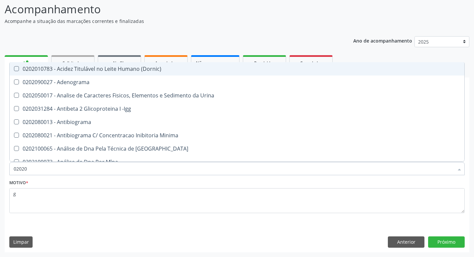
checkbox Esperma "true"
checkbox \(Tsh\) "false"
checkbox \(Igg\) "true"
checkbox Potassio "false"
type input "020201"
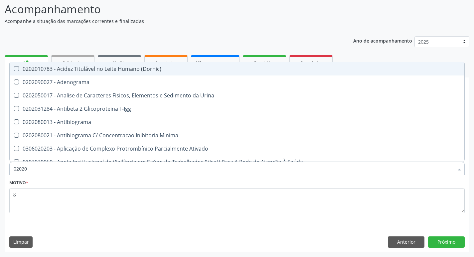
checkbox Parceria\) "true"
checkbox Gestante "true"
checkbox Organicos "true"
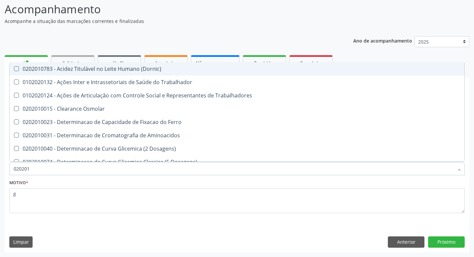
type input "0202010"
checkbox Fracoes "true"
checkbox Ionizavel "true"
checkbox Total "false"
checkbox Creatinina "false"
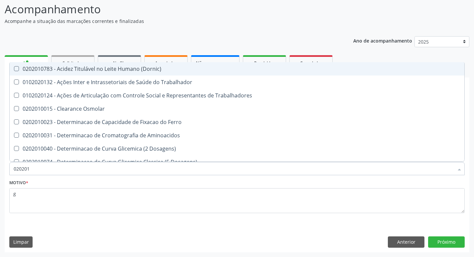
checkbox Glicosilada "true"
checkbox Potassio "false"
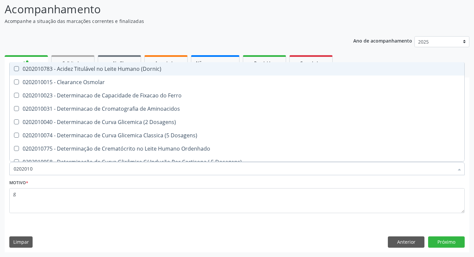
type input "02020106"
checkbox \(Dornic\) "true"
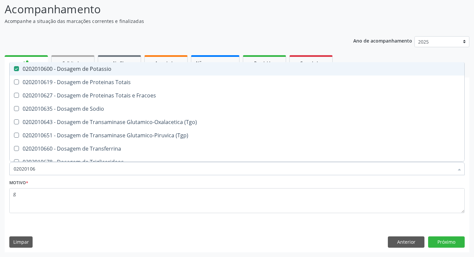
type input "020201067"
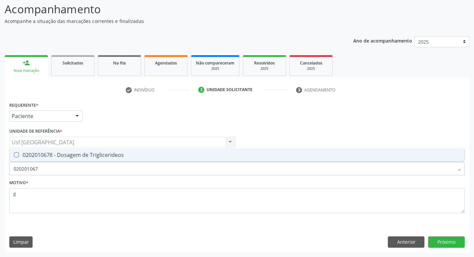
click at [55, 159] on span "0202010678 - Dosagem de Triglicerideos" at bounding box center [237, 154] width 454 height 13
checkbox Triglicerideos "true"
drag, startPoint x: 47, startPoint y: 164, endPoint x: 7, endPoint y: 170, distance: 40.7
click at [7, 170] on div "Requerente * Paciente Médico(a) Enfermeiro(a) Paciente Nenhum resultado encontr…" at bounding box center [237, 176] width 464 height 152
checkbox Triglicerideos "false"
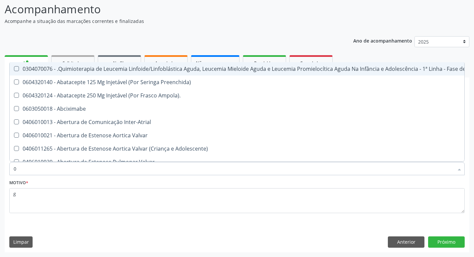
type input "02"
checkbox Transferências "true"
checkbox Meckel "true"
checkbox Simples "true"
checkbox Comprimido\) "true"
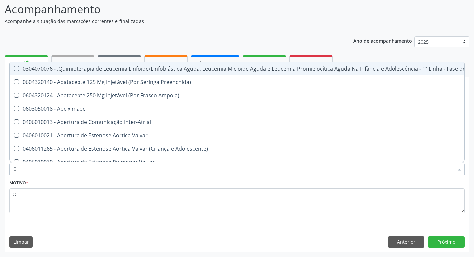
checkbox Transfusao "true"
type input "020"
checkbox \(Monocular\) "true"
checkbox X "true"
checkbox Revestido\) "true"
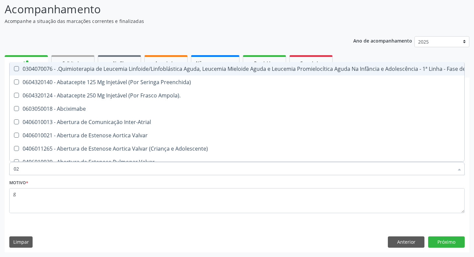
checkbox Farmacêuticos "true"
checkbox Gráfico "true"
checkbox Transferências "false"
checkbox Meckel "false"
checkbox Simples "false"
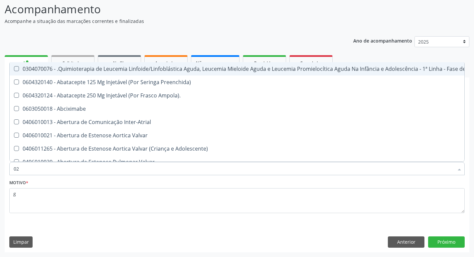
checkbox Comprimido\) "false"
checkbox Transfusao "false"
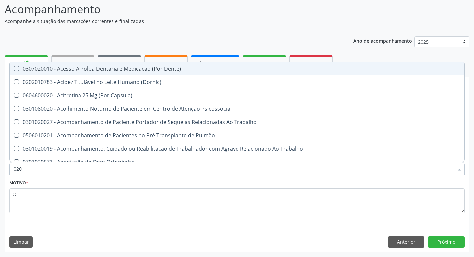
type input "0202"
checkbox Fragmento "true"
checkbox Ossea "true"
checkbox Drogas "true"
checkbox Gastrico "true"
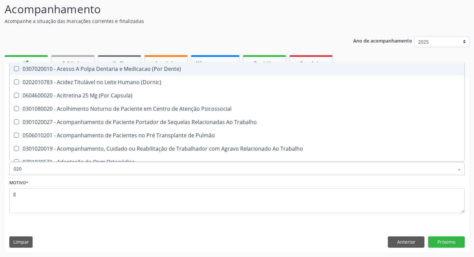
checkbox Projecoes\) "true"
checkbox Total "false"
checkbox Creatinina "false"
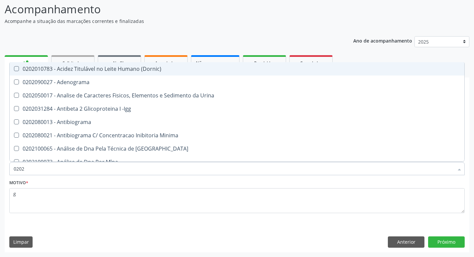
type input "02020"
checkbox Barbituratos "true"
checkbox Calcio "true"
checkbox Total "false"
checkbox Creatinina "false"
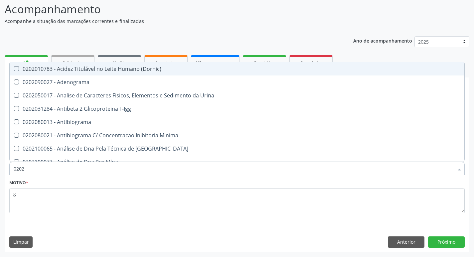
checkbox Esperma "true"
checkbox \(Tsh\) "false"
checkbox \(Igg\) "true"
checkbox Potassio "false"
checkbox Funcional "true"
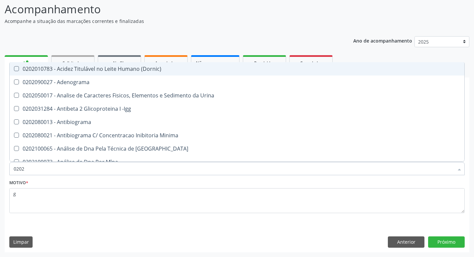
checkbox Triglicerideos "false"
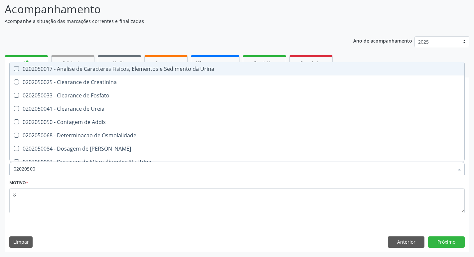
type input "020205001"
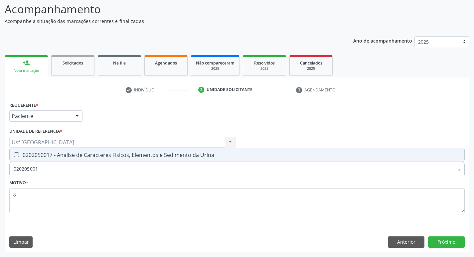
drag, startPoint x: 39, startPoint y: 149, endPoint x: 40, endPoint y: 167, distance: 18.0
click at [39, 150] on span "0202050017 - Analise de Caracteres Fisicos, Elementos e Sedimento da Urina" at bounding box center [237, 154] width 454 height 13
checkbox Urina "true"
drag, startPoint x: 40, startPoint y: 170, endPoint x: 0, endPoint y: 166, distance: 40.0
click at [0, 166] on div "Acompanhamento Acompanhe a situação das marcações correntes e finalizadas Relat…" at bounding box center [237, 124] width 474 height 265
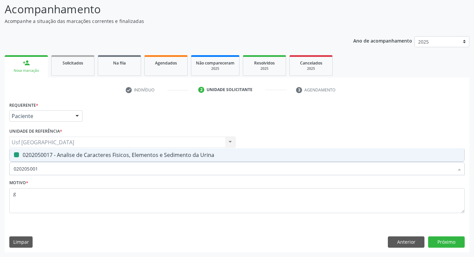
checkbox Urina "false"
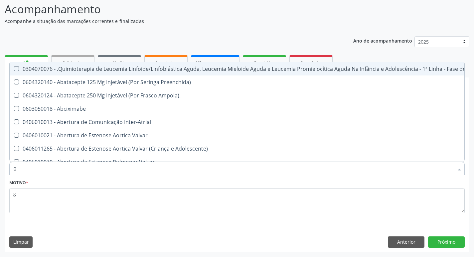
type input "02"
checkbox Coração "true"
checkbox Urina "false"
checkbox Transferências "true"
checkbox Meckel "true"
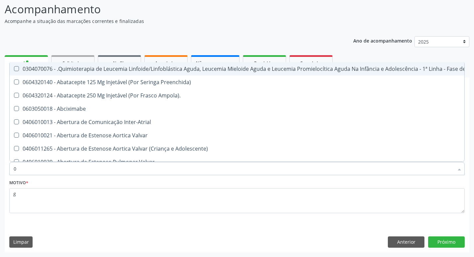
checkbox Simples "true"
checkbox Comprimido\) "true"
checkbox Transfusao "true"
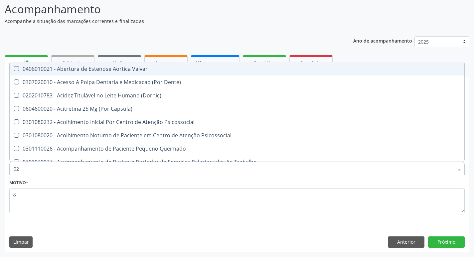
type input "020"
checkbox Terapeutica "true"
checkbox Urina "false"
checkbox Congênita "true"
checkbox Complementar\) "true"
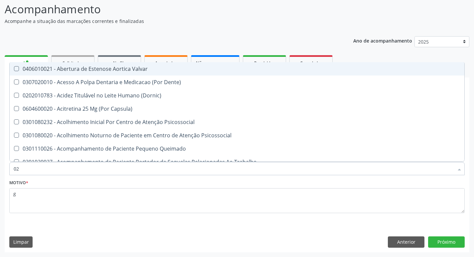
checkbox Hormonais "true"
checkbox Pernoite\) "true"
checkbox Dias "true"
checkbox Total "false"
checkbox Creatinina "false"
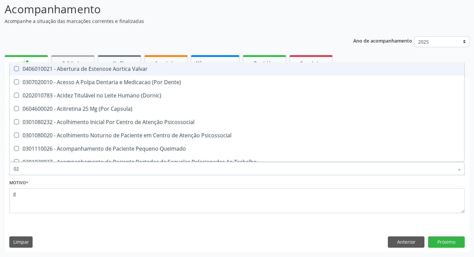
checkbox \(Tsh\) "false"
checkbox Potassio "false"
checkbox Triglicerideos "false"
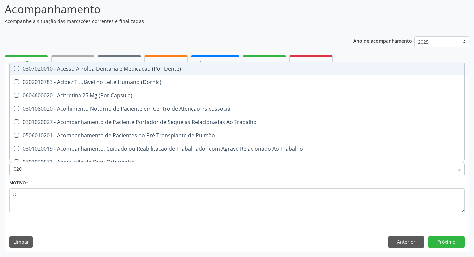
type input "0202"
checkbox Capsula\) "true"
checkbox Urina "false"
checkbox Fragmento "true"
checkbox Ossea "true"
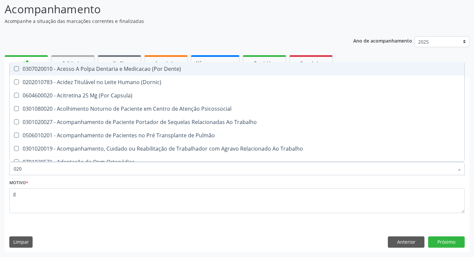
checkbox Drogas "true"
checkbox Gastrico "true"
checkbox Projecoes\) "true"
checkbox Total "false"
checkbox Creatinina "false"
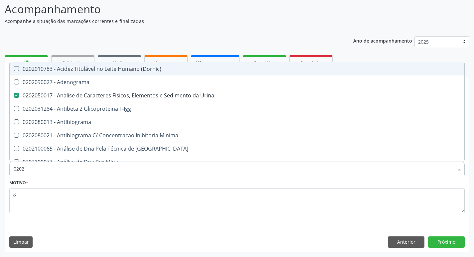
type input "02020"
checkbox Barbituratos "true"
checkbox Calcio "true"
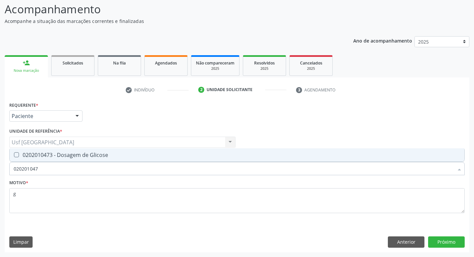
drag, startPoint x: 35, startPoint y: 154, endPoint x: 38, endPoint y: 159, distance: 5.8
click at [36, 156] on div "0202010473 - Dosagem de Glicose" at bounding box center [237, 154] width 446 height 5
drag, startPoint x: 24, startPoint y: 168, endPoint x: 0, endPoint y: 172, distance: 24.2
click at [0, 172] on div "Acompanhamento Acompanhe a situação das marcações correntes e finalizadas Relat…" at bounding box center [237, 124] width 474 height 265
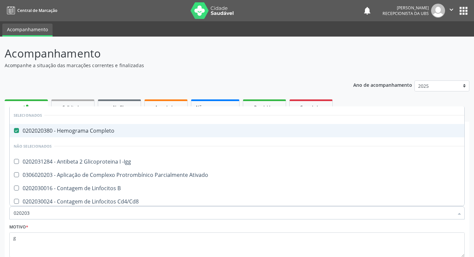
scroll to position [44, 0]
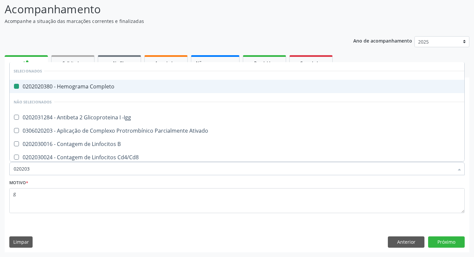
type input "0202030"
checkbox Completo "false"
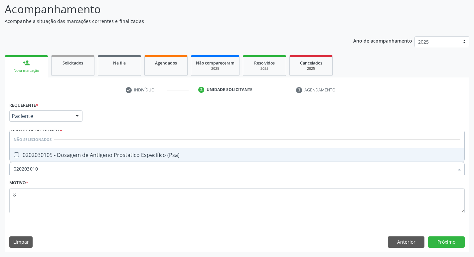
type input "0202030105"
click at [98, 159] on span "0202030105 - Dosagem de Antigeno Prostatico Especifico (Psa)" at bounding box center [237, 154] width 454 height 13
checkbox \(Psa\) "true"
click at [459, 242] on button "Próximo" at bounding box center [446, 241] width 37 height 11
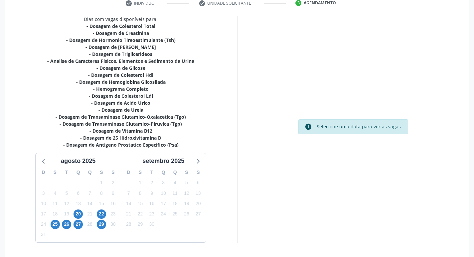
scroll to position [144, 0]
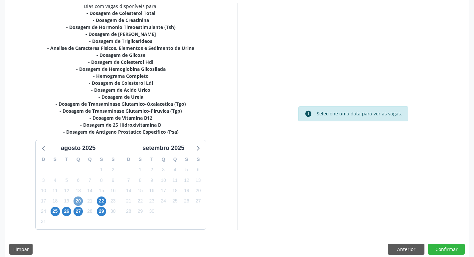
click at [73, 201] on span "20" at bounding box center [77, 200] width 9 height 9
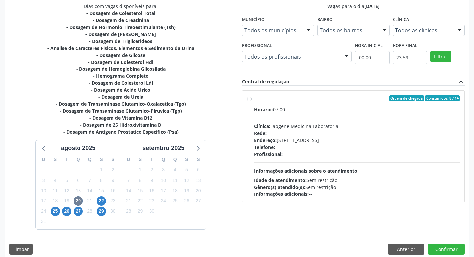
click at [330, 140] on div "Endereço: [STREET_ADDRESS]" at bounding box center [357, 140] width 206 height 7
click at [252, 101] on input "Ordem de chegada Consumidos: 8 / 14 Horário: 07:00 Clínica: Labgene Medicina La…" at bounding box center [249, 98] width 5 height 6
radio input "true"
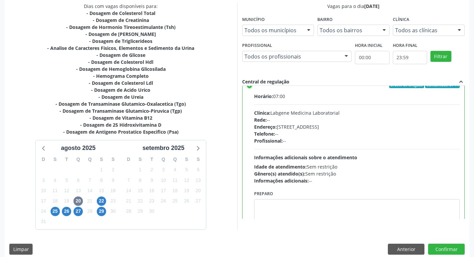
scroll to position [33, 0]
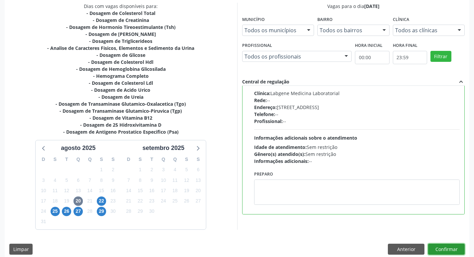
click at [444, 249] on button "Confirmar" at bounding box center [446, 249] width 37 height 11
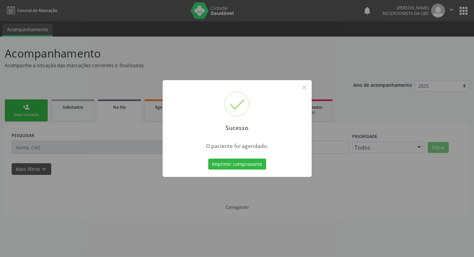
scroll to position [0, 0]
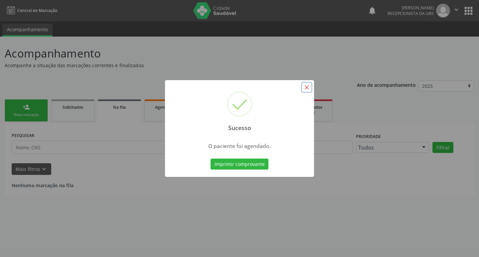
click at [309, 85] on button "×" at bounding box center [306, 87] width 11 height 11
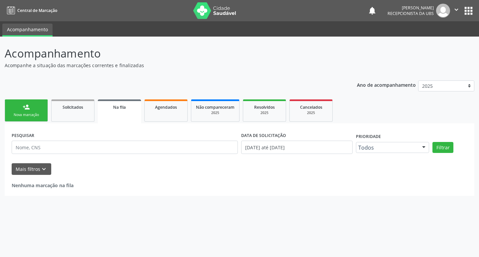
click at [15, 110] on link "person_add Nova marcação" at bounding box center [26, 110] width 43 height 22
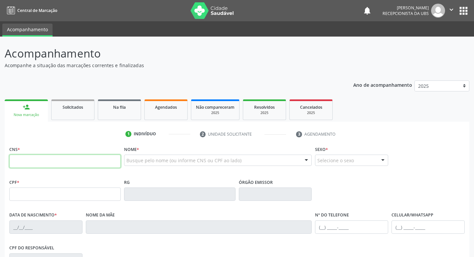
click at [73, 159] on input "text" at bounding box center [64, 161] width 111 height 13
type input "898 0006 0479 3237"
type input "033.457.654-70"
type input "[DATE]"
type input "[PERSON_NAME]"
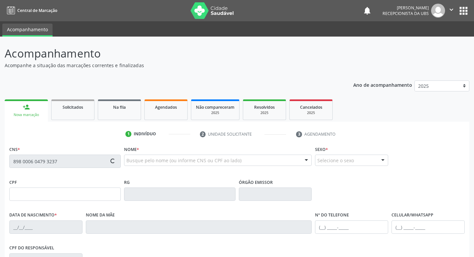
type input "[PHONE_NUMBER]"
type input "26"
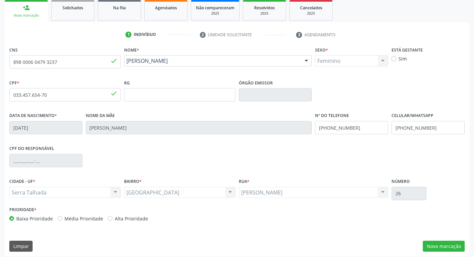
scroll to position [100, 0]
click at [454, 249] on button "Nova marcação" at bounding box center [444, 245] width 42 height 11
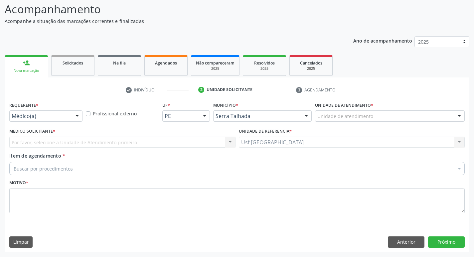
scroll to position [44, 0]
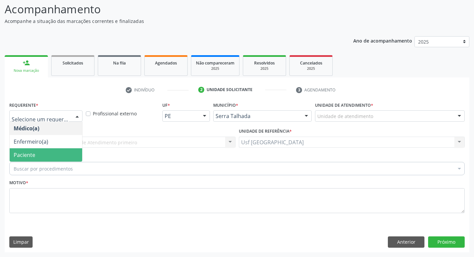
drag, startPoint x: 14, startPoint y: 149, endPoint x: 15, endPoint y: 160, distance: 10.4
click at [14, 150] on span "Paciente" at bounding box center [46, 154] width 72 height 13
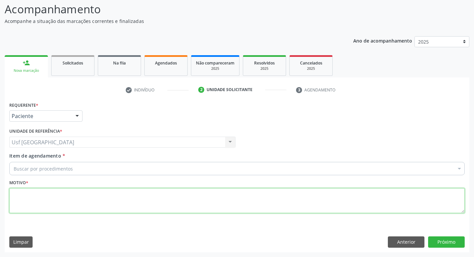
click at [15, 189] on textarea at bounding box center [236, 200] width 455 height 25
type textarea "d"
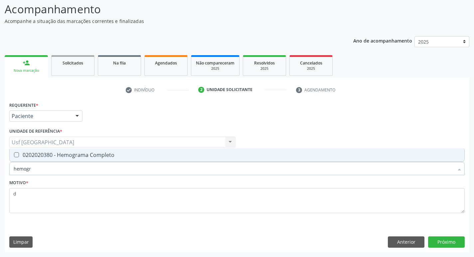
type input "hemogra"
click at [41, 159] on span "0202020380 - Hemograma Completo" at bounding box center [237, 154] width 454 height 13
checkbox Completo "true"
drag, startPoint x: 44, startPoint y: 166, endPoint x: 5, endPoint y: 170, distance: 38.4
click at [6, 170] on div "Requerente * Paciente Médico(a) Enfermeiro(a) Paciente Nenhum resultado encontr…" at bounding box center [237, 176] width 464 height 152
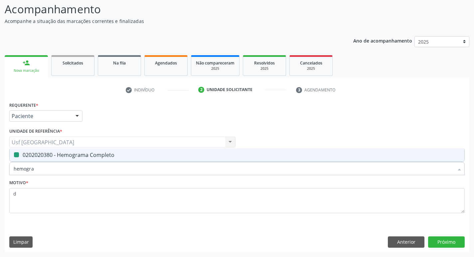
checkbox Completo "false"
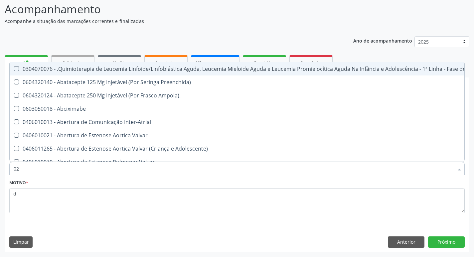
type input "020"
checkbox Automatica\) "true"
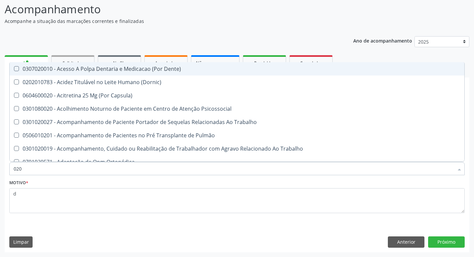
type input "0202"
checkbox Biologica "true"
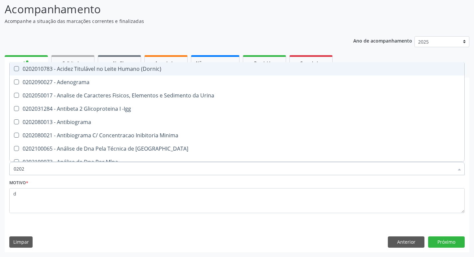
type input "02020"
checkbox Zinco "true"
checkbox Completo "false"
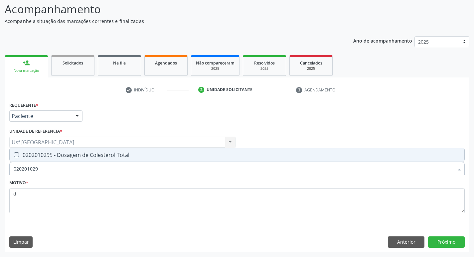
type input "0202010295"
click at [32, 161] on span "0202010295 - Dosagem de Colesterol Total" at bounding box center [237, 154] width 454 height 13
checkbox Total "true"
drag, startPoint x: 33, startPoint y: 165, endPoint x: 24, endPoint y: 165, distance: 9.3
click at [24, 165] on input "0202010295" at bounding box center [234, 168] width 440 height 13
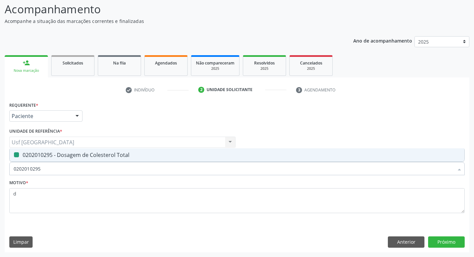
type input "0202"
checkbox Total "false"
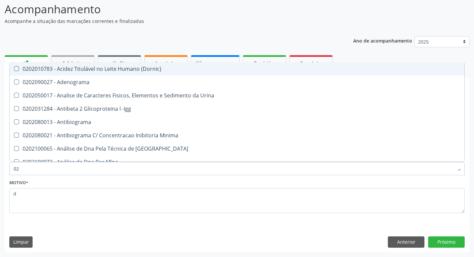
type input "0"
checkbox Total "false"
checkbox Completo "false"
checkbox Bucomaxilofacial "false"
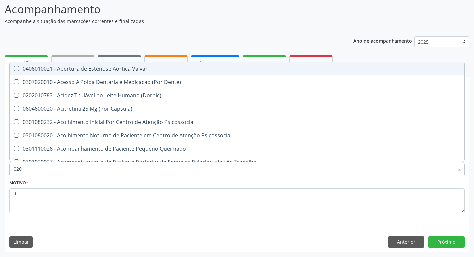
type input "0202"
checkbox Sistêmicas "true"
checkbox Monobloco "true"
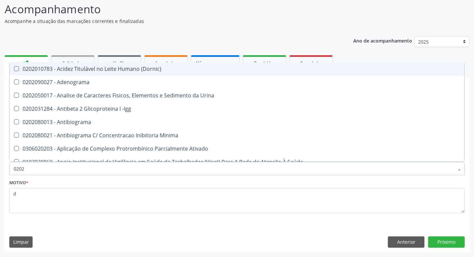
type input "02020"
checkbox Total "true"
checkbox Etossuximida "false"
checkbox Completo "true"
checkbox Pylori "false"
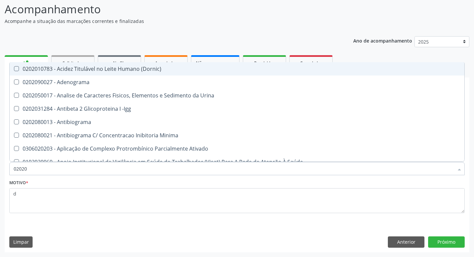
type input "020201"
checkbox Parceria\) "true"
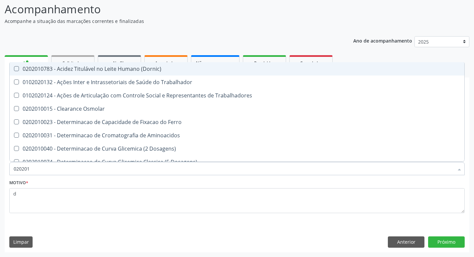
type input "0202010"
checkbox Fracoes "true"
checkbox Total "false"
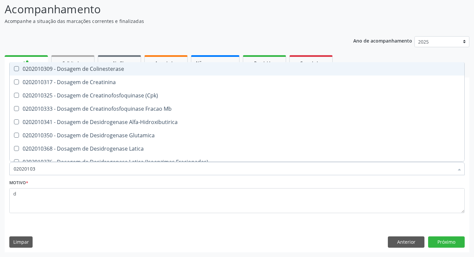
type input "020201031"
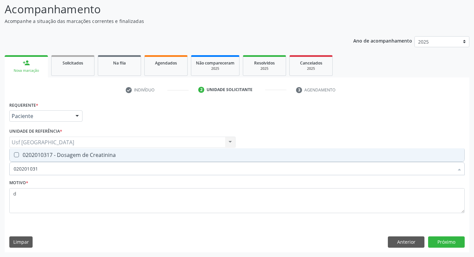
click at [30, 163] on input "020201031" at bounding box center [234, 168] width 440 height 13
drag, startPoint x: 43, startPoint y: 152, endPoint x: 41, endPoint y: 157, distance: 6.0
click at [43, 152] on div "0202010317 - Dosagem de Creatinina" at bounding box center [237, 154] width 446 height 5
checkbox Creatinina "true"
drag, startPoint x: 43, startPoint y: 164, endPoint x: 0, endPoint y: 163, distance: 42.6
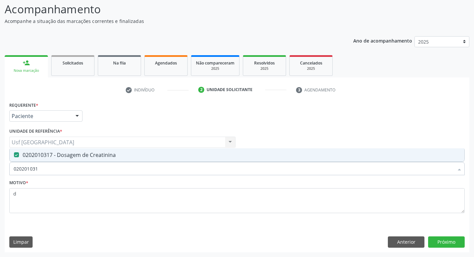
click at [0, 163] on div "Acompanhamento Acompanhe a situação das marcações correntes e finalizadas Relat…" at bounding box center [237, 124] width 474 height 265
checkbox Creatinina "false"
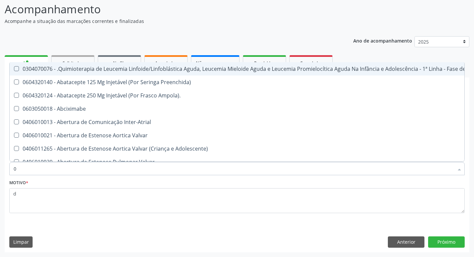
type input "02"
checkbox Transferências "true"
checkbox Meckel "true"
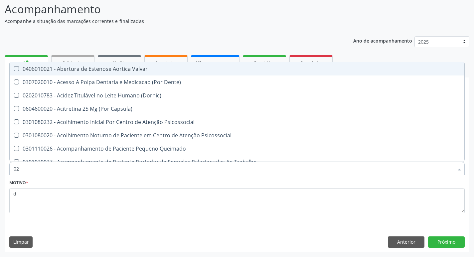
type input "020"
checkbox Congênita "true"
checkbox Complementar\) "true"
checkbox Total "false"
checkbox Creatinina "false"
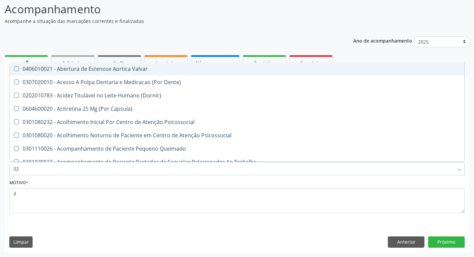
checkbox \(T3\) "true"
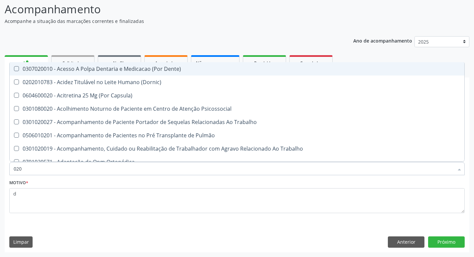
type input "0202"
checkbox Fragmento "true"
checkbox Ossea "true"
checkbox Biologica "true"
checkbox Total "false"
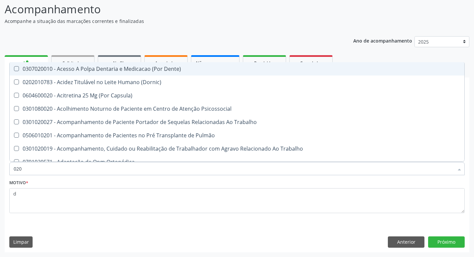
checkbox Creatinina "false"
type input "02020"
checkbox Tireoide "true"
checkbox Aspiracao "true"
checkbox Fragmento "false"
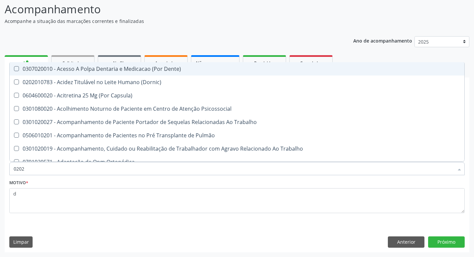
checkbox Ossea "false"
checkbox \(Cantoplastia\) "true"
checkbox Biologica "false"
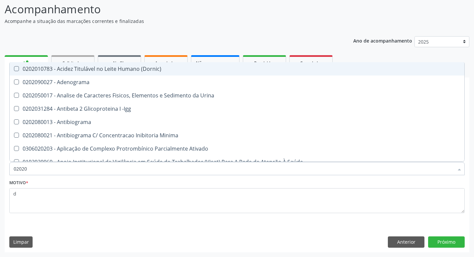
type input "020201"
checkbox Parceria\) "true"
checkbox Gestante "true"
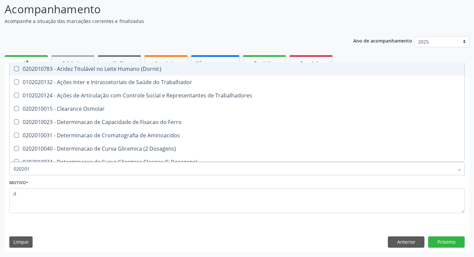
type input "0202010"
checkbox Fracoes "true"
checkbox Ionizavel "true"
checkbox Total "false"
checkbox Creatinina "false"
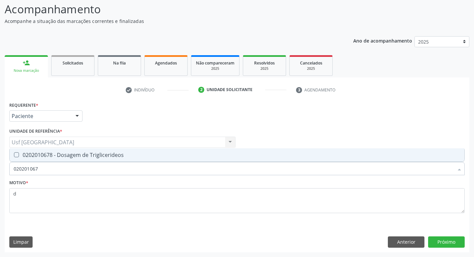
type input "0202010678"
click at [14, 154] on Triglicerideos at bounding box center [16, 154] width 5 height 5
click at [14, 154] on Triglicerideos "checkbox" at bounding box center [12, 155] width 4 height 4
checkbox Triglicerideos "true"
drag, startPoint x: 41, startPoint y: 166, endPoint x: 8, endPoint y: 160, distance: 33.1
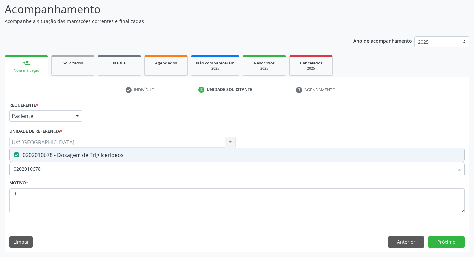
click at [9, 161] on div "Item de agendamento * 0202010678 Desfazer seleção 0202010678 - Dosagem de Trigl…" at bounding box center [237, 165] width 458 height 26
checkbox Triglicerideos "false"
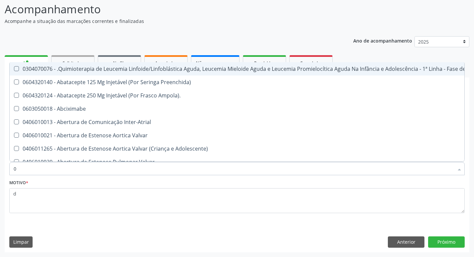
type input "02"
checkbox Transferências "true"
checkbox Meckel "true"
checkbox Transfusao "true"
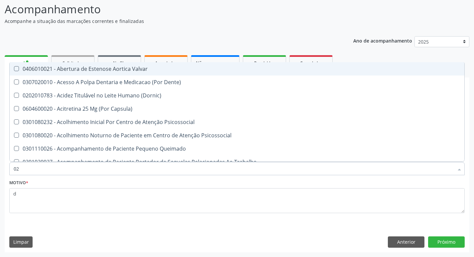
type input "020"
checkbox Congênita "true"
checkbox Complementar\) "true"
checkbox Dias "true"
checkbox Total "false"
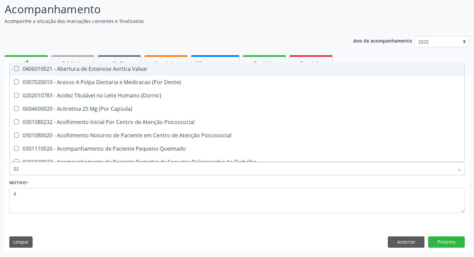
checkbox Creatinina "false"
checkbox Triglicerideos "false"
checkbox \(T3\) "true"
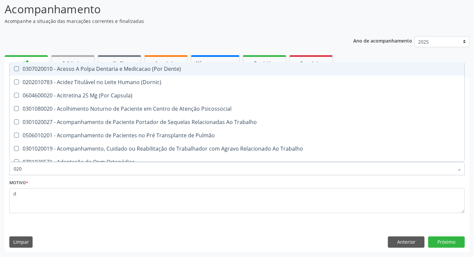
type input "0202"
checkbox Fragmento "true"
checkbox Ossea "true"
checkbox Projecoes\) "true"
checkbox Biologica "true"
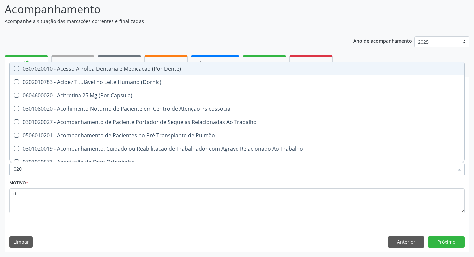
checkbox Total "false"
checkbox Creatinina "false"
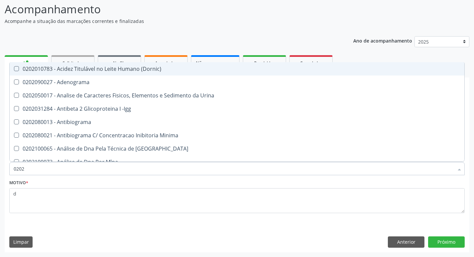
type input "02020"
checkbox Barbituratos "true"
checkbox Calcio "true"
checkbox Total "false"
checkbox Creatinina "false"
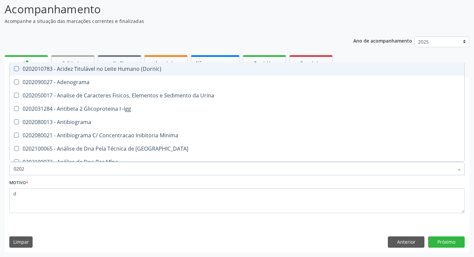
checkbox Funcional "true"
checkbox Triglicerideos "false"
checkbox Zinco "true"
checkbox Completo "false"
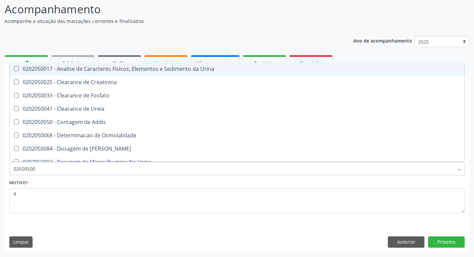
type input "020205001"
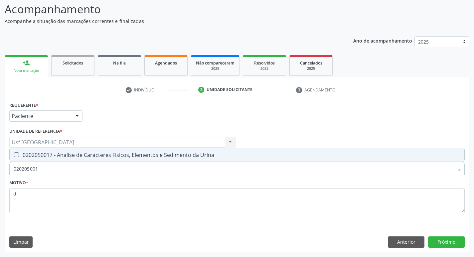
click at [12, 158] on div at bounding box center [12, 154] width 5 height 5
checkbox Urina "true"
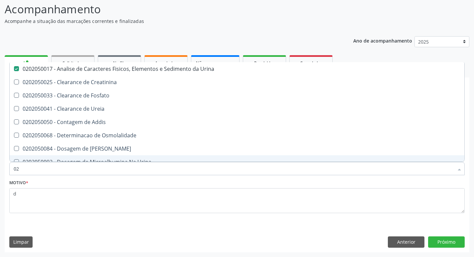
type input "0"
checkbox Urina "false"
checkbox Fosfato "false"
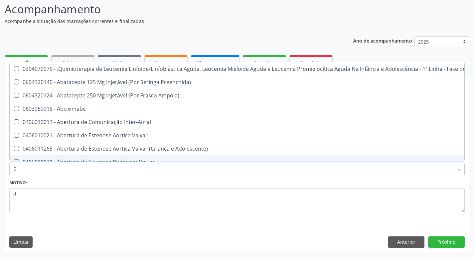
type input "02"
checkbox Coração "true"
checkbox Urina "false"
checkbox Transferências "true"
checkbox Meckel "true"
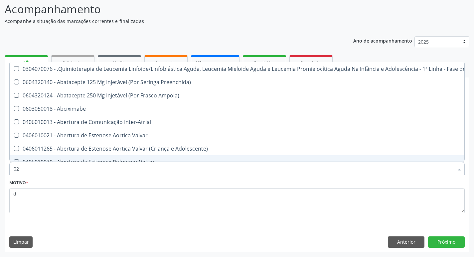
checkbox Transfusao "true"
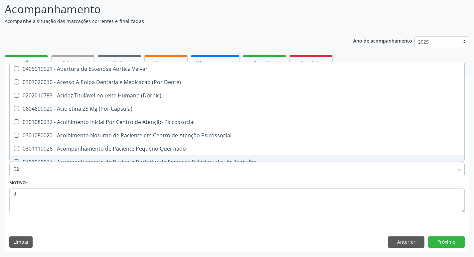
type input "020"
checkbox Terapeutica "true"
checkbox Urina "false"
checkbox Congênita "true"
checkbox Complementar\) "true"
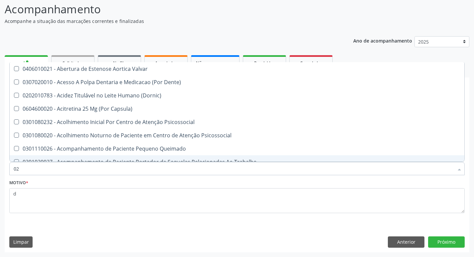
checkbox Dias "true"
checkbox Total "false"
checkbox Creatinina "false"
checkbox Triglicerideos "false"
checkbox \(T3\) "true"
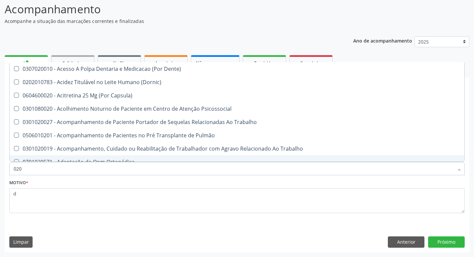
type input "0202"
checkbox Capsula\) "true"
checkbox Urina "false"
checkbox Fragmento "true"
checkbox Ossea "true"
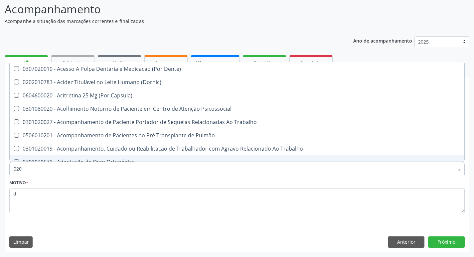
checkbox Projecoes\) "true"
checkbox Biologica "true"
checkbox Total "false"
checkbox Creatinina "false"
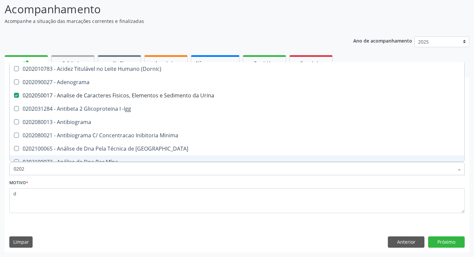
type input "02020"
checkbox Barbituratos "true"
checkbox Calcio "true"
checkbox Total "false"
checkbox Creatinina "false"
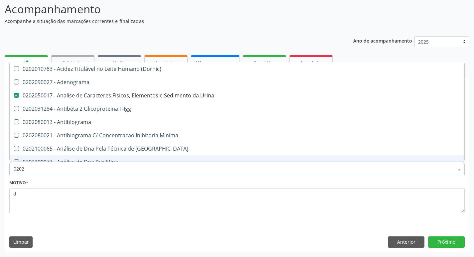
checkbox Funcional "true"
checkbox Triglicerideos "false"
checkbox Zinco "true"
checkbox Completo "false"
type input "020201"
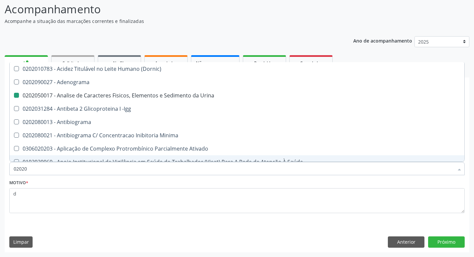
checkbox Urina "false"
checkbox Parceria\) "true"
checkbox Gestante "true"
checkbox Acetona "true"
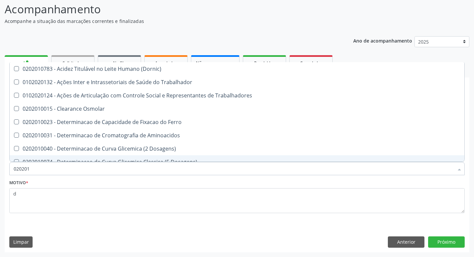
type input "0202010"
checkbox Fracoes "true"
checkbox Ionizavel "true"
checkbox Total "false"
checkbox Creatinina "false"
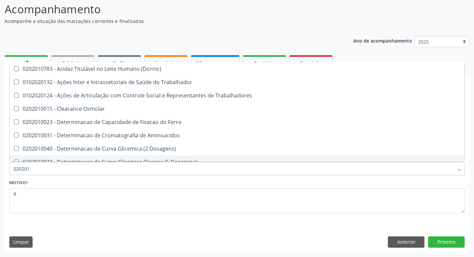
checkbox Muco-Proteinas "true"
type input "02020102"
checkbox Dosagens\) "true"
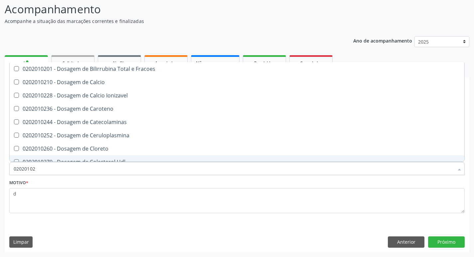
type input "020201029"
checkbox Fracoes "true"
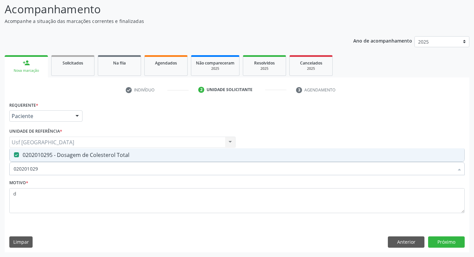
type input "02020102"
checkbox Total "false"
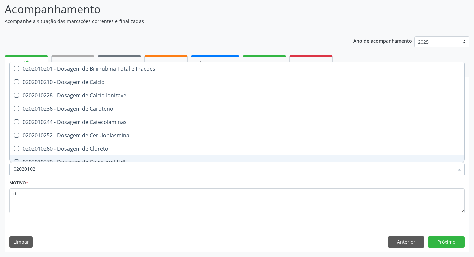
type input "020201027"
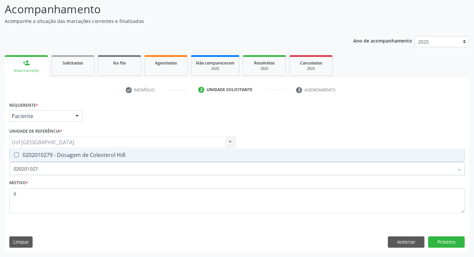
click at [11, 155] on div at bounding box center [12, 154] width 5 height 5
checkbox Hdl "true"
type input "02020102"
checkbox Hdl "false"
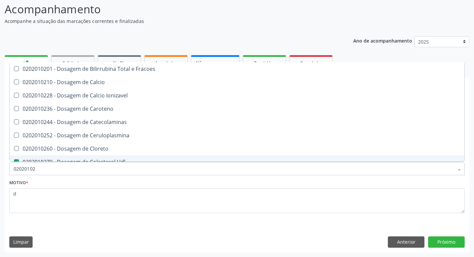
type input "0202010"
checkbox Hdl "false"
checkbox Total "false"
type input "0"
checkbox Ionizavel "false"
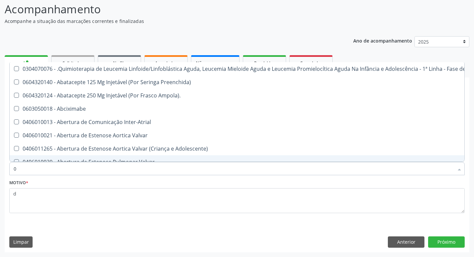
type input "02"
checkbox Coração "true"
checkbox Urina "false"
checkbox Comprimido\) "true"
checkbox Transferências "true"
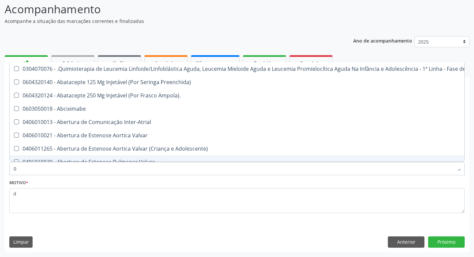
checkbox Meckel "true"
checkbox Transfusao "true"
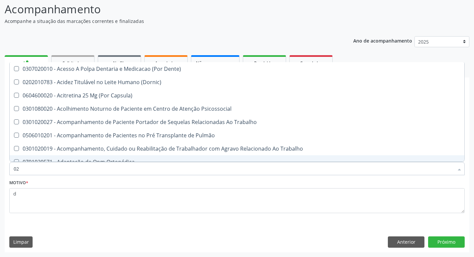
type input "020"
checkbox Urina "true"
checkbox Recombinante "false"
checkbox Hdl "true"
checkbox Total "true"
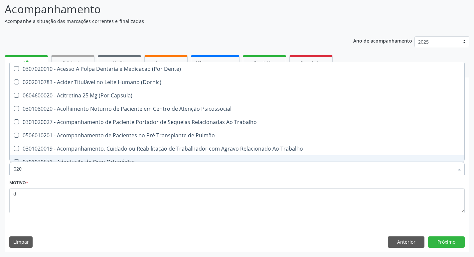
checkbox Creatinina "true"
checkbox Triglicerideos "true"
checkbox Tendao "false"
checkbox Espermograma "false"
checkbox Cerebral "false"
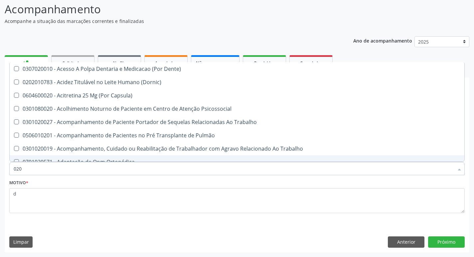
checkbox Semana\) "false"
checkbox Completo "true"
type input "0202"
checkbox Capsula\) "true"
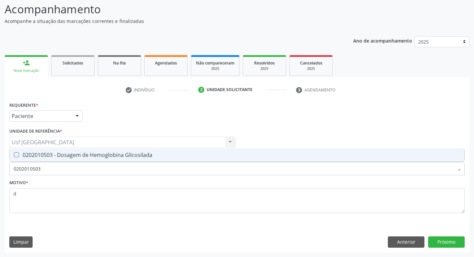
click at [12, 155] on div at bounding box center [12, 154] width 5 height 5
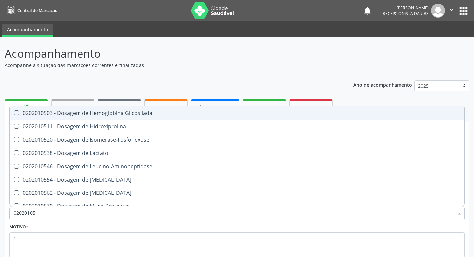
scroll to position [44, 0]
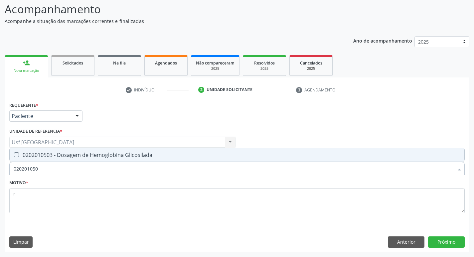
type input "0202010503"
click at [26, 153] on div "0202010503 - Dosagem de Hemoglobina Glicosilada" at bounding box center [237, 154] width 446 height 5
checkbox Glicosilada "true"
drag, startPoint x: 43, startPoint y: 166, endPoint x: 4, endPoint y: 166, distance: 38.6
click at [4, 166] on div "Acompanhamento Acompanhe a situação das marcações correntes e finalizadas Relat…" at bounding box center [237, 124] width 474 height 265
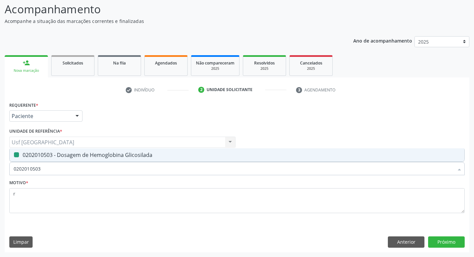
checkbox Glicosilada "false"
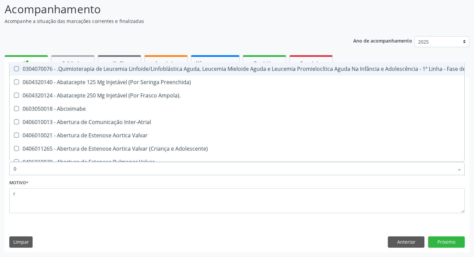
type input "02"
checkbox Coração "true"
checkbox Urina "false"
checkbox \(Frasco\) "true"
checkbox Comprimido\) "true"
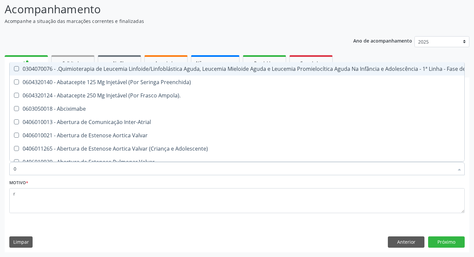
checkbox Transferências "true"
checkbox Bilateral "true"
checkbox Indireta "true"
checkbox Comprimido\) "true"
checkbox Transfusao "true"
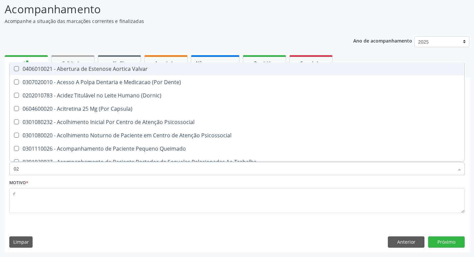
type input "020"
checkbox Terapeutica "true"
checkbox Urina "false"
checkbox B "true"
checkbox Epispádia "true"
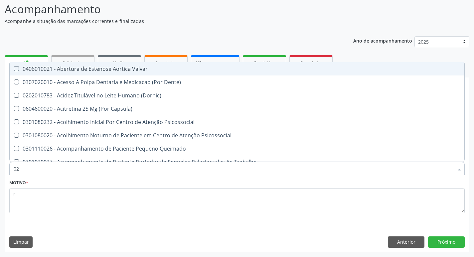
checkbox Congênita "true"
checkbox \(Qualitativo\) "true"
checkbox Glomerular "true"
checkbox Pernoite\) "true"
checkbox Dias "true"
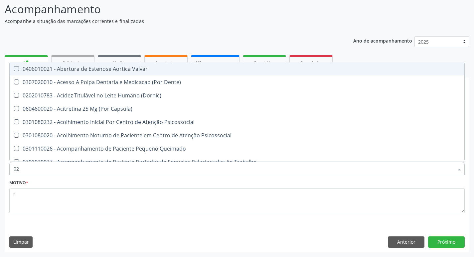
checkbox \(Psa\) "false"
checkbox Hdl "false"
checkbox Total "false"
checkbox Glicose "false"
checkbox Glicosilada "false"
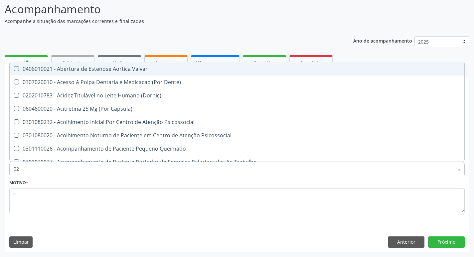
checkbox Potassio "false"
checkbox Triglicerideos "false"
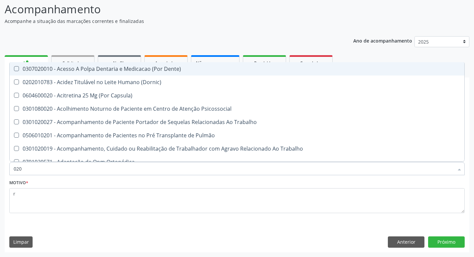
type input "0202"
checkbox Capsula\) "true"
checkbox Urina "false"
checkbox Olho "true"
checkbox Faringe\/Laringe "true"
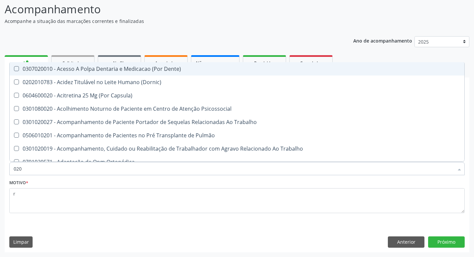
checkbox Fragmento "true"
checkbox Laser "true"
checkbox Septostomia "true"
checkbox Gastrico "true"
checkbox Projecoes\) "true"
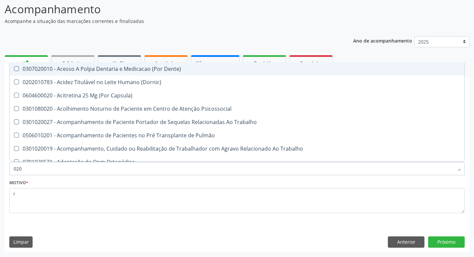
checkbox \(Psa\) "false"
checkbox Hdl "false"
checkbox Total "false"
checkbox Glicose "false"
type input "02020"
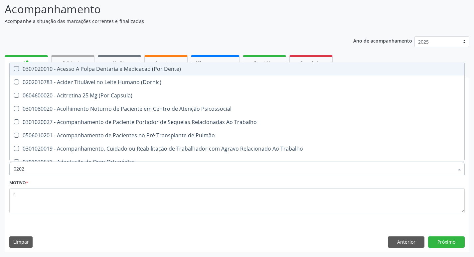
checkbox Saúde "true"
checkbox Tireoide "true"
checkbox Faringe\/Laringe "false"
checkbox Fragmento "false"
checkbox Salivar "true"
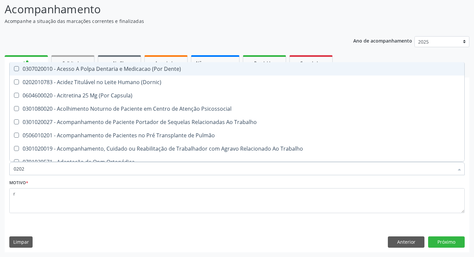
checkbox Trabalho "true"
checkbox Laser "false"
checkbox Septostomia "false"
checkbox Lumen "true"
checkbox Gastrico "false"
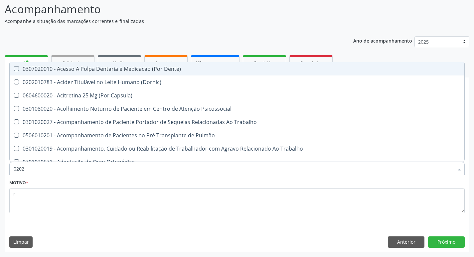
checkbox Inteiro "true"
checkbox Projecoes\) "false"
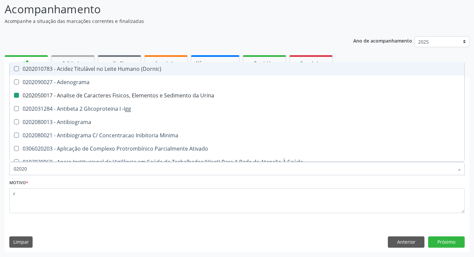
type input "020201"
checkbox Urina "false"
checkbox \(Pos-Pasteurização\) "true"
checkbox Parceria\) "true"
checkbox T3 "true"
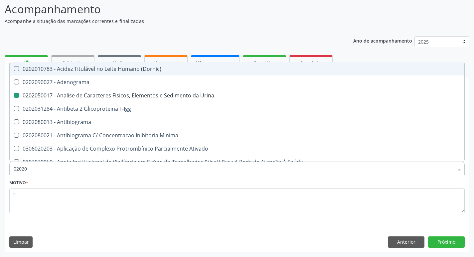
checkbox Coagulação "true"
checkbox Organicos "true"
checkbox Acetona "true"
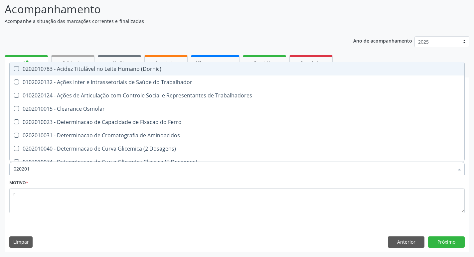
type input "0202010"
checkbox Circulante "true"
checkbox Fracoes "true"
checkbox Hdl "false"
checkbox Total "false"
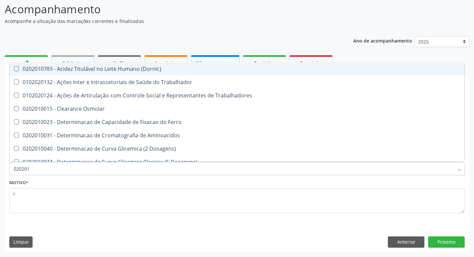
checkbox II "true"
checkbox Serico "true"
checkbox Glicose "false"
checkbox Muco-Proteinas "true"
checkbox Potassio "false"
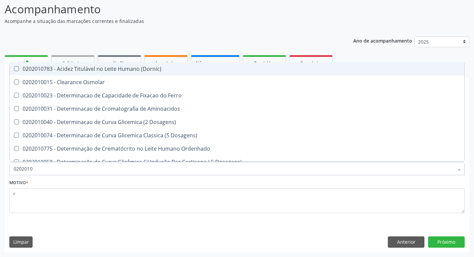
type input "02020102"
checkbox Dosagens\) "true"
checkbox Osmolaridade "true"
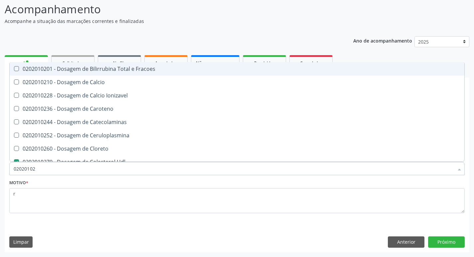
type input "020201027"
checkbox Fracoes "true"
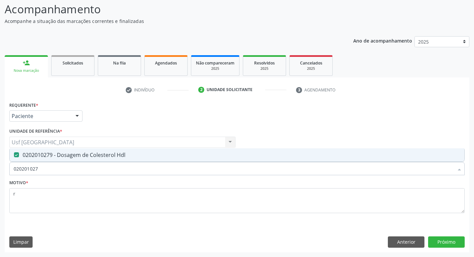
type input "02020102"
checkbox Hdl "false"
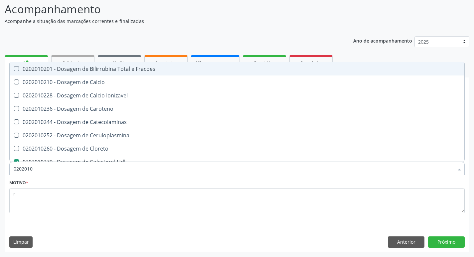
type input "020201"
checkbox Hdl "false"
checkbox Total "false"
type input "0"
checkbox Ionizavel "false"
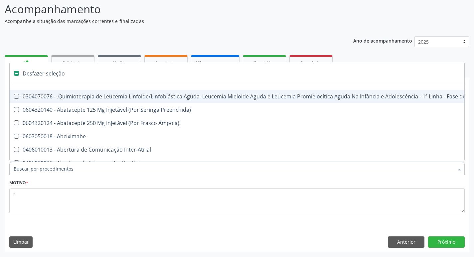
type input "h"
checkbox Urina "false"
checkbox B "true"
checkbox Fibrinogênio "true"
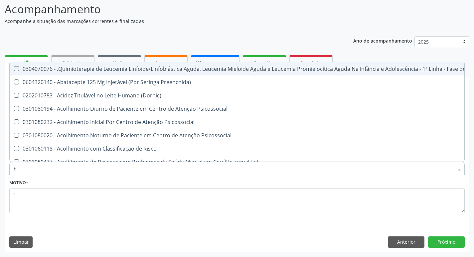
type input "he"
checkbox Pulmão "true"
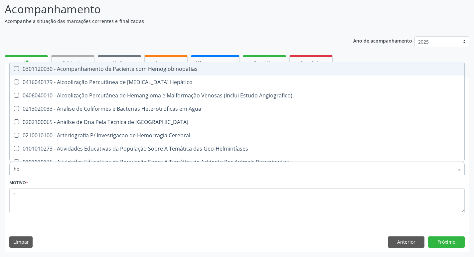
type input "hem"
checkbox \(Qualitativo\) "true"
checkbox Glicosilada "false"
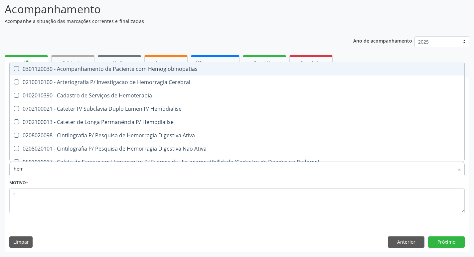
type input "hemo"
checkbox Glicosilada "true"
checkbox Semana\) "false"
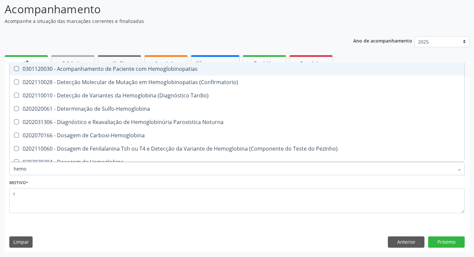
type input "hemog"
checkbox Glicosilada "true"
type input "hemogr"
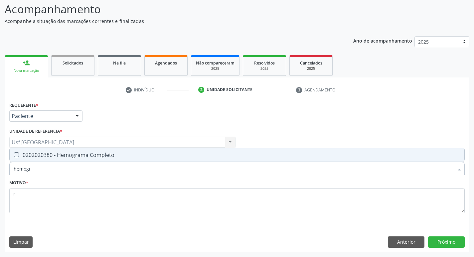
drag, startPoint x: 45, startPoint y: 160, endPoint x: 40, endPoint y: 165, distance: 7.3
click at [44, 161] on span "0202020380 - Hemograma Completo" at bounding box center [237, 154] width 454 height 13
checkbox Completo "true"
drag, startPoint x: 35, startPoint y: 171, endPoint x: 4, endPoint y: 172, distance: 30.6
click at [3, 174] on div "Acompanhamento Acompanhe a situação das marcações correntes e finalizadas Relat…" at bounding box center [237, 124] width 474 height 265
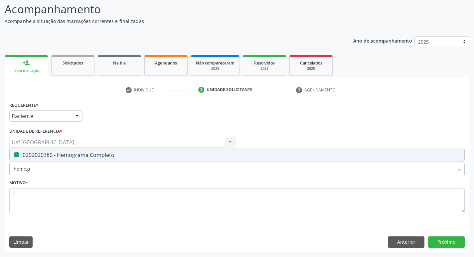
checkbox Completo "false"
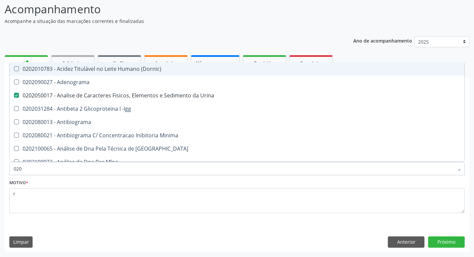
type input "0202"
checkbox Urina "true"
checkbox Creatinina "false"
checkbox Ferro "false"
checkbox \(Psa\) "true"
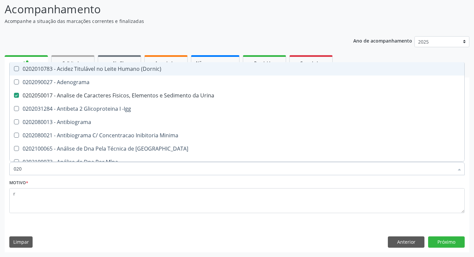
checkbox Hdl "true"
checkbox Total "true"
checkbox Estrona "false"
checkbox Glicose "true"
checkbox Glicosilada "true"
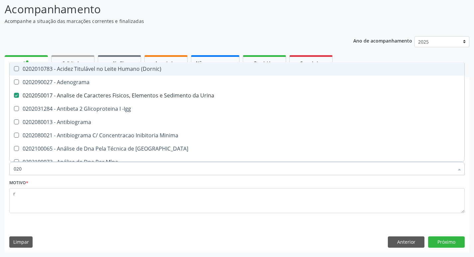
checkbox Potassio "true"
checkbox Triglicerideos "true"
checkbox Completo "true"
type input "02020"
checkbox \(Psa\) "true"
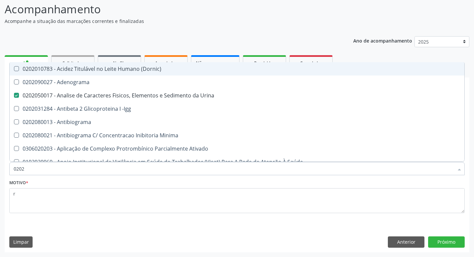
checkbox Total "true"
checkbox Estriol "false"
checkbox Etossuximida "false"
checkbox Glicose "true"
checkbox Glicosilada "true"
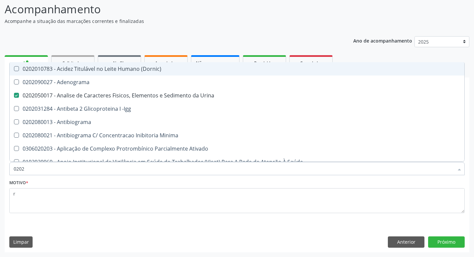
checkbox Lactato "false"
checkbox Muco-Proteinas "false"
checkbox Potassio "true"
checkbox \(T4\) "false"
checkbox Triglicerideos "true"
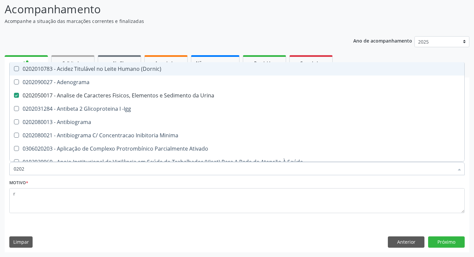
checkbox Pallidum "false"
checkbox Completo "true"
checkbox Pylori "false"
type input "020201"
checkbox Urina "false"
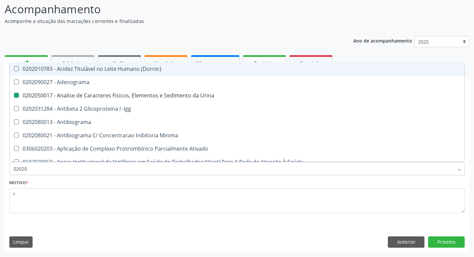
checkbox \(Pos-Pasteurização\) "true"
checkbox Parceria\) "true"
checkbox T3 "true"
checkbox Coagulação "true"
checkbox Organicos "true"
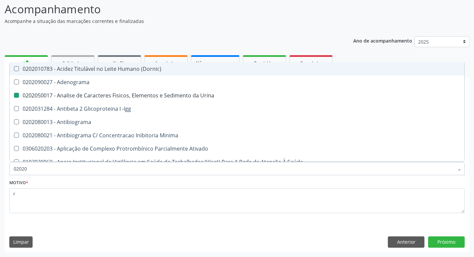
checkbox Acetona "true"
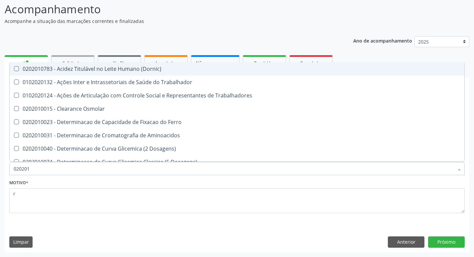
type input "0202010"
checkbox Circulante "true"
checkbox Fracoes "true"
checkbox Hdl "false"
checkbox Total "false"
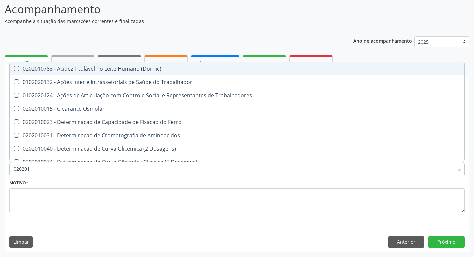
checkbox II "true"
checkbox Serico "true"
checkbox Glicose "false"
checkbox Muco-Proteinas "true"
checkbox Potassio "false"
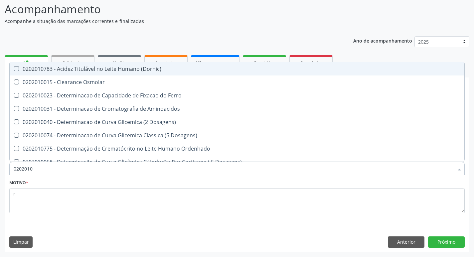
type input "02020102"
checkbox Dosagens\) "true"
checkbox Osmolaridade "true"
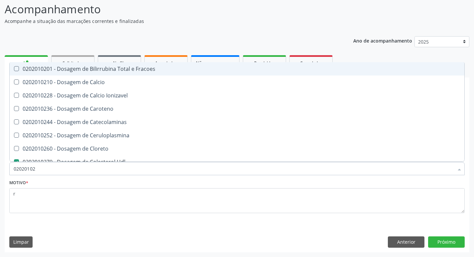
type input "020201028"
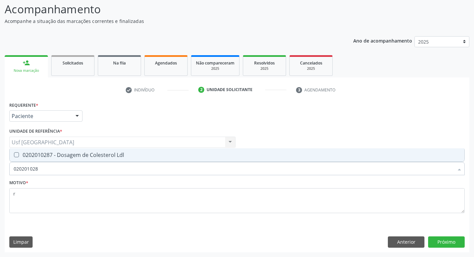
click at [23, 158] on div "0202010287 - Dosagem de Colesterol Ldl" at bounding box center [237, 154] width 446 height 5
checkbox Ldl "true"
type input "02020102"
checkbox Ldl "false"
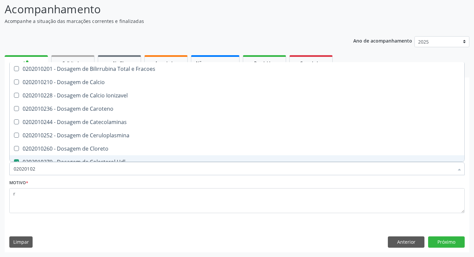
type input "0202010"
checkbox Hdl "false"
checkbox Ldl "false"
checkbox Total "false"
type input "020"
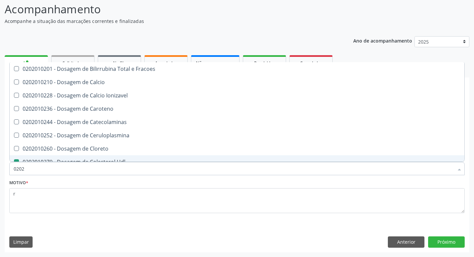
checkbox Ionizavel "false"
type input "0"
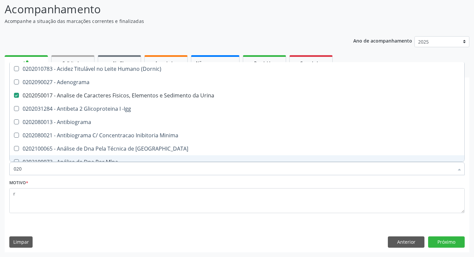
type input "0202"
checkbox Urina "true"
checkbox Creatinina "false"
checkbox Ferro "false"
checkbox \(Psa\) "true"
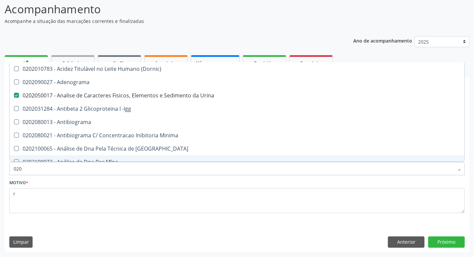
checkbox Hdl "true"
checkbox Ldl "true"
checkbox Total "true"
checkbox Estrona "false"
checkbox Glicose "true"
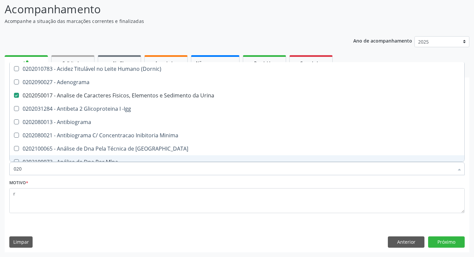
checkbox Glicosilada "true"
checkbox Potassio "true"
checkbox Triglicerideos "true"
checkbox Completo "true"
type input "02020"
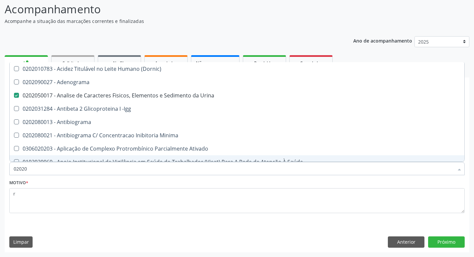
checkbox \(Psa\) "true"
checkbox Ldl "true"
checkbox Total "true"
checkbox Estriol "false"
checkbox Estrona "false"
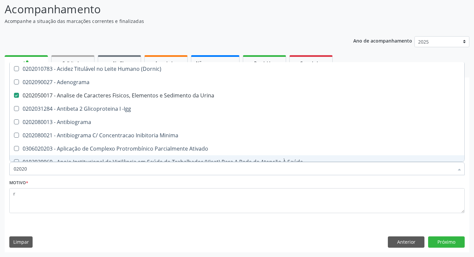
checkbox Etossuximida "false"
checkbox Glicose "true"
checkbox Glicosilada "true"
checkbox Lactato "false"
checkbox Muco-Proteinas "false"
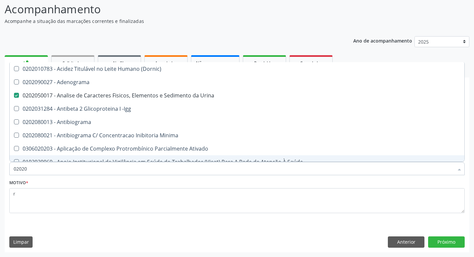
checkbox Potassio "true"
checkbox \(T4\) "false"
checkbox Triglicerideos "true"
checkbox Pallidum "false"
checkbox Completo "true"
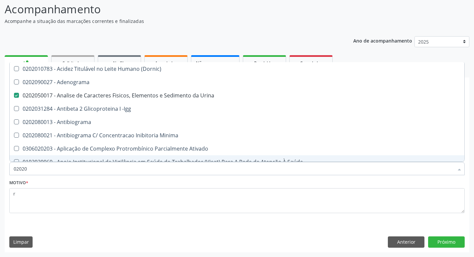
checkbox Pylori "false"
type input "020201"
checkbox Urina "false"
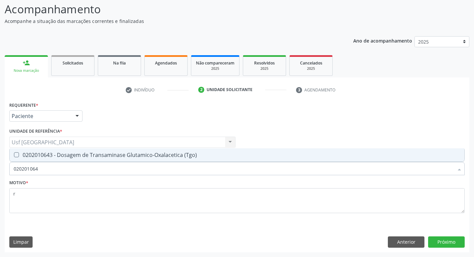
drag, startPoint x: 23, startPoint y: 158, endPoint x: 36, endPoint y: 166, distance: 15.7
click at [26, 161] on span "0202010643 - Dosagem de Transaminase Glutamico-Oxalacetica (Tgo)" at bounding box center [237, 154] width 454 height 13
drag, startPoint x: 47, startPoint y: 170, endPoint x: 0, endPoint y: 180, distance: 48.2
click at [0, 180] on div "Acompanhamento Acompanhe a situação das marcações correntes e finalizadas Relat…" at bounding box center [237, 124] width 474 height 265
drag, startPoint x: 38, startPoint y: 158, endPoint x: 37, endPoint y: 165, distance: 7.0
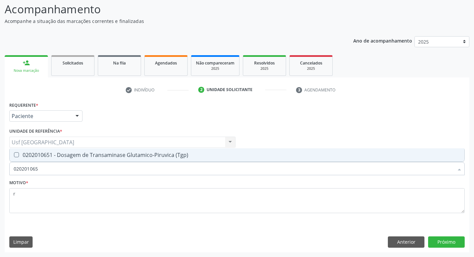
click at [37, 160] on span "0202010651 - Dosagem de Transaminase Glutamico-Piruvica (Tgp)" at bounding box center [237, 154] width 454 height 13
click at [433, 239] on button "Próximo" at bounding box center [446, 241] width 37 height 11
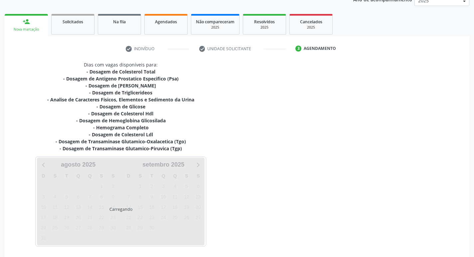
scroll to position [109, 0]
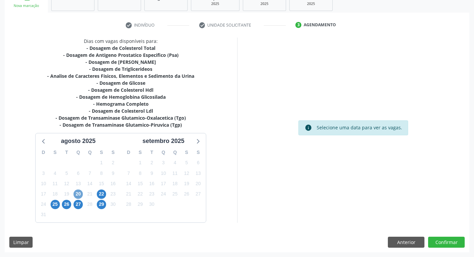
click at [80, 194] on span "20" at bounding box center [77, 193] width 9 height 9
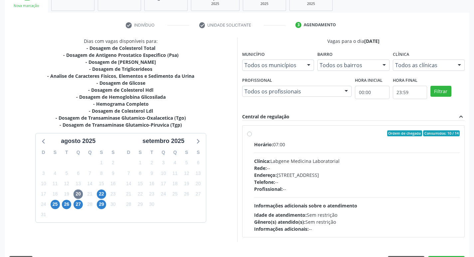
click at [372, 182] on div "Telefone: --" at bounding box center [357, 182] width 206 height 7
click at [252, 136] on input "Ordem de chegada Consumidos: 10 / 14 Horário: 07:00 Clínica: Labgene Medicina L…" at bounding box center [249, 133] width 5 height 6
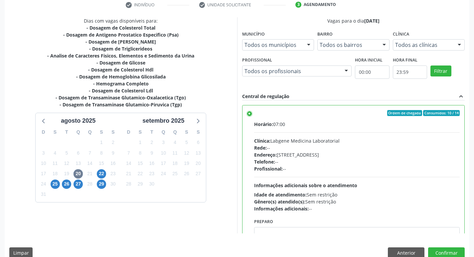
scroll to position [140, 0]
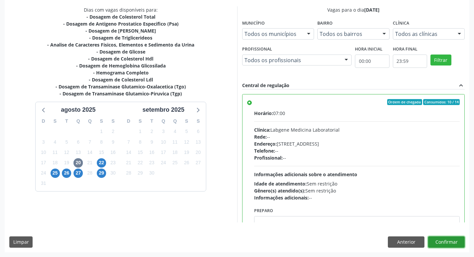
click at [439, 243] on button "Confirmar" at bounding box center [446, 241] width 37 height 11
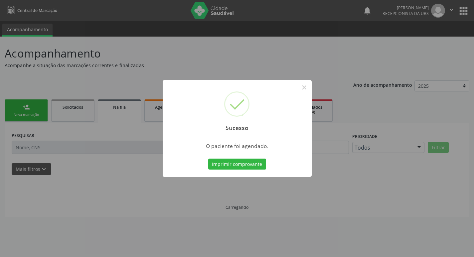
scroll to position [0, 0]
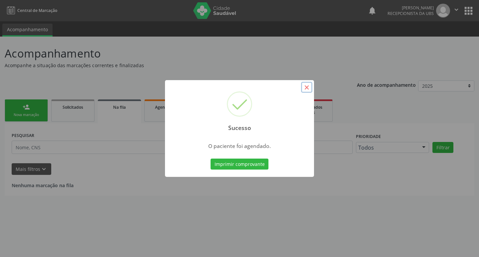
click at [308, 86] on button "×" at bounding box center [306, 87] width 11 height 11
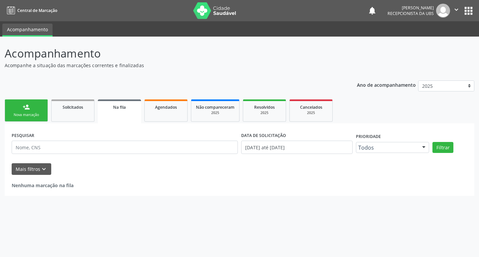
click at [37, 113] on div "Nova marcação" at bounding box center [26, 114] width 33 height 5
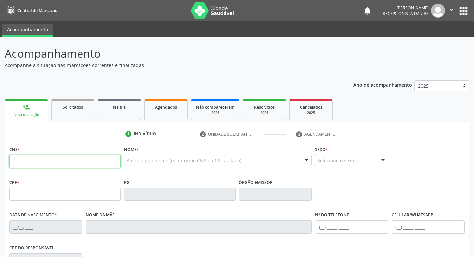
click at [41, 159] on input "text" at bounding box center [64, 161] width 111 height 13
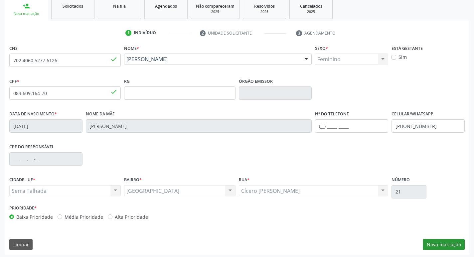
scroll to position [103, 0]
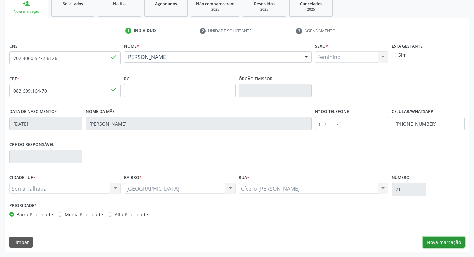
click at [445, 243] on button "Nova marcação" at bounding box center [444, 242] width 42 height 11
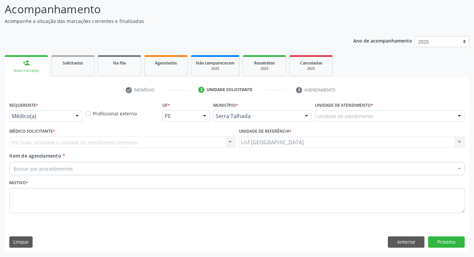
scroll to position [44, 0]
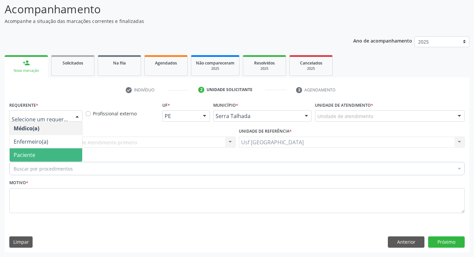
click at [25, 154] on span "Paciente" at bounding box center [25, 154] width 22 height 7
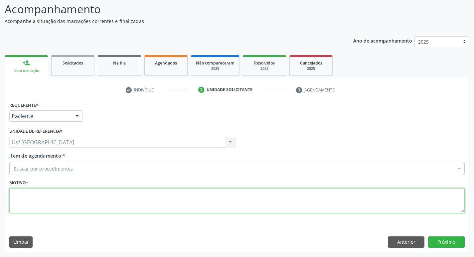
click at [22, 195] on textarea at bounding box center [236, 200] width 455 height 25
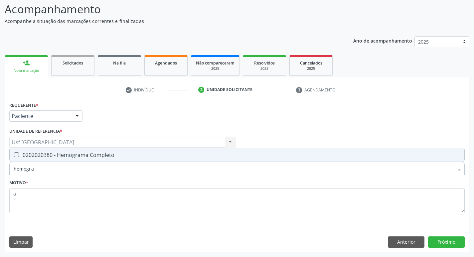
click at [59, 159] on span "0202020380 - Hemograma Completo" at bounding box center [237, 154] width 454 height 13
drag, startPoint x: 29, startPoint y: 167, endPoint x: 0, endPoint y: 180, distance: 32.0
click at [0, 180] on div "Acompanhamento Acompanhe a situação das marcações correntes e finalizadas Relat…" at bounding box center [237, 124] width 474 height 265
drag, startPoint x: 74, startPoint y: 159, endPoint x: 57, endPoint y: 166, distance: 19.1
click at [72, 160] on span "0202010295 - Dosagem de Colesterol Total" at bounding box center [237, 154] width 454 height 13
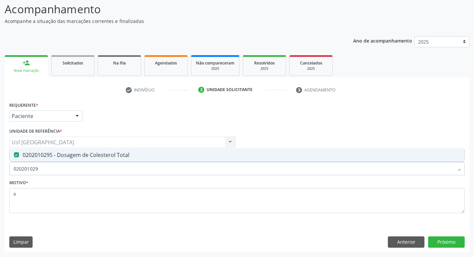
drag, startPoint x: 16, startPoint y: 176, endPoint x: 7, endPoint y: 179, distance: 8.6
click at [7, 179] on div "Requerente * Paciente Médico(a) Enfermeiro(a) Paciente Nenhum resultado encontr…" at bounding box center [237, 176] width 464 height 152
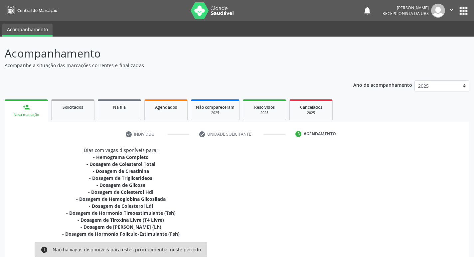
scroll to position [129, 0]
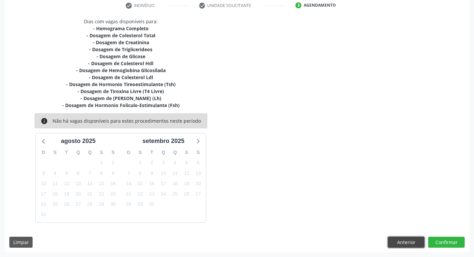
click at [389, 245] on button "Anterior" at bounding box center [406, 242] width 37 height 11
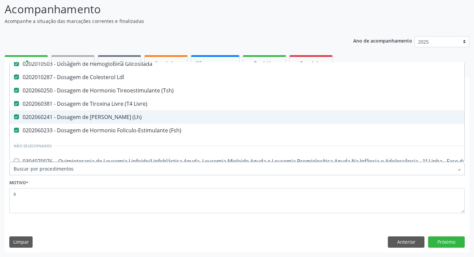
scroll to position [133, 0]
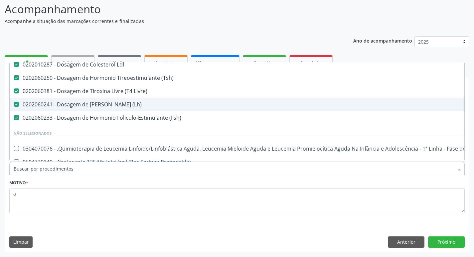
click at [146, 106] on div "0202060241 - Dosagem de [PERSON_NAME] (Lh)" at bounding box center [273, 104] width 518 height 5
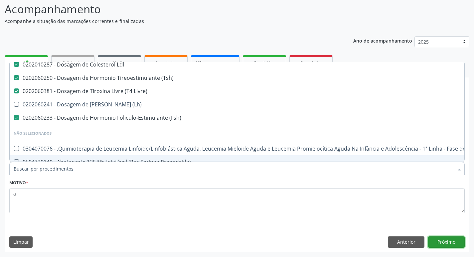
click at [449, 240] on button "Próximo" at bounding box center [446, 241] width 37 height 11
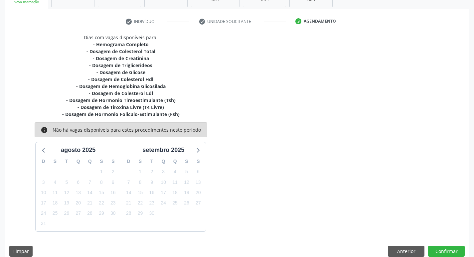
scroll to position [122, 0]
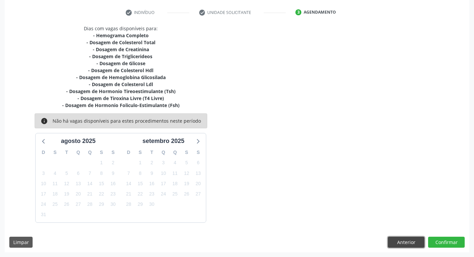
click at [391, 240] on button "Anterior" at bounding box center [406, 242] width 37 height 11
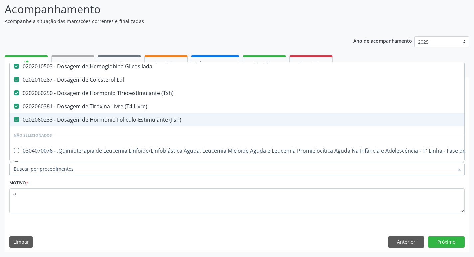
scroll to position [133, 0]
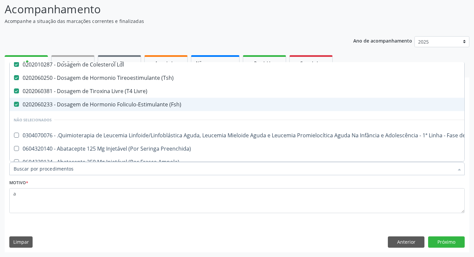
click at [108, 108] on span "0202060233 - Dosagem de Hormonio Foliculo-Estimulante (Fsh)" at bounding box center [273, 104] width 526 height 13
checkbox \(Fsh\) "false"
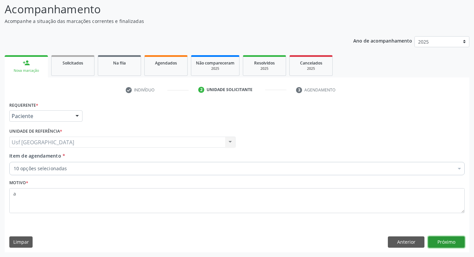
click at [435, 247] on button "Próximo" at bounding box center [446, 241] width 37 height 11
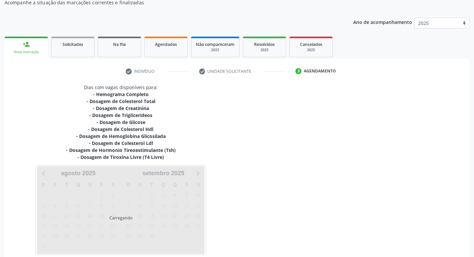
scroll to position [95, 0]
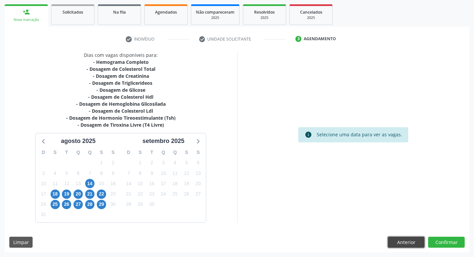
click at [388, 242] on button "Anterior" at bounding box center [406, 242] width 37 height 11
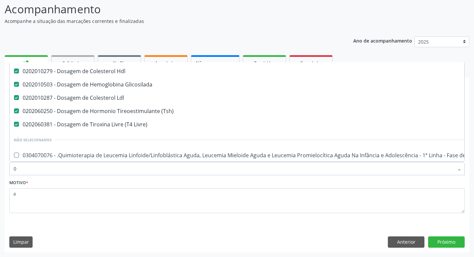
scroll to position [82, 0]
type input "020206"
checkbox Triglicerideos "false"
checkbox Glicose "false"
checkbox Hdl "false"
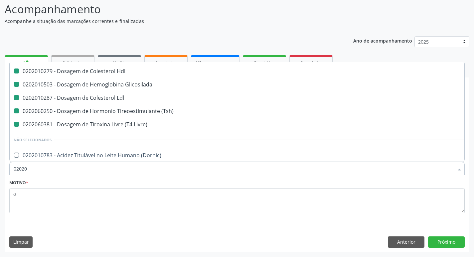
checkbox Glicosilada "false"
checkbox Ldl "false"
checkbox \(Tsh\) "false"
checkbox Livre\) "false"
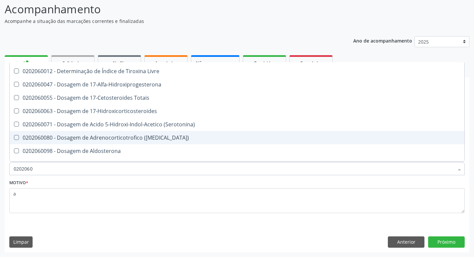
type input "02020601"
checkbox \(Tsh\) "false"
checkbox Livre\) "false"
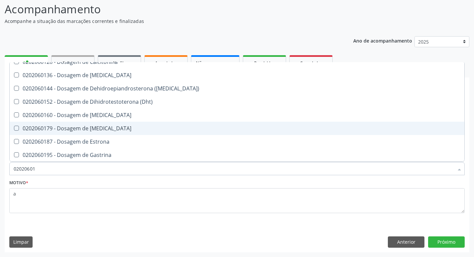
type input "020206016"
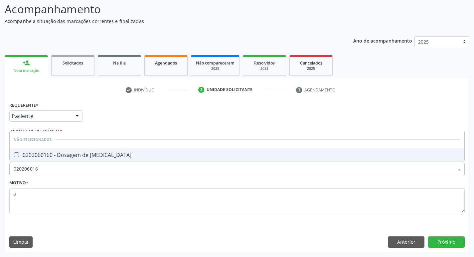
click at [120, 155] on div "0202060160 - Dosagem de [MEDICAL_DATA]" at bounding box center [237, 154] width 446 height 5
checkbox Estradiol "true"
type input "020206016"
click at [432, 239] on button "Próximo" at bounding box center [446, 241] width 37 height 11
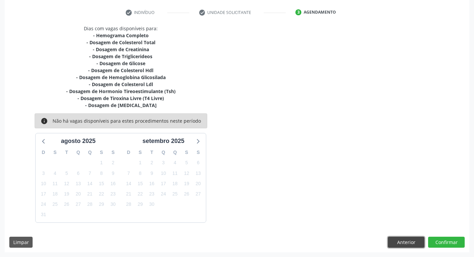
click at [410, 242] on button "Anterior" at bounding box center [406, 242] width 37 height 11
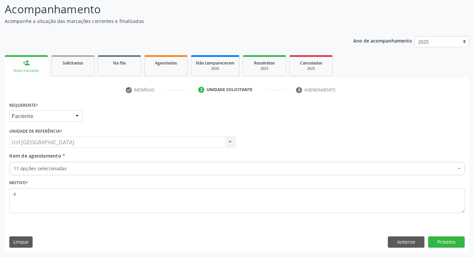
scroll to position [44, 0]
click at [21, 166] on div "11 opções selecionadas" at bounding box center [236, 168] width 455 height 13
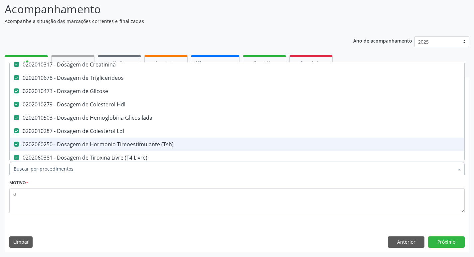
scroll to position [166, 0]
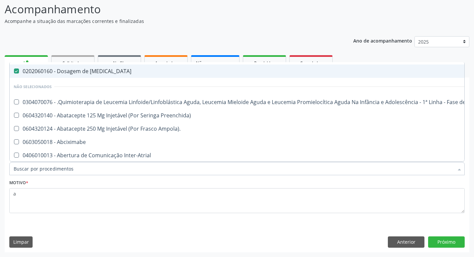
click at [84, 70] on div "0202060160 - Dosagem de [MEDICAL_DATA]" at bounding box center [273, 70] width 518 height 5
checkbox Estradiol "false"
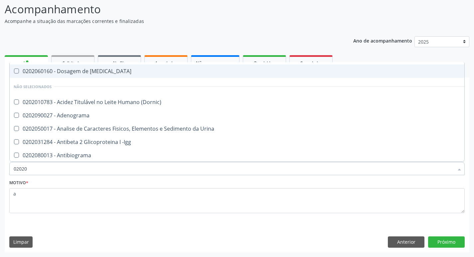
type input "020206"
checkbox Creatinina "false"
checkbox Glicose "false"
checkbox Hdl "false"
checkbox Glicosilada "false"
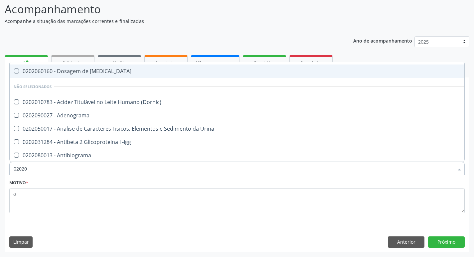
checkbox Ldl "false"
checkbox \(Tsh\) "false"
checkbox Livre\) "false"
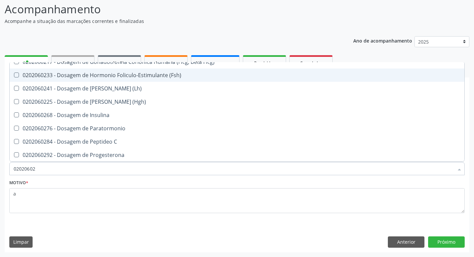
scroll to position [69, 0]
type input "020206024"
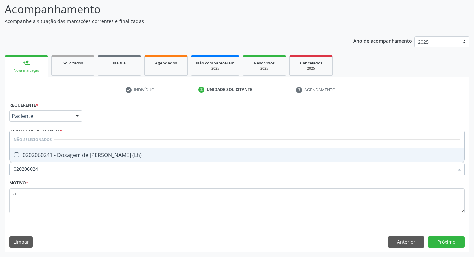
click at [106, 155] on div "0202060241 - Dosagem de [PERSON_NAME] (Lh)" at bounding box center [237, 154] width 446 height 5
checkbox \(Lh\) "true"
click at [432, 238] on button "Próximo" at bounding box center [446, 241] width 37 height 11
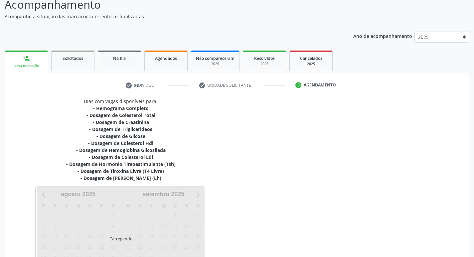
scroll to position [102, 0]
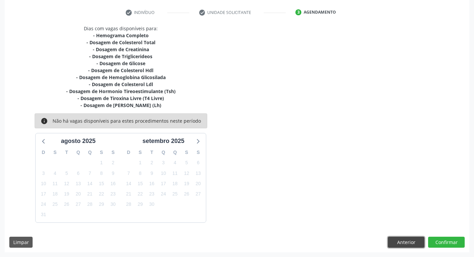
click at [403, 238] on button "Anterior" at bounding box center [406, 242] width 37 height 11
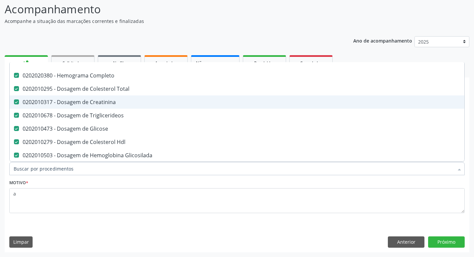
scroll to position [133, 0]
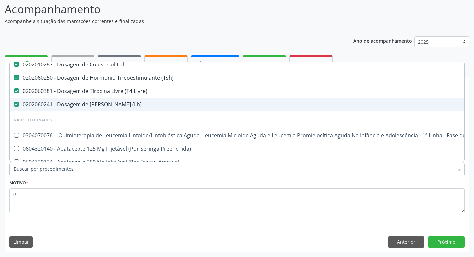
click at [104, 106] on div "0202060241 - Dosagem de [PERSON_NAME] (Lh)" at bounding box center [273, 104] width 518 height 5
checkbox \(Lh\) "false"
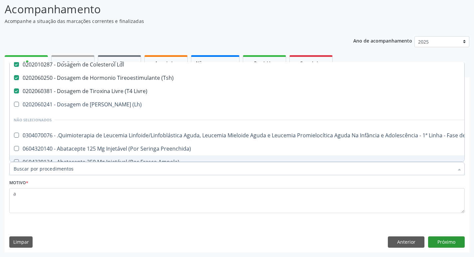
drag, startPoint x: 450, startPoint y: 234, endPoint x: 444, endPoint y: 245, distance: 12.5
click at [444, 245] on div "Requerente * Paciente Médico(a) Enfermeiro(a) Paciente Nenhum resultado encontr…" at bounding box center [237, 176] width 464 height 152
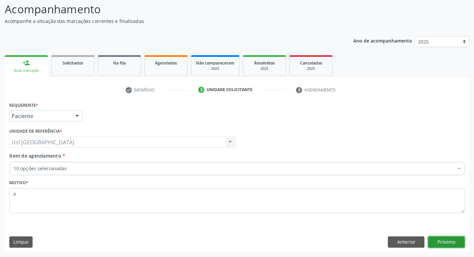
scroll to position [0, 0]
click at [444, 245] on button "Próximo" at bounding box center [446, 241] width 37 height 11
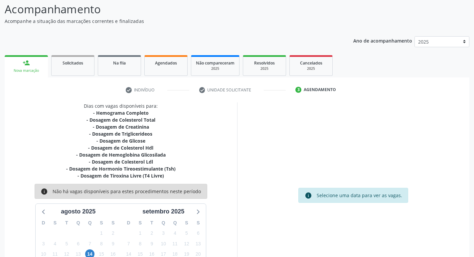
scroll to position [95, 0]
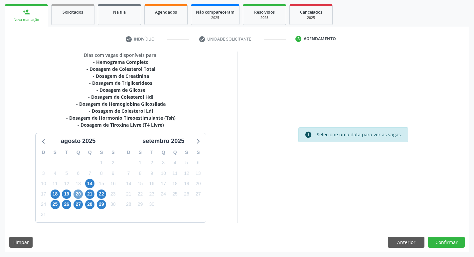
click at [79, 197] on span "20" at bounding box center [77, 193] width 9 height 9
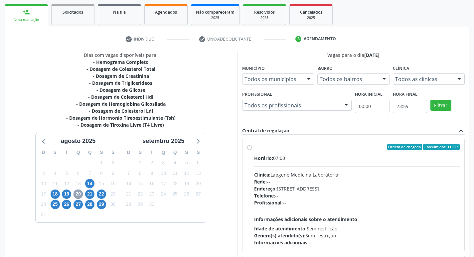
scroll to position [0, 0]
click at [224, 187] on div "Dias com vagas disponíveis para: - Hemograma Completo - Dosagem de Colesterol T…" at bounding box center [121, 160] width 232 height 216
click at [270, 168] on div "Horário: 07:00 Clínica: Labgene Medicina Laboratorial Rede: -- Endereço: [STREE…" at bounding box center [357, 200] width 206 height 91
click at [252, 150] on input "Ordem de chegada Consumidos: 11 / 14 Horário: 07:00 Clínica: Labgene Medicina L…" at bounding box center [249, 147] width 5 height 6
radio input "true"
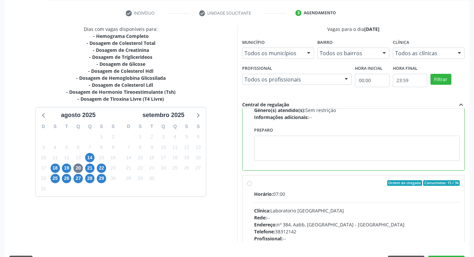
scroll to position [140, 0]
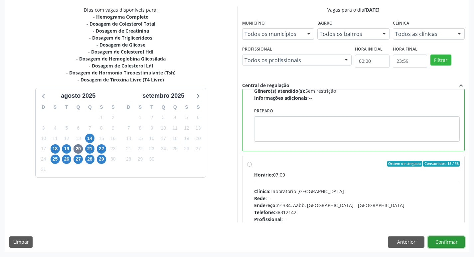
click at [453, 237] on button "Confirmar" at bounding box center [446, 241] width 37 height 11
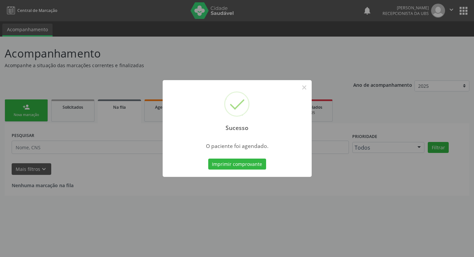
scroll to position [0, 0]
click at [304, 89] on button "×" at bounding box center [306, 87] width 11 height 11
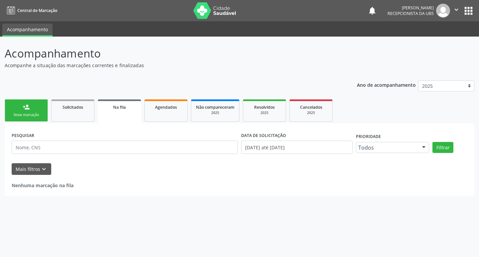
click at [26, 106] on div "person_add" at bounding box center [26, 106] width 7 height 7
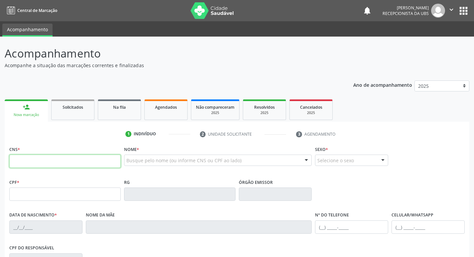
click at [59, 157] on input "text" at bounding box center [64, 161] width 111 height 13
type input "708 9017 7415 5712"
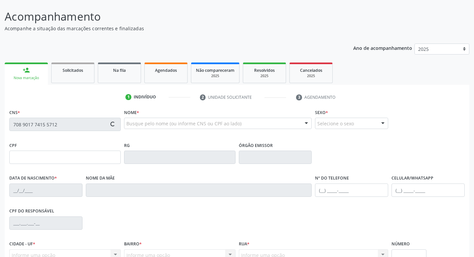
type input "[DATE]"
type input "Cicera [PERSON_NAME]"
type input "[PHONE_NUMBER]"
type input "28"
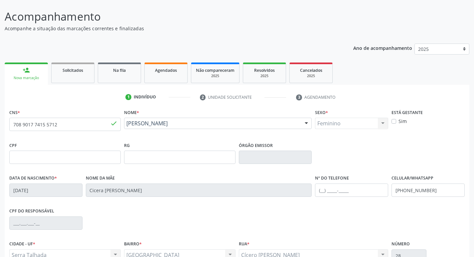
scroll to position [103, 0]
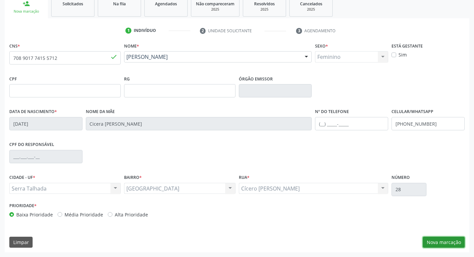
click at [430, 242] on button "Nova marcação" at bounding box center [444, 242] width 42 height 11
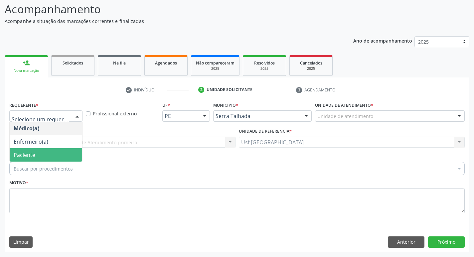
click at [48, 164] on div "Buscar por procedimentos" at bounding box center [236, 168] width 455 height 13
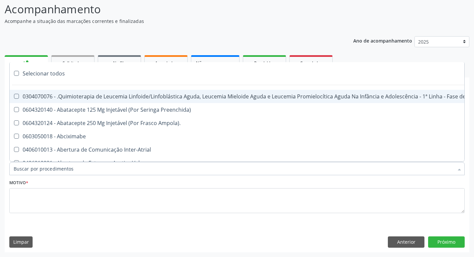
click at [31, 185] on div "Motivo *" at bounding box center [236, 195] width 455 height 35
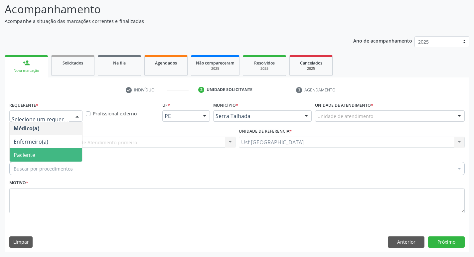
drag, startPoint x: 31, startPoint y: 150, endPoint x: 28, endPoint y: 160, distance: 10.4
click at [30, 151] on span "Paciente" at bounding box center [46, 154] width 72 height 13
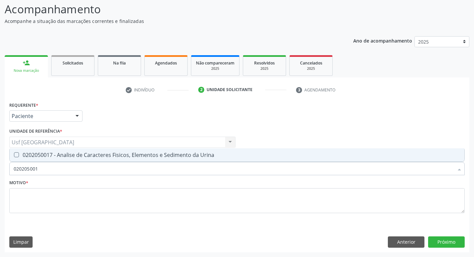
type input "0202050017"
click at [27, 154] on div "0202050017 - Analise de Caracteres Fisicos, Elementos e Sedimento da Urina" at bounding box center [237, 154] width 446 height 5
checkbox Urina "true"
drag, startPoint x: 0, startPoint y: 183, endPoint x: 0, endPoint y: 173, distance: 10.0
click at [0, 178] on div "Acompanhamento Acompanhe a situação das marcações correntes e finalizadas Relat…" at bounding box center [237, 124] width 474 height 265
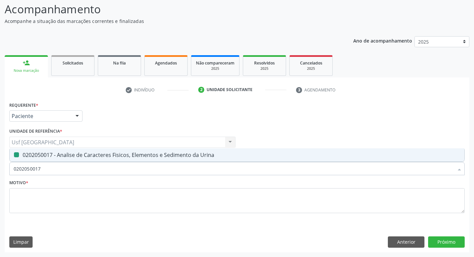
checkbox Urina "false"
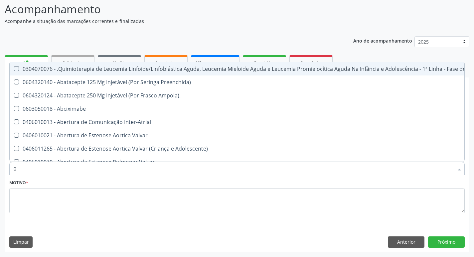
type input "02"
checkbox Coração "true"
checkbox Urina "false"
type input "020"
checkbox Fígado "true"
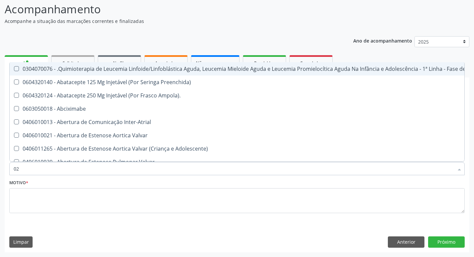
checkbox Coração "false"
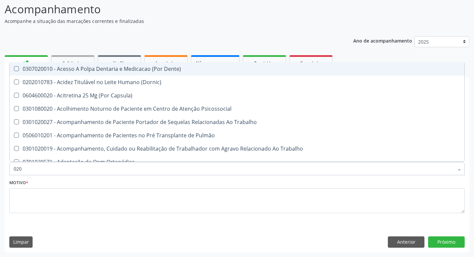
type input "0202"
checkbox Capsula\) "true"
checkbox Urina "false"
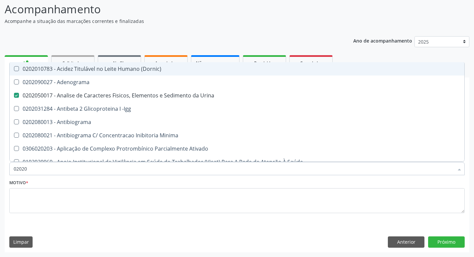
type input "020201"
checkbox Urina "false"
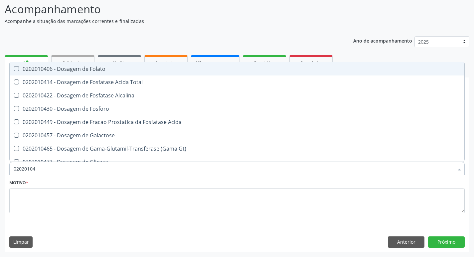
type input "020201047"
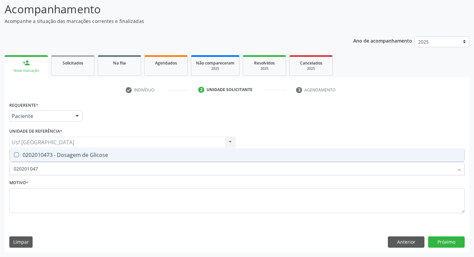
drag, startPoint x: 65, startPoint y: 157, endPoint x: 41, endPoint y: 171, distance: 28.9
click at [64, 157] on div "0202010473 - Dosagem de Glicose" at bounding box center [237, 154] width 446 height 5
checkbox Glicose "true"
drag, startPoint x: 41, startPoint y: 171, endPoint x: 4, endPoint y: 173, distance: 36.9
click at [2, 173] on div "Acompanhamento Acompanhe a situação das marcações correntes e finalizadas Relat…" at bounding box center [237, 124] width 474 height 265
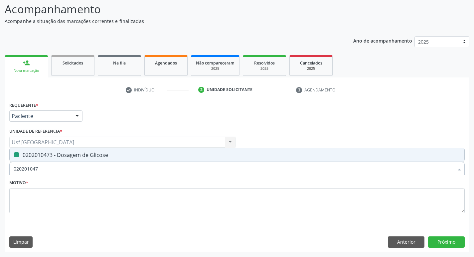
checkbox Glicose "false"
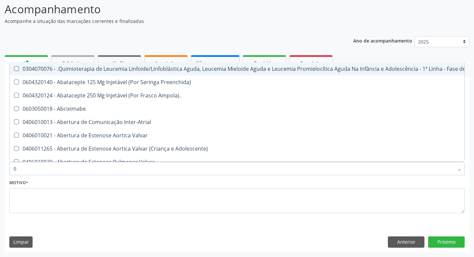
type input "02"
checkbox Coração "true"
checkbox Urina "false"
checkbox Bilateral "true"
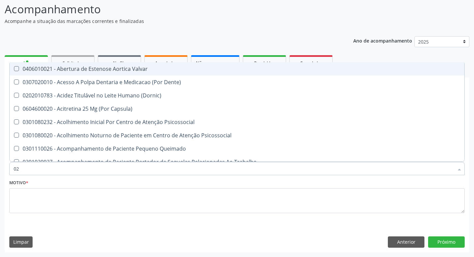
type input "020"
checkbox Terapeutica "true"
checkbox Urina "false"
checkbox \(Qualitativo\) "true"
checkbox Glicose "false"
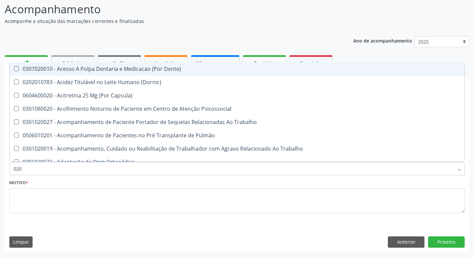
type input "0202"
checkbox Capsula\) "true"
checkbox Urina "false"
checkbox Laser "true"
checkbox Glicose "false"
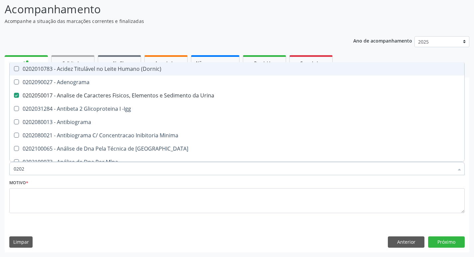
type input "02020"
checkbox Xi "true"
checkbox Glicose "false"
type input "020201"
checkbox Urina "false"
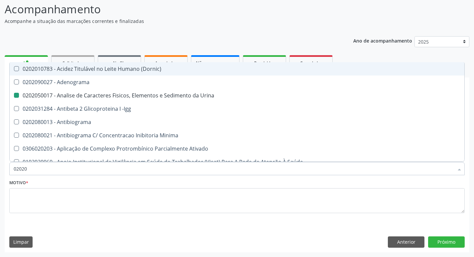
checkbox T3 "true"
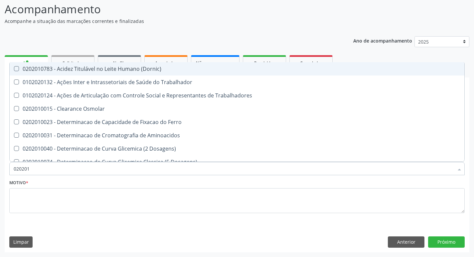
type input "0202010"
checkbox II "true"
checkbox Glicose "false"
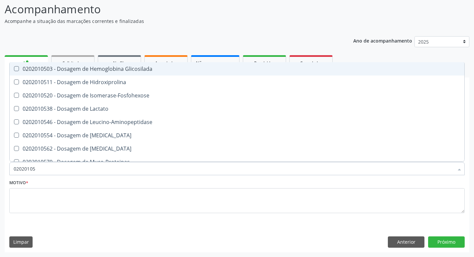
type input "020201050"
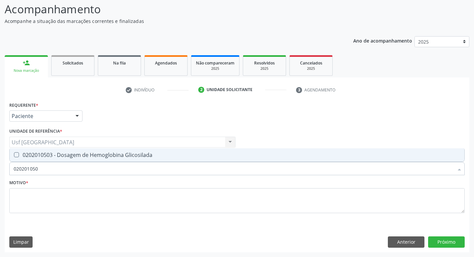
drag, startPoint x: 33, startPoint y: 153, endPoint x: 38, endPoint y: 159, distance: 7.4
click at [35, 157] on div "0202010503 - Dosagem de Hemoglobina Glicosilada" at bounding box center [237, 154] width 446 height 5
checkbox Glicosilada "true"
drag, startPoint x: 46, startPoint y: 165, endPoint x: 0, endPoint y: 82, distance: 94.2
click at [3, 164] on div "Acompanhamento Acompanhe a situação das marcações correntes e finalizadas Relat…" at bounding box center [237, 124] width 474 height 265
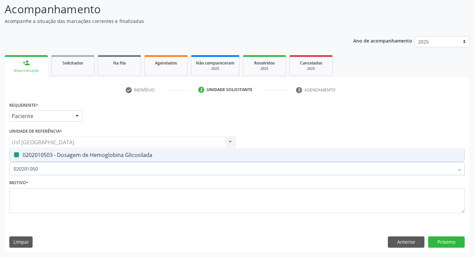
checkbox Glicosilada "false"
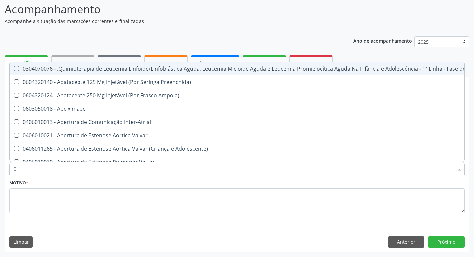
type input "02"
checkbox Coração "true"
checkbox Urina "false"
checkbox Bilateral "true"
checkbox Indireta "true"
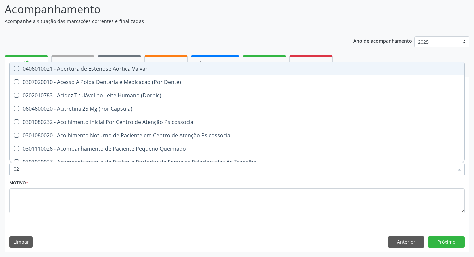
type input "020"
checkbox Terapeutica "true"
checkbox Urina "false"
checkbox \(Qualitativo\) "true"
checkbox Glomerular "true"
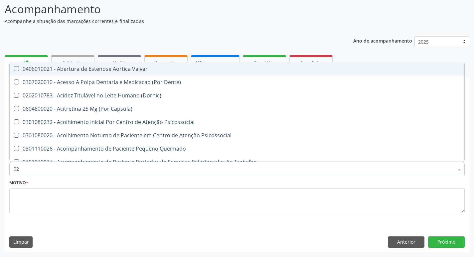
checkbox Glicose "false"
checkbox Glicosilada "false"
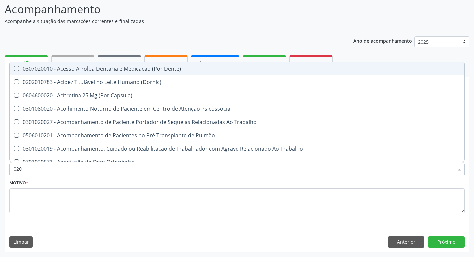
type input "0202"
checkbox Capsula\) "true"
checkbox Urina "false"
checkbox Laser "true"
checkbox Septostomia "true"
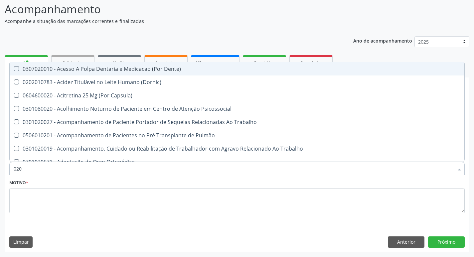
checkbox Glicose "false"
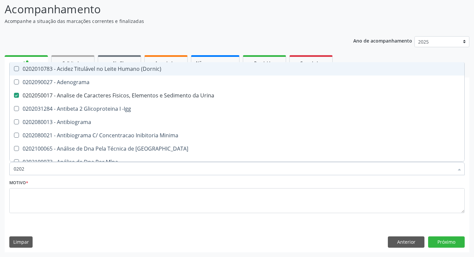
type input "02020"
checkbox Xi "true"
checkbox Fibrinogenio "true"
checkbox Glicose "false"
checkbox Glicosilada "false"
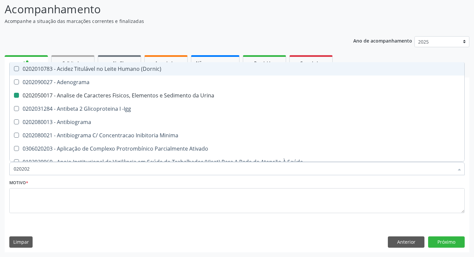
type input "0202020"
checkbox Urina "false"
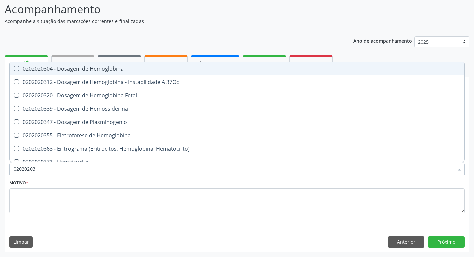
type input "020202038"
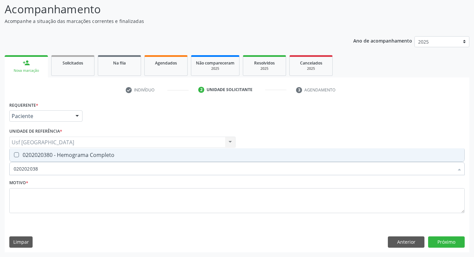
click at [25, 152] on div "0202020380 - Hemograma Completo" at bounding box center [237, 154] width 446 height 5
checkbox Completo "true"
click at [0, 172] on div "Acompanhamento Acompanhe a situação das marcações correntes e finalizadas Relat…" at bounding box center [237, 124] width 474 height 265
type input "38"
checkbox Completo "false"
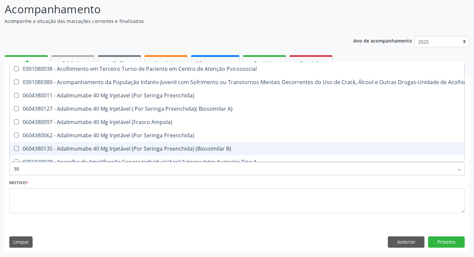
drag, startPoint x: 11, startPoint y: 167, endPoint x: 60, endPoint y: 199, distance: 58.5
click at [1, 171] on div "Acompanhamento Acompanhe a situação das marcações correntes e finalizadas Relat…" at bounding box center [237, 124] width 474 height 265
checkbox Completo "false"
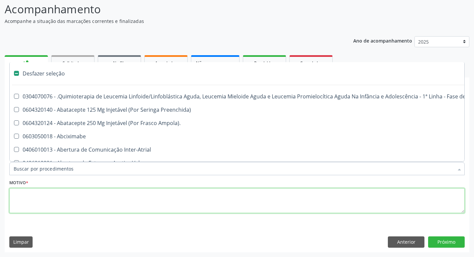
click at [62, 198] on textarea at bounding box center [236, 200] width 455 height 25
checkbox Preenchida\) "true"
checkbox Ampola\)\ "true"
checkbox Abciximabe "true"
checkbox Inter-Atrial "true"
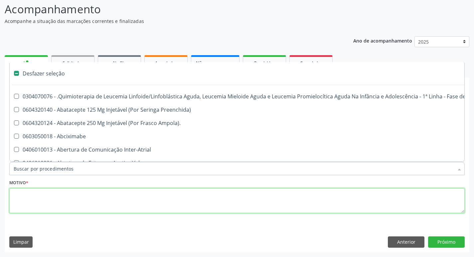
checkbox Urina "false"
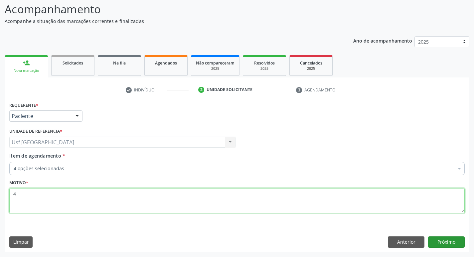
type textarea "4"
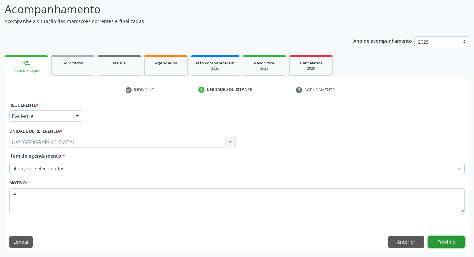
click at [447, 240] on button "Próximo" at bounding box center [446, 241] width 37 height 11
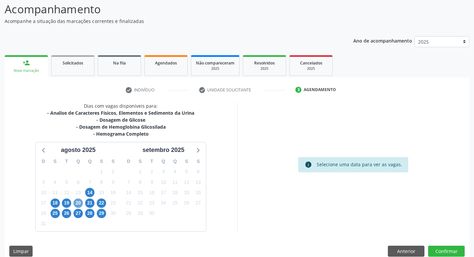
click at [80, 202] on span "20" at bounding box center [77, 202] width 9 height 9
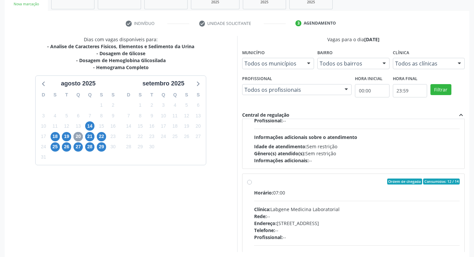
scroll to position [199, 0]
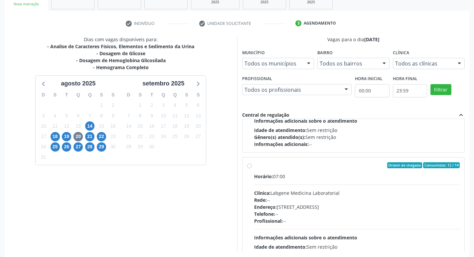
click at [323, 198] on div "Rede: --" at bounding box center [357, 199] width 206 height 7
click at [252, 168] on input "Ordem de chegada Consumidos: 12 / 14 Horário: 07:00 Clínica: Labgene Medicina L…" at bounding box center [249, 165] width 5 height 6
radio input "true"
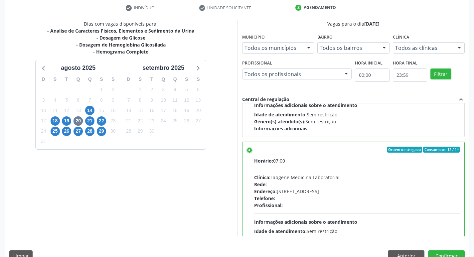
scroll to position [140, 0]
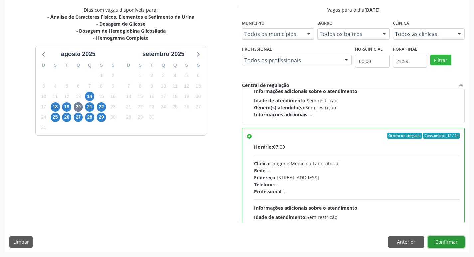
click at [445, 238] on button "Confirmar" at bounding box center [446, 241] width 37 height 11
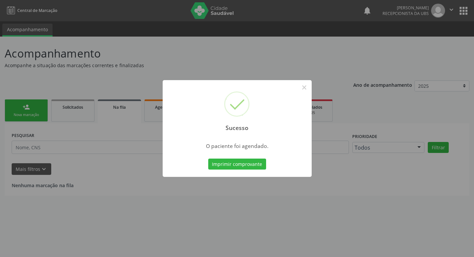
scroll to position [0, 0]
click at [306, 88] on button "×" at bounding box center [306, 87] width 11 height 11
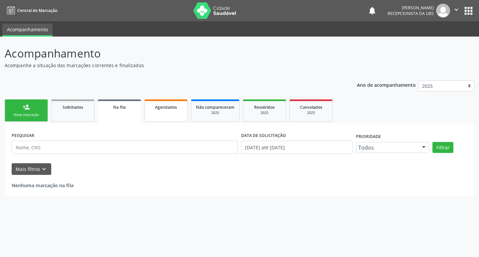
click at [159, 113] on link "Agendados" at bounding box center [165, 110] width 43 height 22
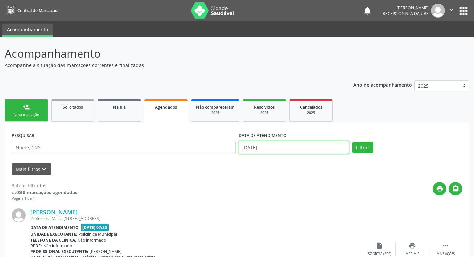
click at [281, 147] on input "[DATE]" at bounding box center [294, 147] width 110 height 13
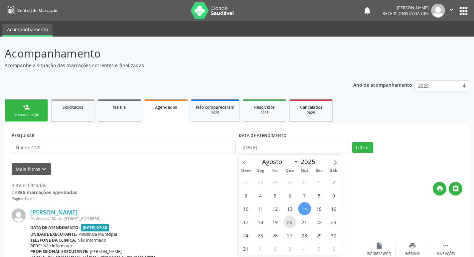
click at [291, 220] on span "20" at bounding box center [289, 221] width 13 height 13
type input "[DATE]"
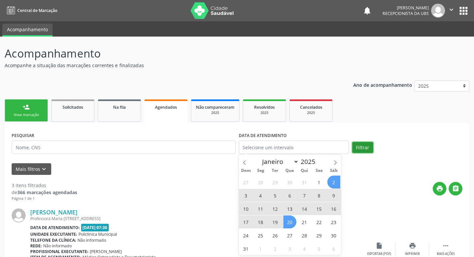
click at [370, 146] on button "Filtrar" at bounding box center [362, 147] width 21 height 11
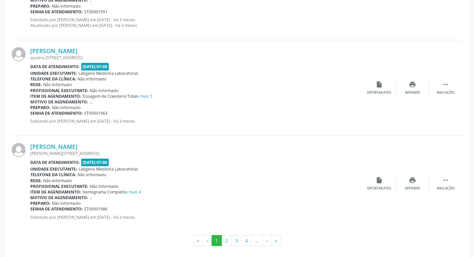
scroll to position [1412, 0]
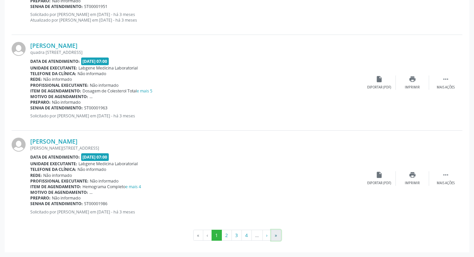
click at [274, 234] on button "»" at bounding box center [276, 235] width 10 height 11
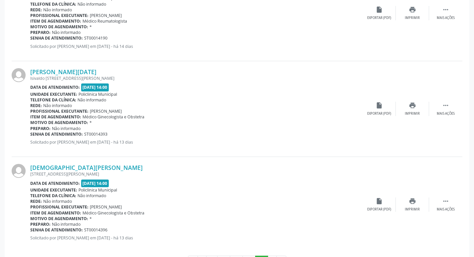
scroll to position [544, 0]
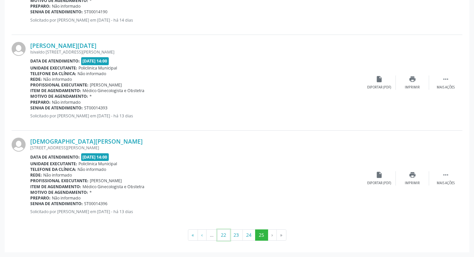
click at [221, 233] on button "22" at bounding box center [223, 234] width 13 height 11
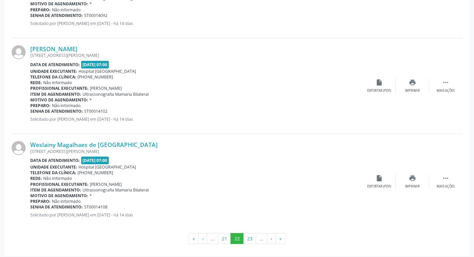
scroll to position [1406, 0]
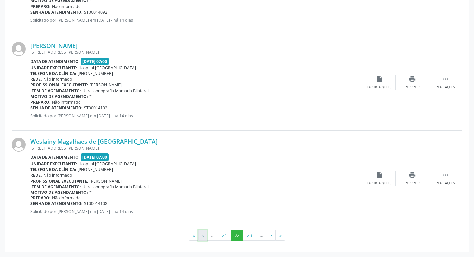
click at [198, 238] on button "‹" at bounding box center [202, 235] width 9 height 11
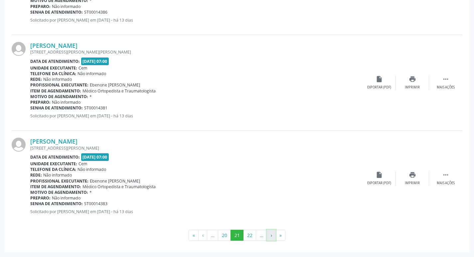
click at [274, 234] on button "›" at bounding box center [271, 235] width 9 height 11
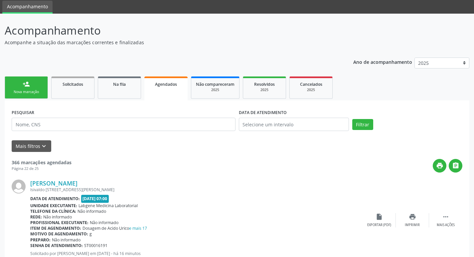
scroll to position [133, 0]
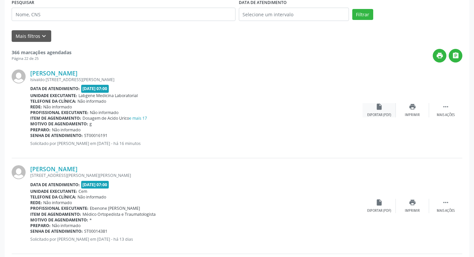
click at [390, 111] on div "insert_drive_file Exportar (PDF)" at bounding box center [378, 110] width 33 height 14
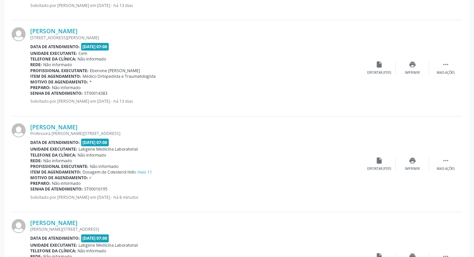
scroll to position [399, 0]
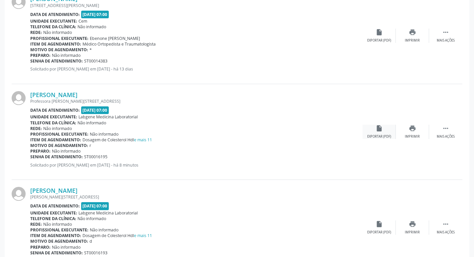
click at [385, 136] on div "Exportar (PDF)" at bounding box center [379, 136] width 24 height 5
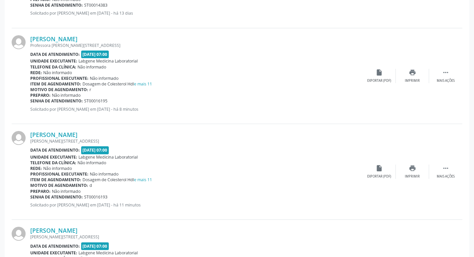
scroll to position [465, 0]
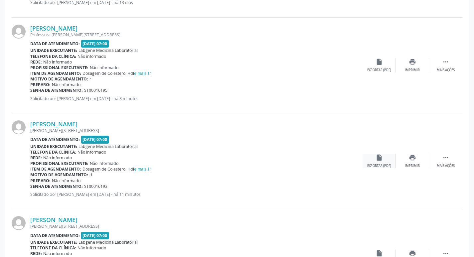
click at [377, 161] on icon "insert_drive_file" at bounding box center [378, 157] width 7 height 7
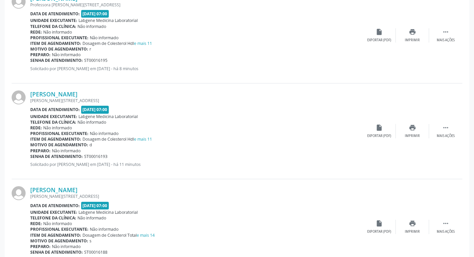
scroll to position [532, 0]
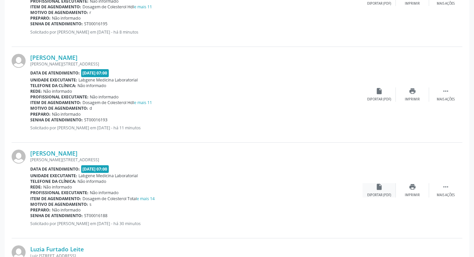
click at [370, 192] on div "insert_drive_file Exportar (PDF)" at bounding box center [378, 190] width 33 height 14
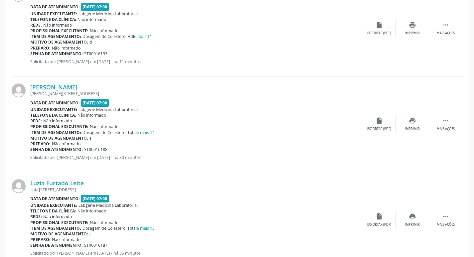
scroll to position [598, 0]
click at [365, 218] on div "insert_drive_file Exportar (PDF)" at bounding box center [378, 219] width 33 height 14
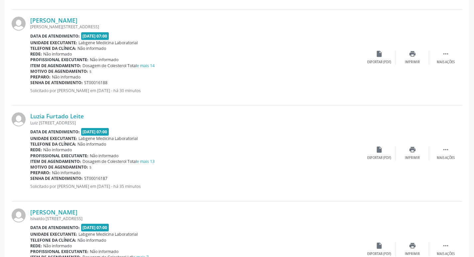
scroll to position [731, 0]
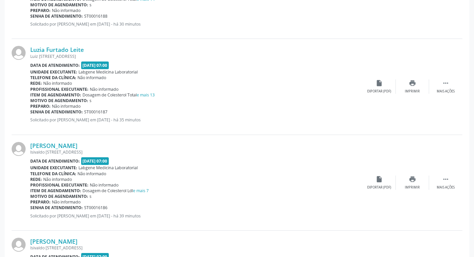
click at [378, 192] on div "[PERSON_NAME] [PERSON_NAME][STREET_ADDRESS] Data de atendimento: [DATE] 07:00 U…" at bounding box center [237, 183] width 450 height 96
click at [378, 184] on div "insert_drive_file Exportar (PDF)" at bounding box center [378, 183] width 33 height 14
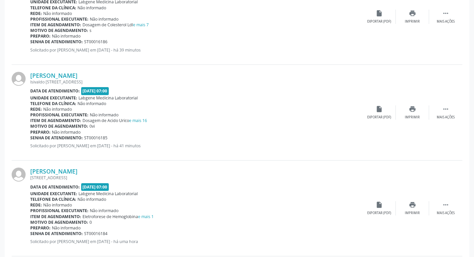
scroll to position [898, 0]
click at [386, 115] on div "Exportar (PDF)" at bounding box center [379, 117] width 24 height 5
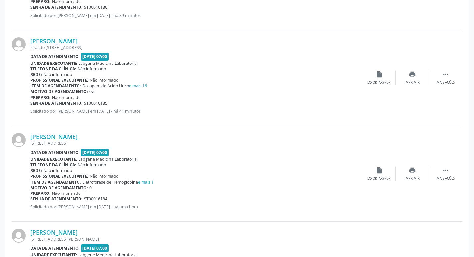
scroll to position [964, 0]
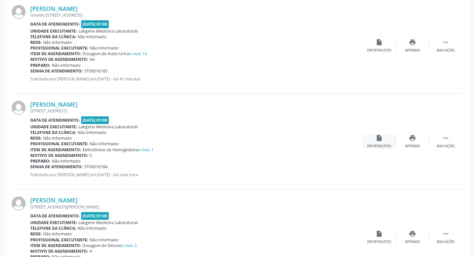
click at [371, 147] on div "Exportar (PDF)" at bounding box center [379, 146] width 24 height 5
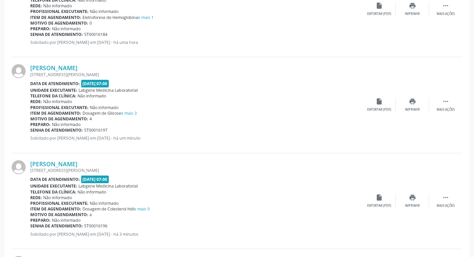
scroll to position [1097, 0]
click at [383, 99] on div "insert_drive_file Exportar (PDF)" at bounding box center [378, 104] width 33 height 14
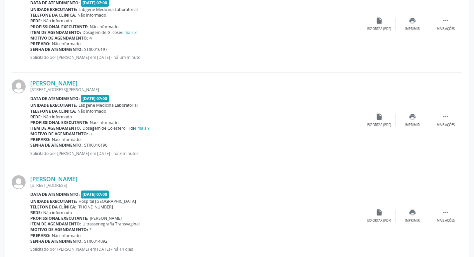
scroll to position [1197, 0]
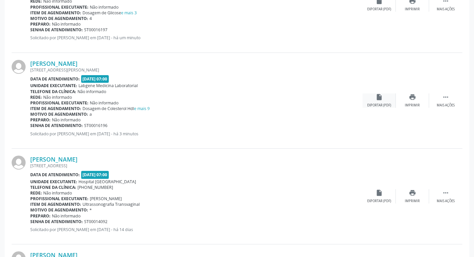
click at [374, 104] on div "Exportar (PDF)" at bounding box center [379, 105] width 24 height 5
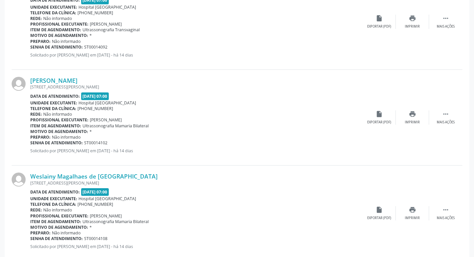
scroll to position [1406, 0]
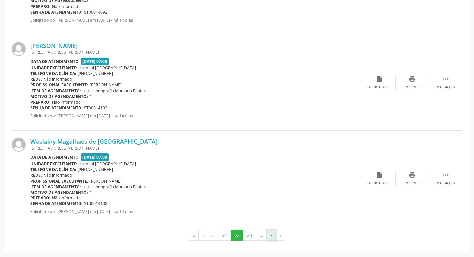
click at [275, 234] on button "›" at bounding box center [271, 235] width 9 height 11
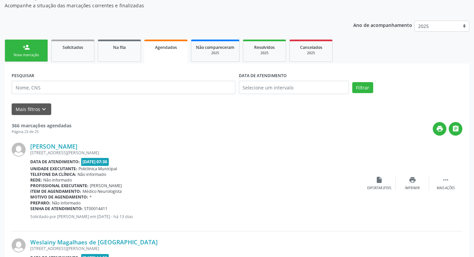
scroll to position [0, 0]
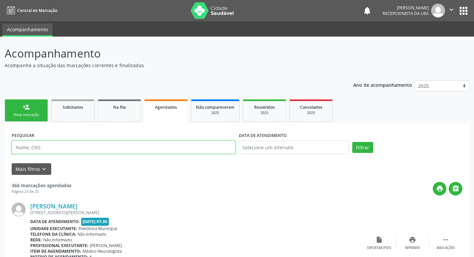
click at [185, 145] on input "text" at bounding box center [124, 147] width 224 height 13
click at [352, 142] on button "Filtrar" at bounding box center [362, 147] width 21 height 11
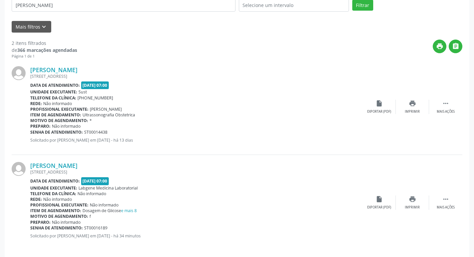
scroll to position [147, 0]
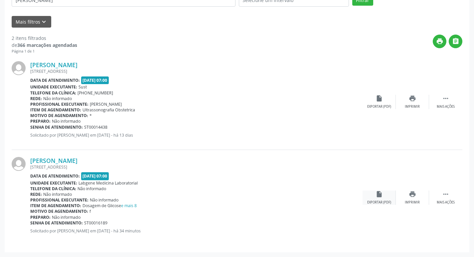
click at [370, 196] on div "insert_drive_file Exportar (PDF)" at bounding box center [378, 197] width 33 height 14
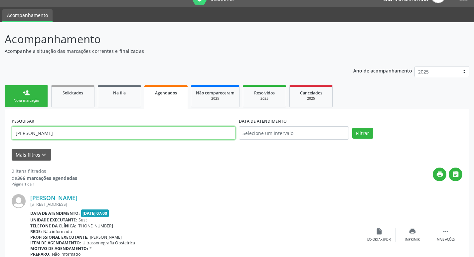
click at [160, 136] on input "[PERSON_NAME]" at bounding box center [124, 132] width 224 height 13
type input "a"
type input "[PERSON_NAME]"
click at [352, 128] on button "Filtrar" at bounding box center [362, 133] width 21 height 11
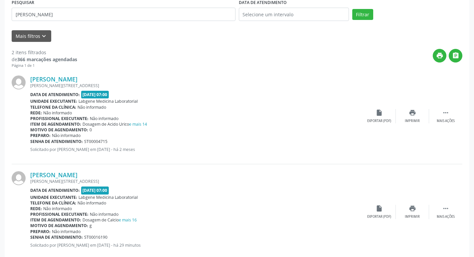
scroll to position [147, 0]
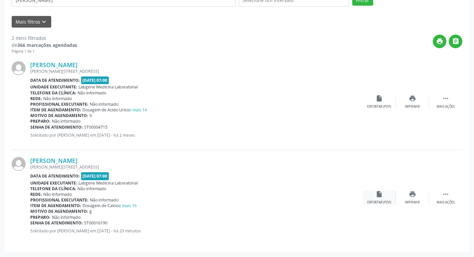
click at [378, 200] on div "Exportar (PDF)" at bounding box center [379, 202] width 24 height 5
